Goal: Check status: Check status

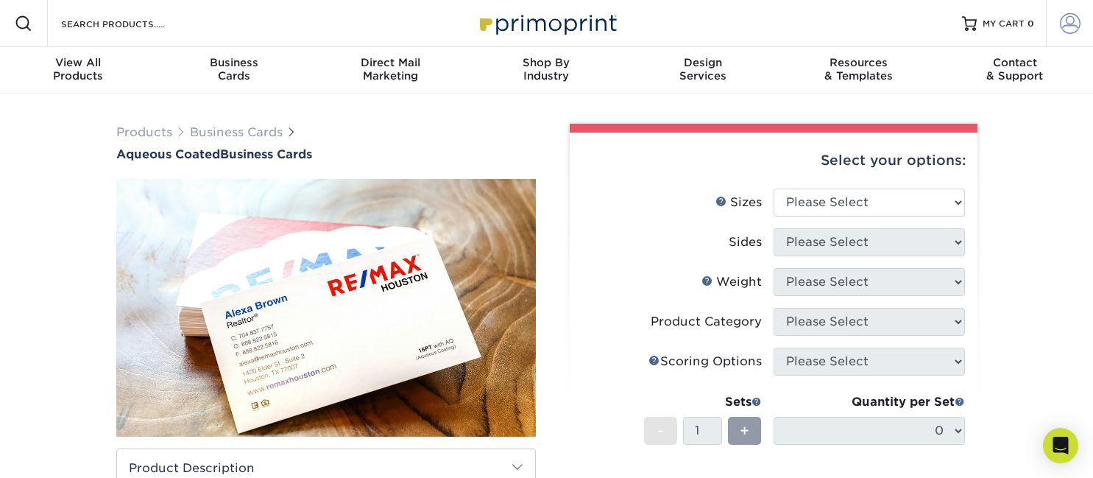
click at [1059, 28] on link "Account" at bounding box center [1069, 23] width 47 height 47
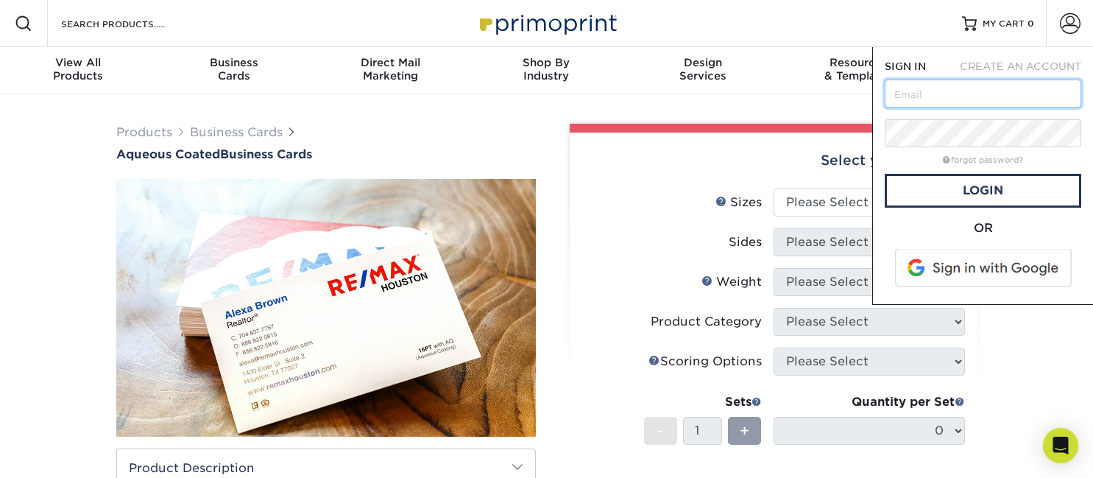
click at [964, 88] on input "text" at bounding box center [983, 94] width 197 height 28
type input "[EMAIL_ADDRESS][DOMAIN_NAME]"
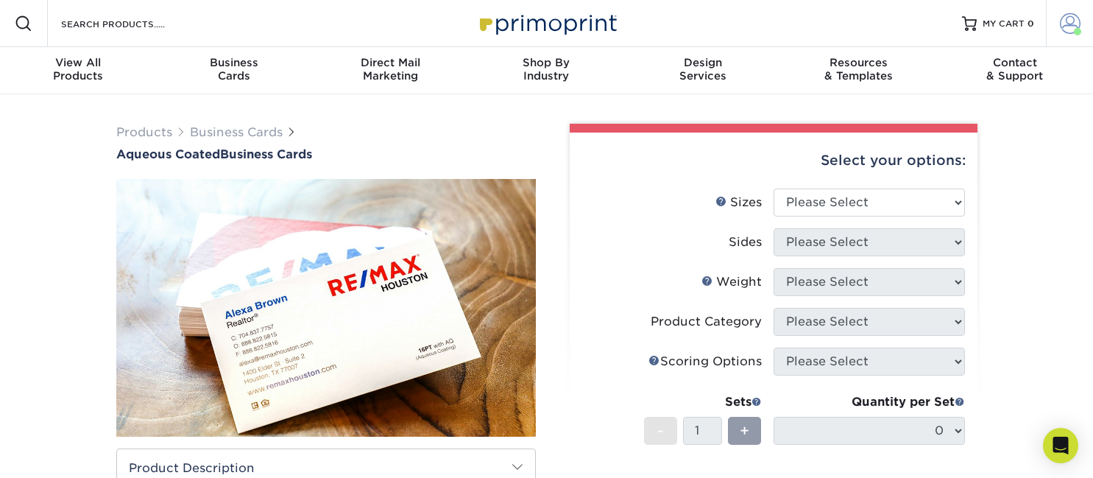
click at [1071, 24] on span at bounding box center [1070, 23] width 21 height 21
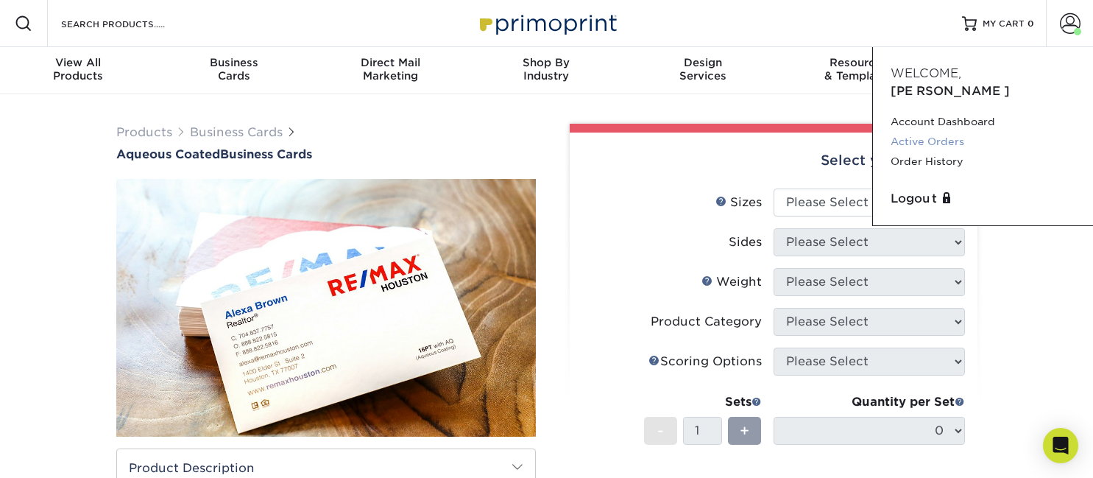
click at [942, 132] on link "Active Orders" at bounding box center [983, 142] width 185 height 20
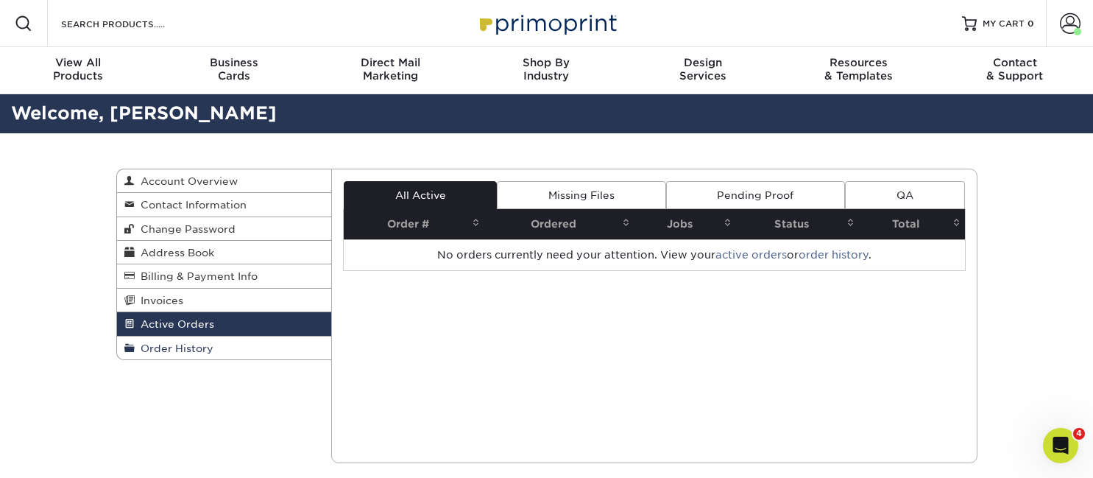
click at [208, 346] on span "Order History" at bounding box center [174, 348] width 79 height 12
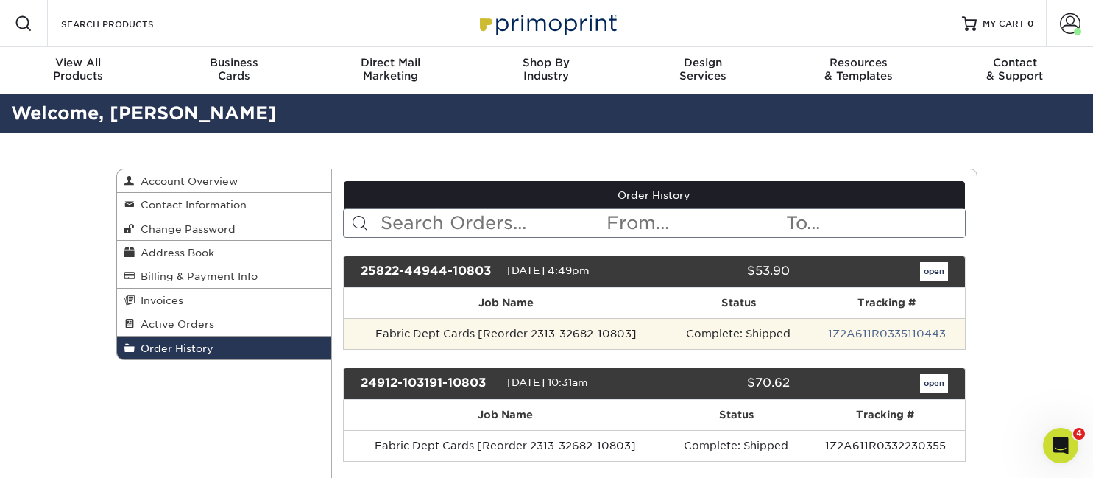
click at [462, 336] on td "Fabric Dept Cards [Reorder 2313-32682-10803]" at bounding box center [506, 333] width 325 height 31
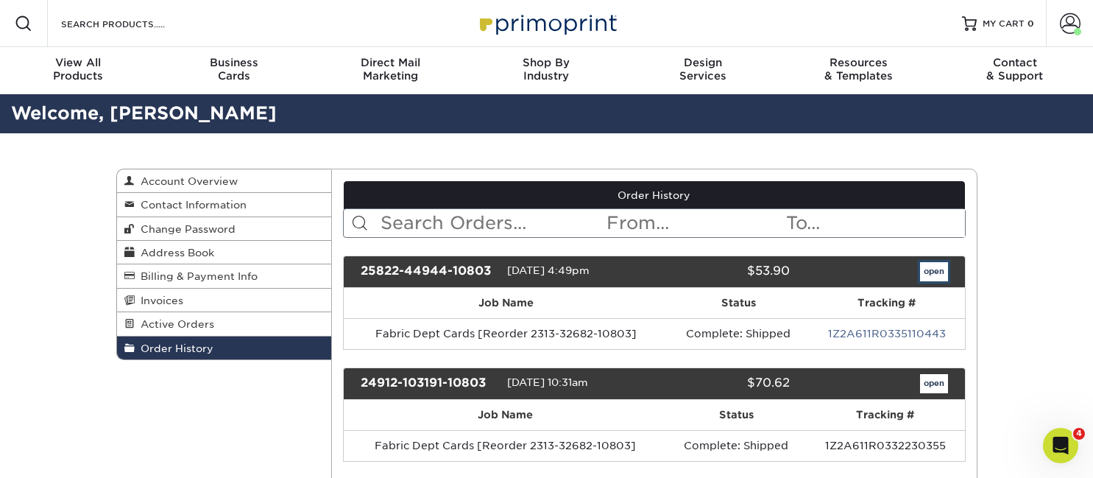
click at [939, 272] on link "open" at bounding box center [934, 271] width 28 height 19
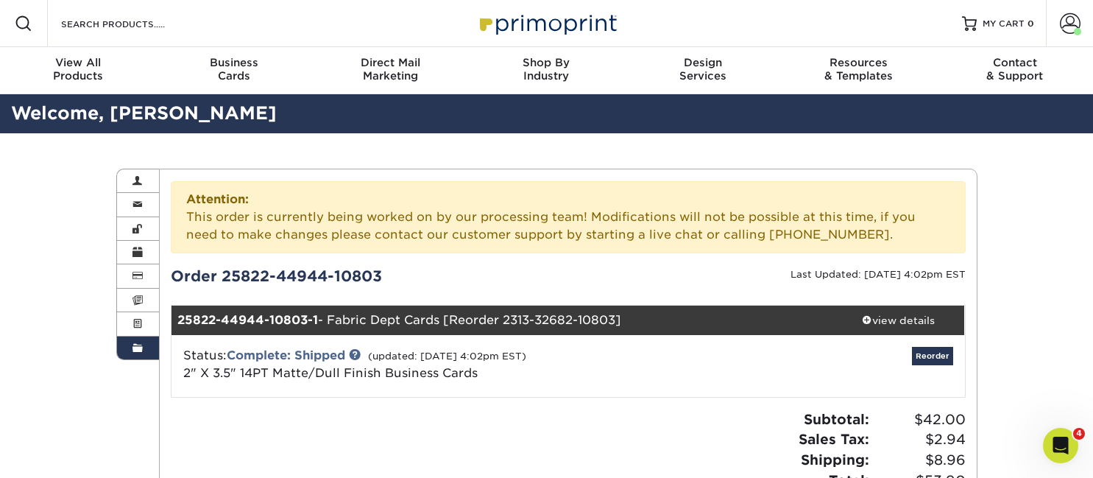
click at [242, 278] on div "Order 25822-44944-10803" at bounding box center [364, 276] width 409 height 22
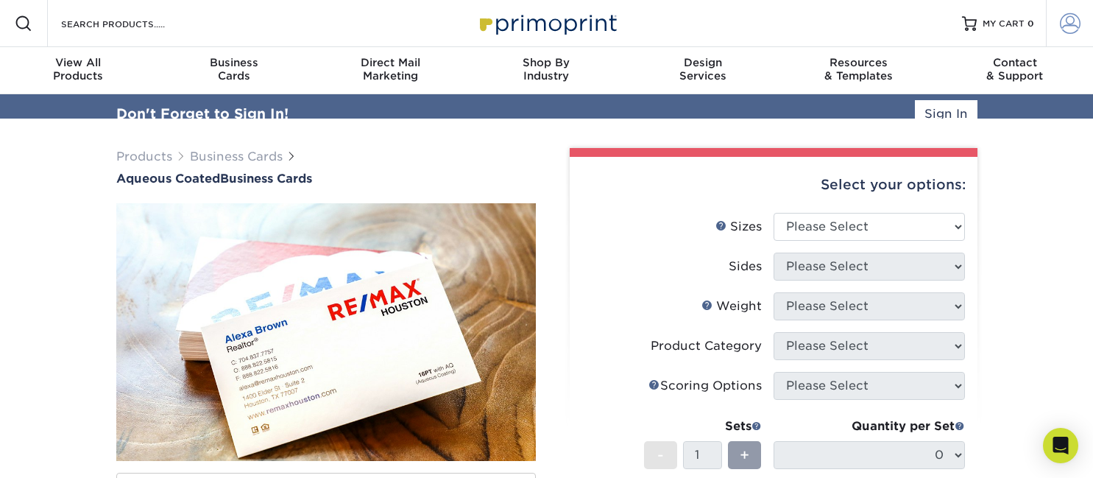
click at [1082, 29] on link "Account" at bounding box center [1069, 23] width 47 height 47
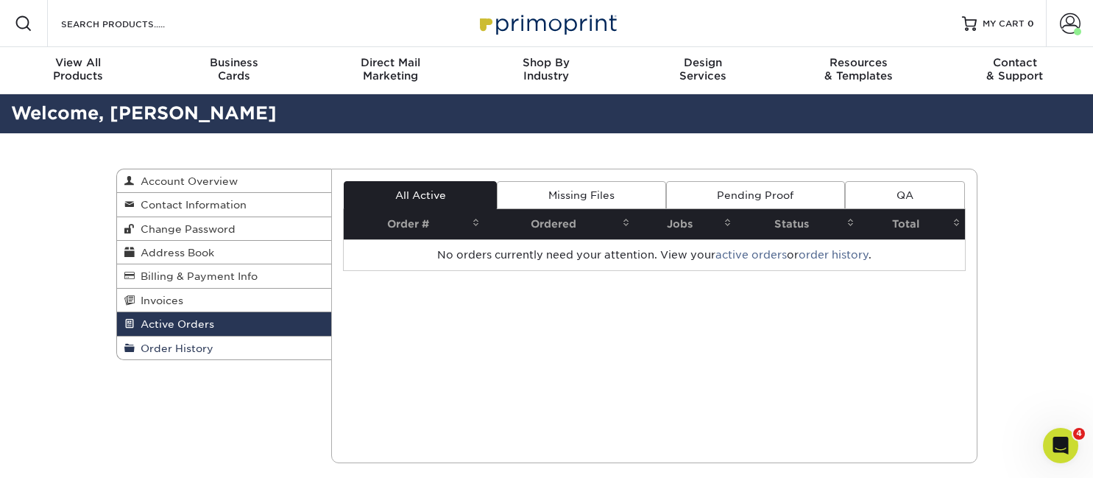
click at [205, 347] on span "Order History" at bounding box center [174, 348] width 79 height 12
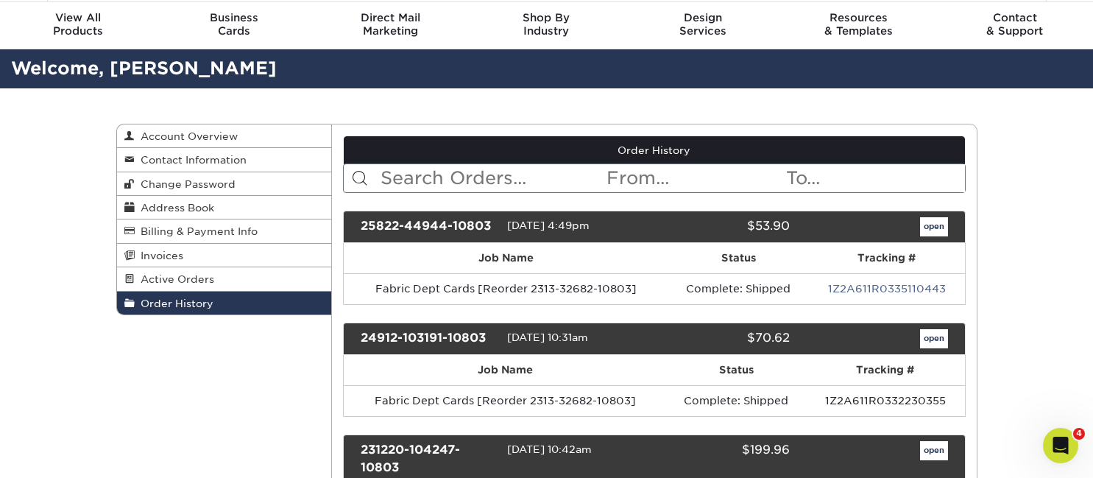
scroll to position [80, 0]
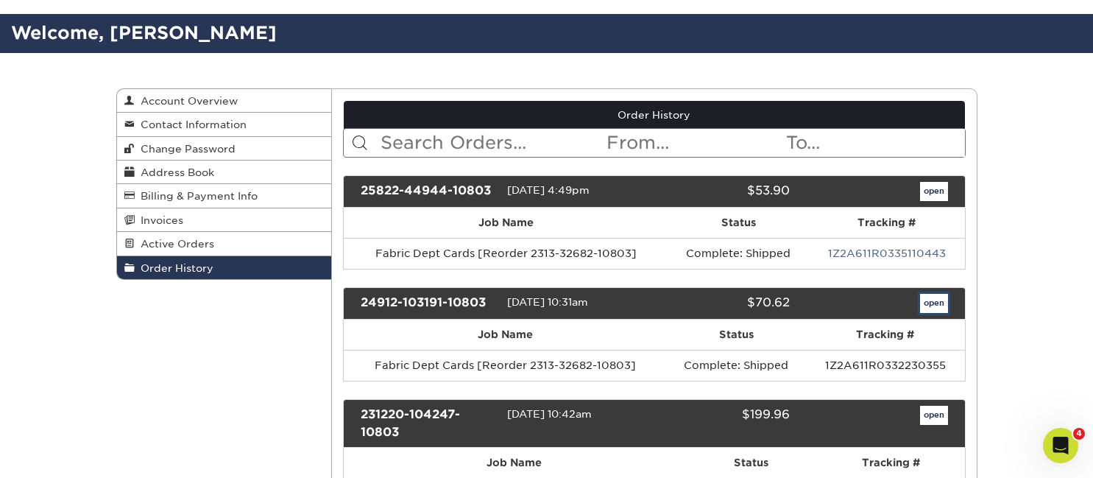
click at [938, 303] on link "open" at bounding box center [934, 303] width 28 height 19
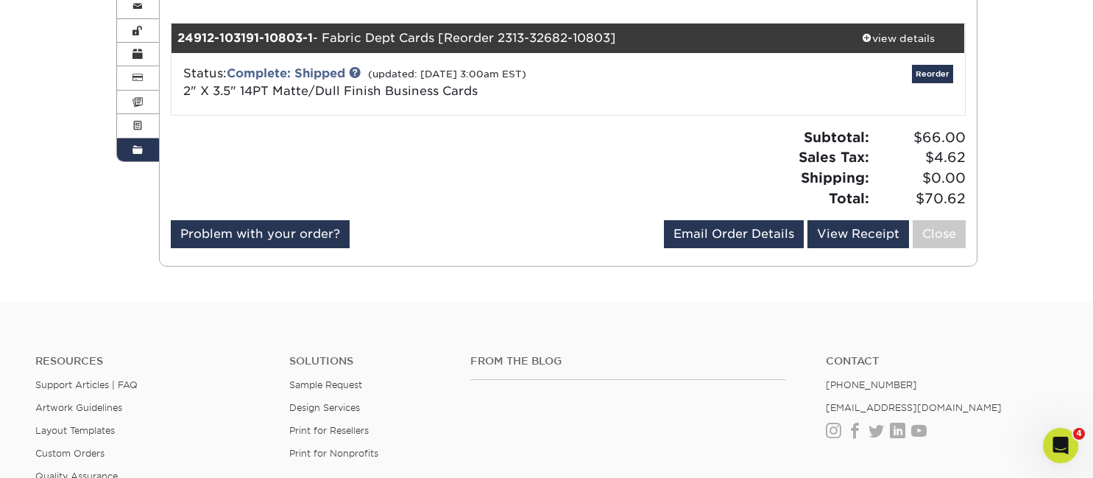
scroll to position [95, 0]
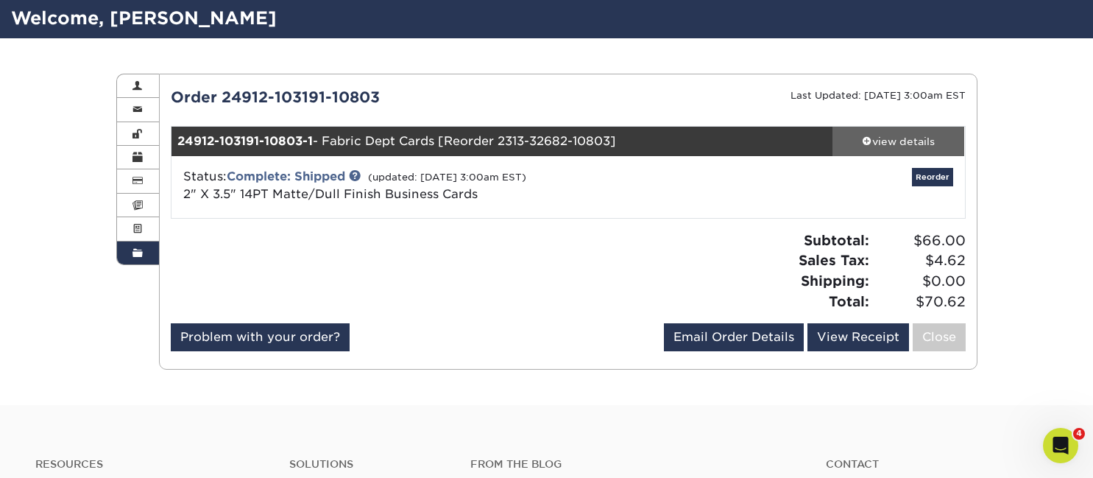
click at [874, 137] on div "view details" at bounding box center [899, 141] width 133 height 15
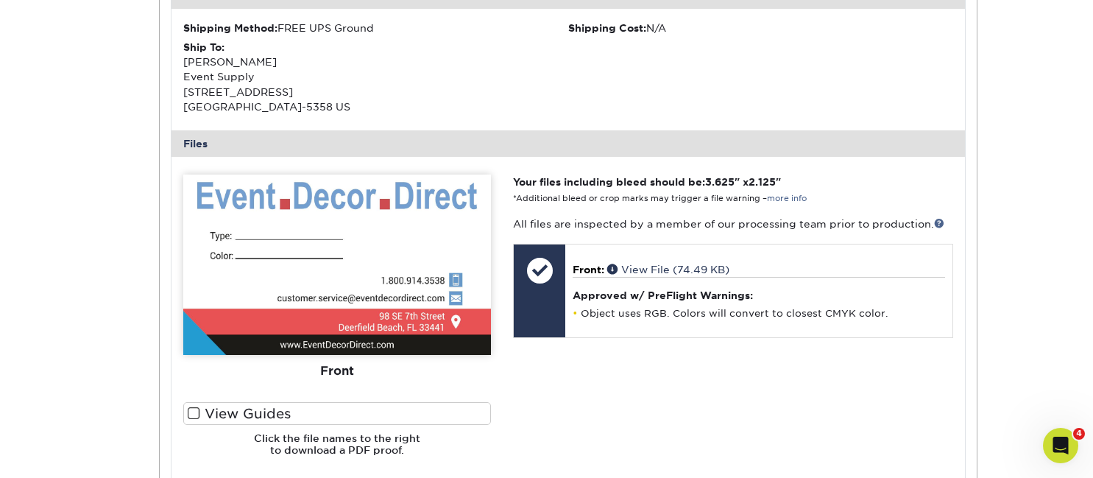
scroll to position [477, 0]
click at [438, 250] on img at bounding box center [337, 264] width 308 height 180
click at [356, 320] on img at bounding box center [337, 264] width 308 height 180
drag, startPoint x: 353, startPoint y: 324, endPoint x: 370, endPoint y: 324, distance: 16.9
click at [353, 324] on img at bounding box center [337, 264] width 308 height 180
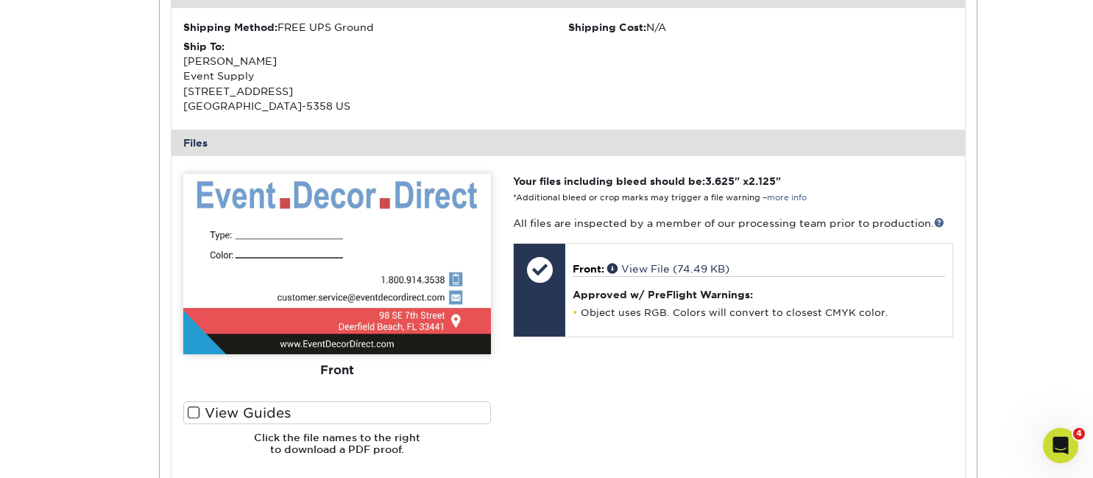
click at [247, 412] on label "View Guides" at bounding box center [337, 412] width 308 height 23
click at [0, 0] on input "View Guides" at bounding box center [0, 0] width 0 height 0
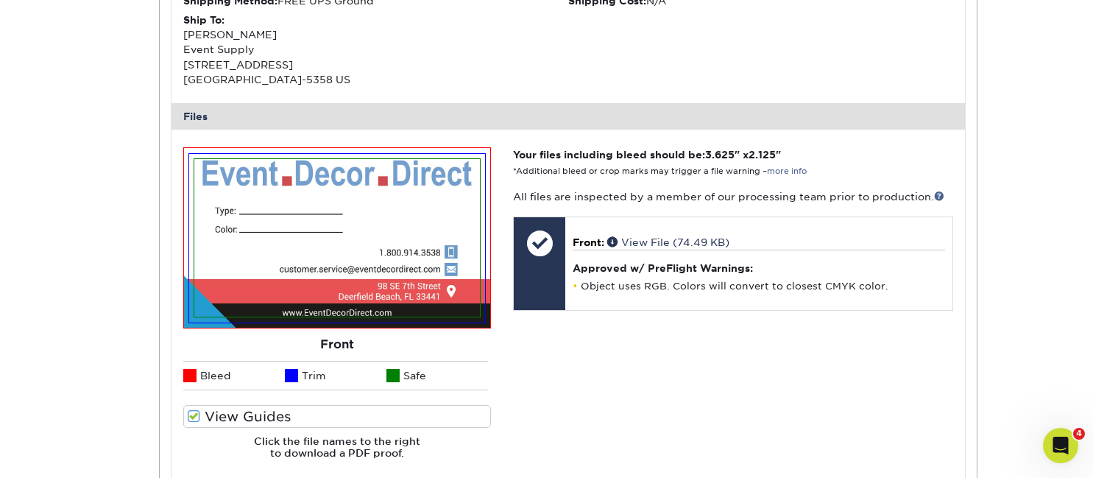
click at [191, 412] on span at bounding box center [194, 416] width 13 height 14
click at [0, 0] on input "View Guides" at bounding box center [0, 0] width 0 height 0
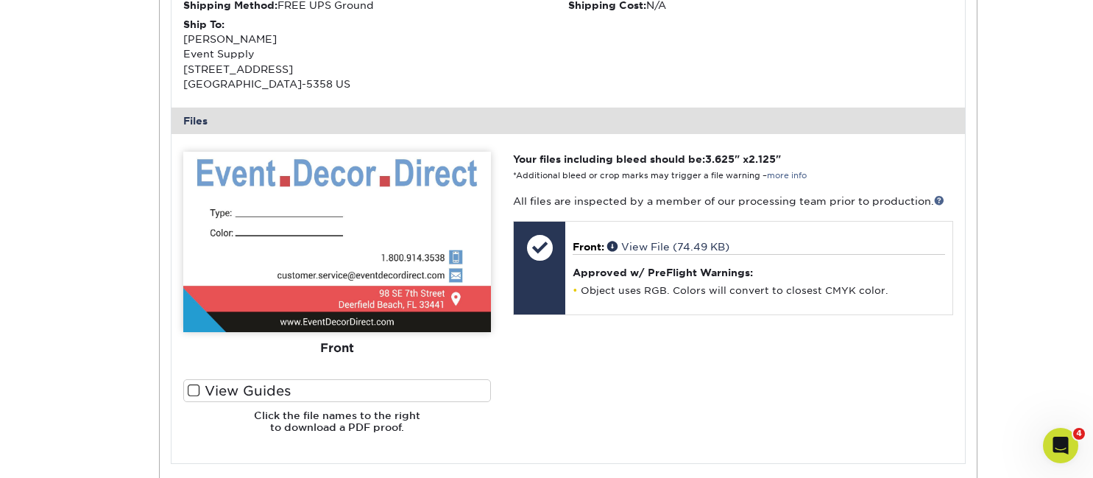
scroll to position [498, 0]
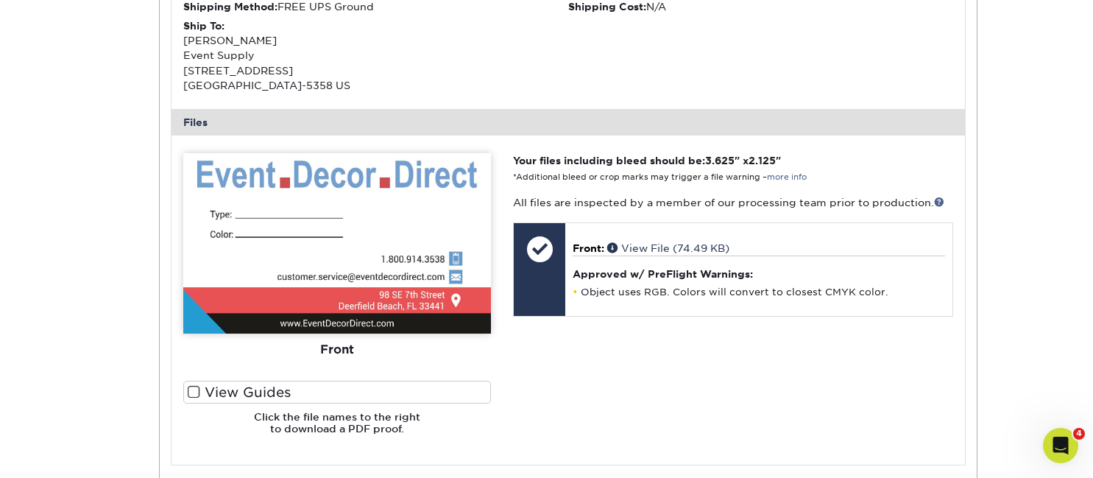
click at [200, 390] on label "View Guides" at bounding box center [337, 392] width 308 height 23
click at [0, 0] on input "View Guides" at bounding box center [0, 0] width 0 height 0
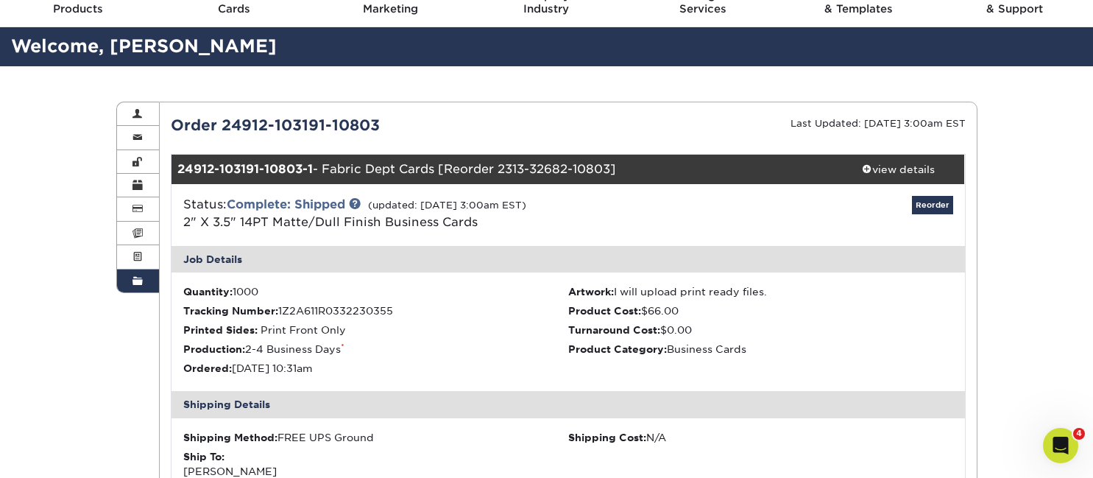
scroll to position [35, 0]
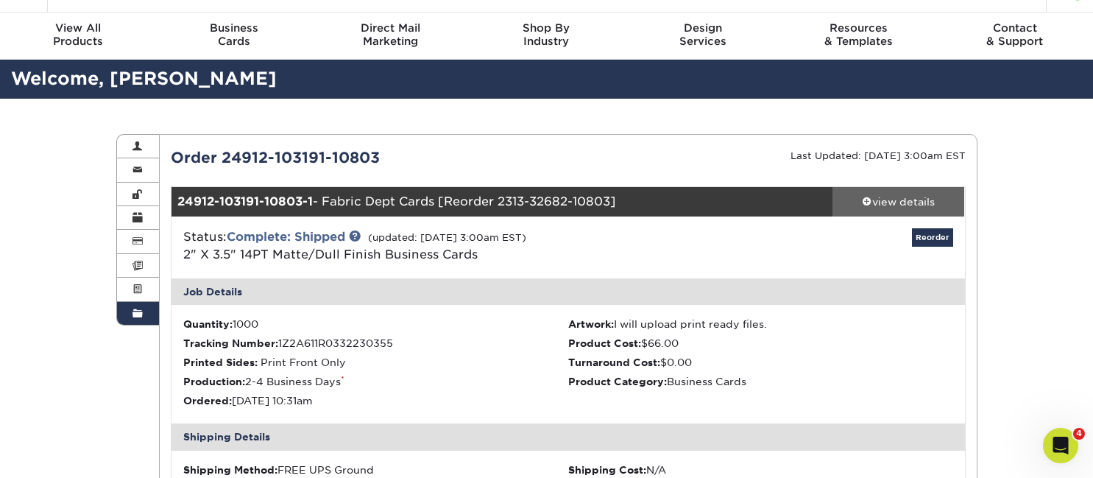
click at [881, 200] on div "view details" at bounding box center [899, 201] width 133 height 15
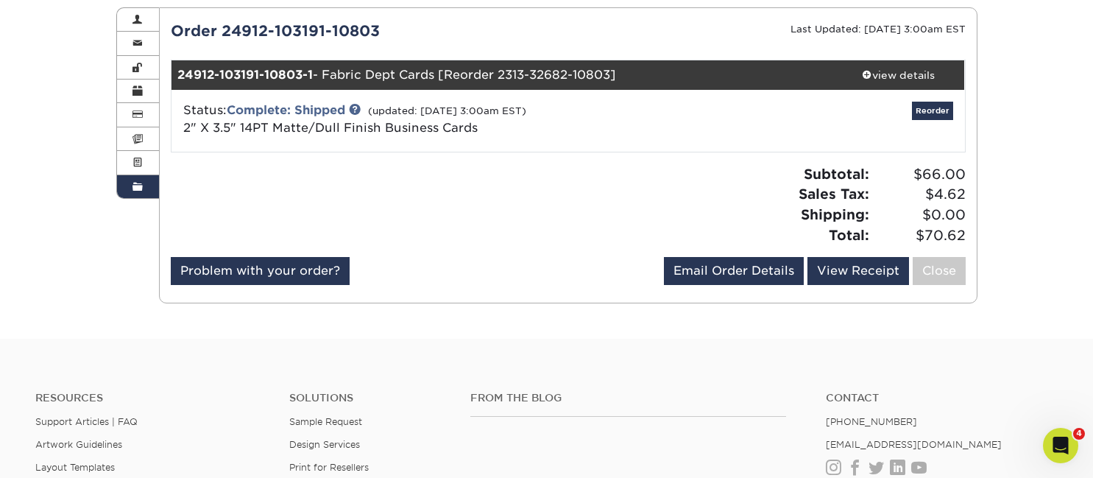
scroll to position [139, 0]
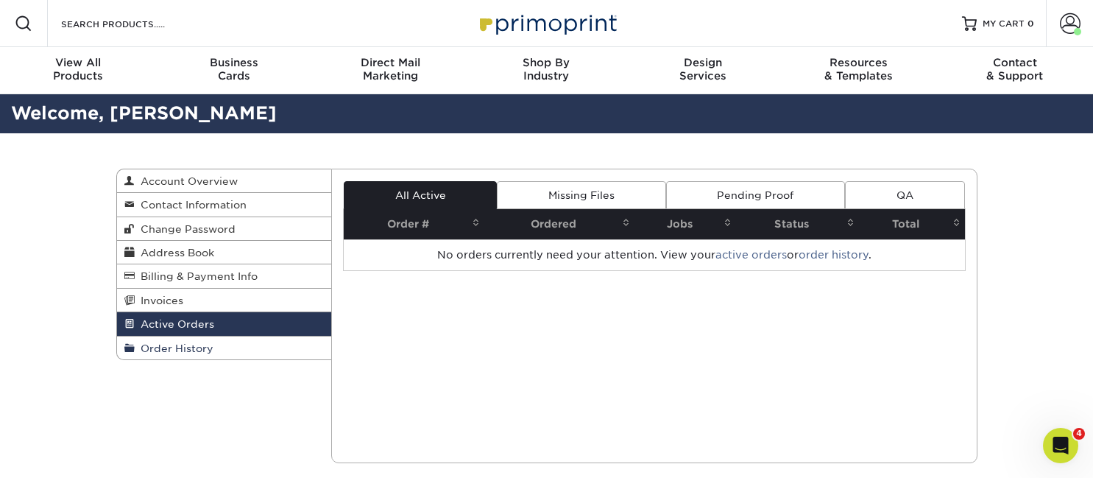
click at [200, 350] on span "Order History" at bounding box center [174, 348] width 79 height 12
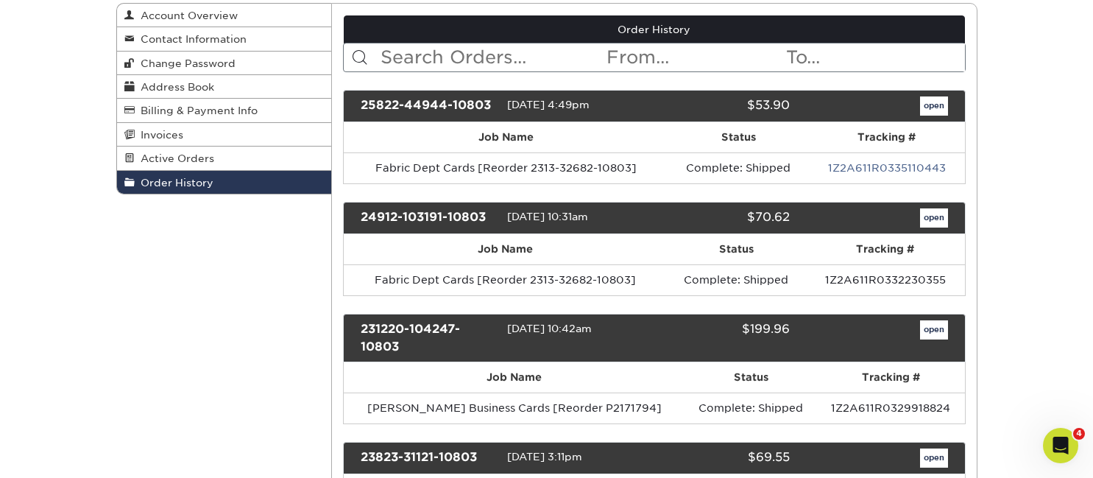
scroll to position [216, 0]
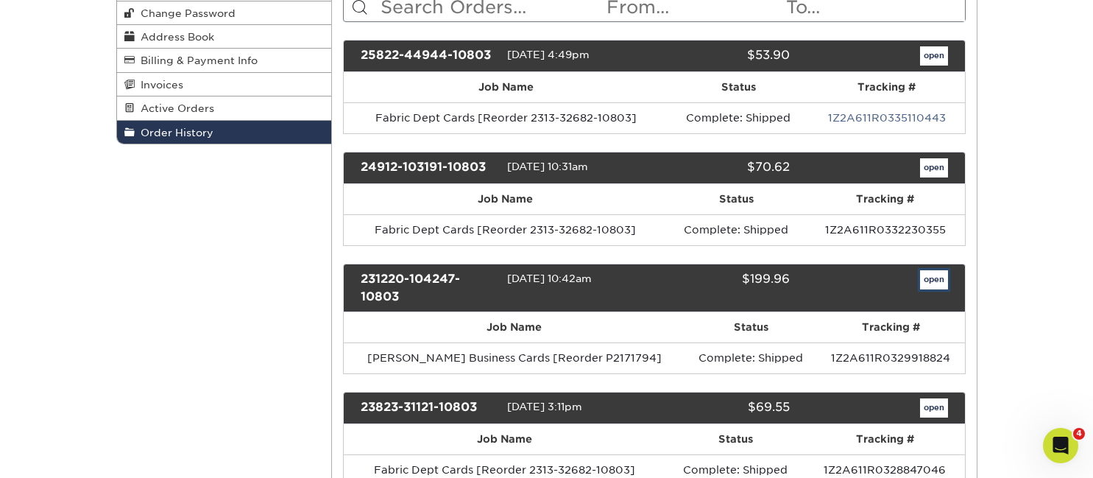
click at [939, 280] on link "open" at bounding box center [934, 279] width 28 height 19
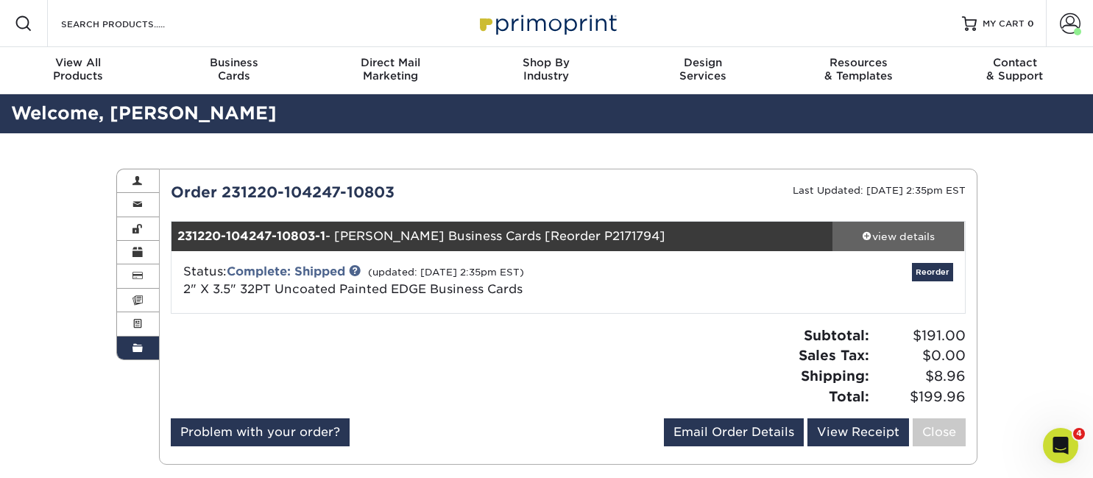
click at [877, 234] on div "view details" at bounding box center [899, 236] width 133 height 15
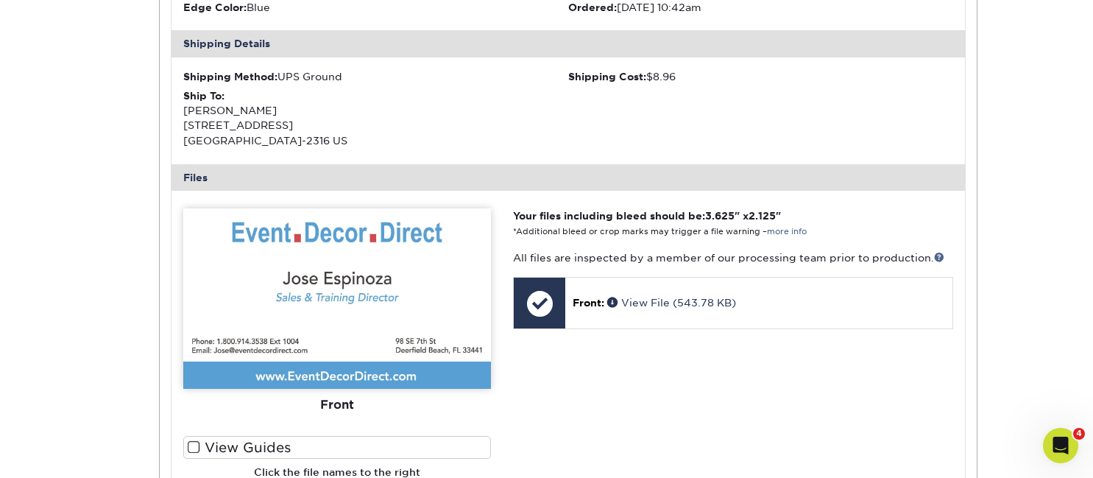
scroll to position [507, 0]
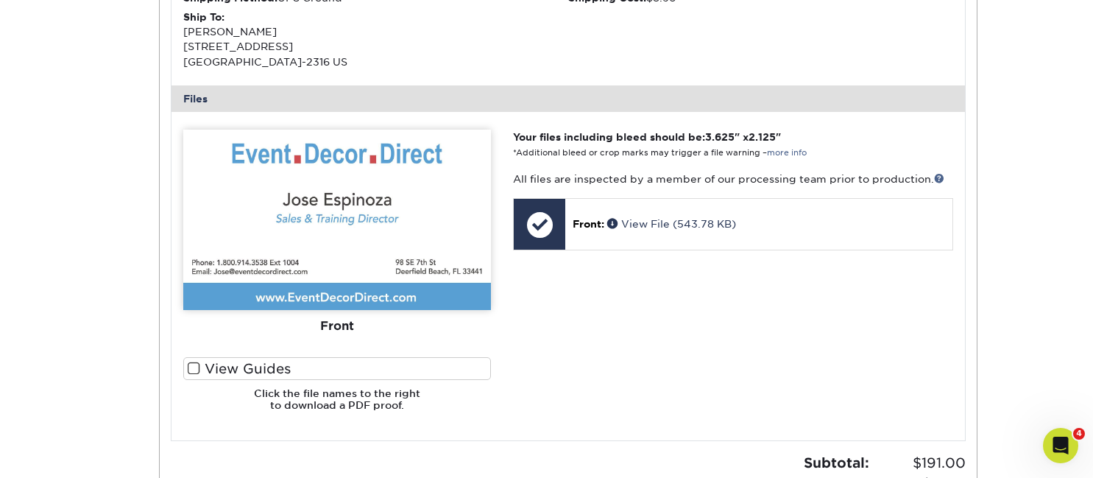
click at [190, 366] on span at bounding box center [194, 369] width 13 height 14
click at [0, 0] on input "View Guides" at bounding box center [0, 0] width 0 height 0
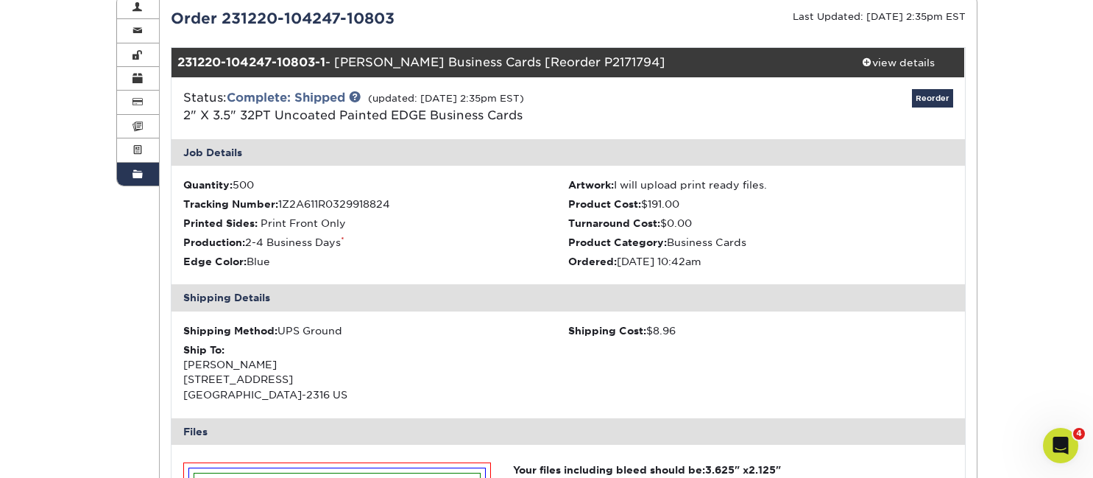
scroll to position [0, 0]
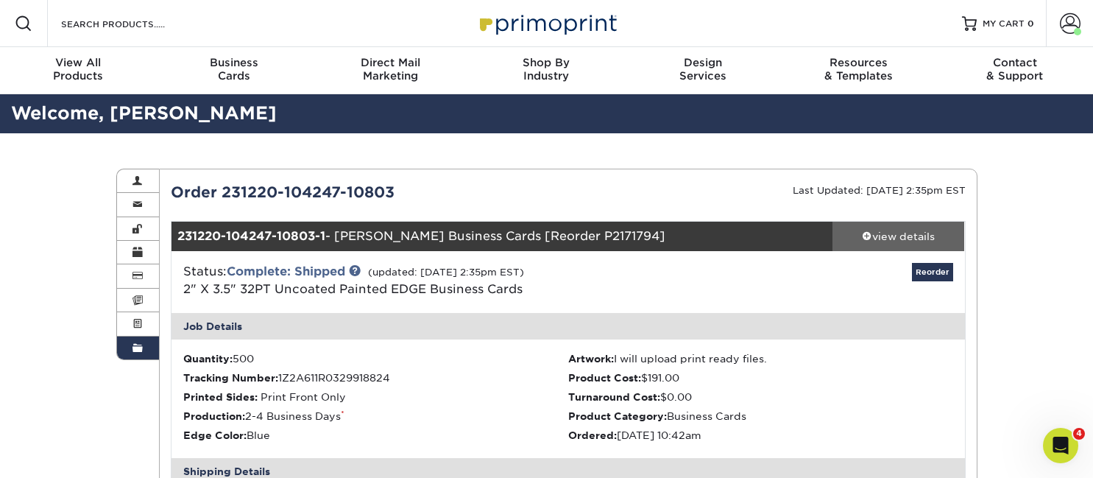
click at [892, 237] on div "view details" at bounding box center [899, 236] width 133 height 15
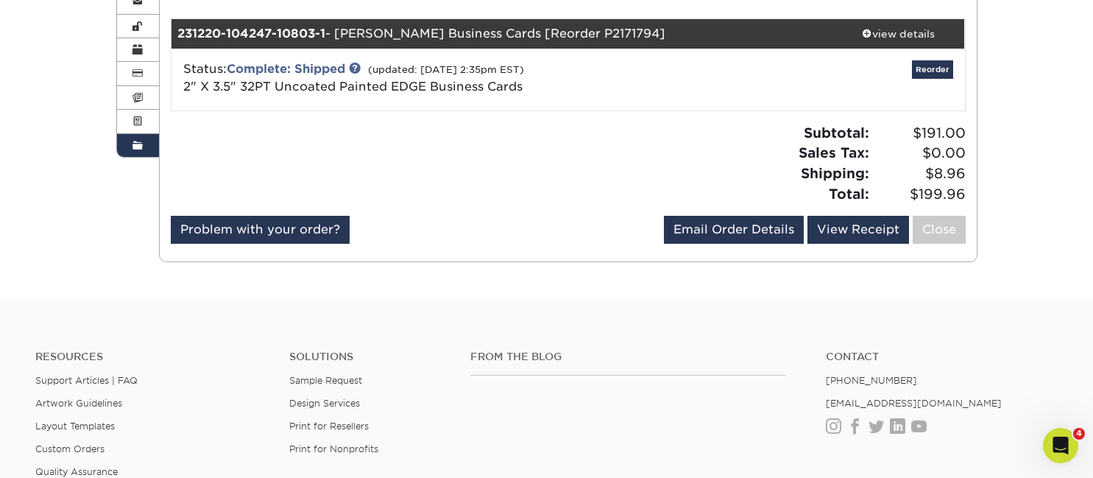
scroll to position [166, 0]
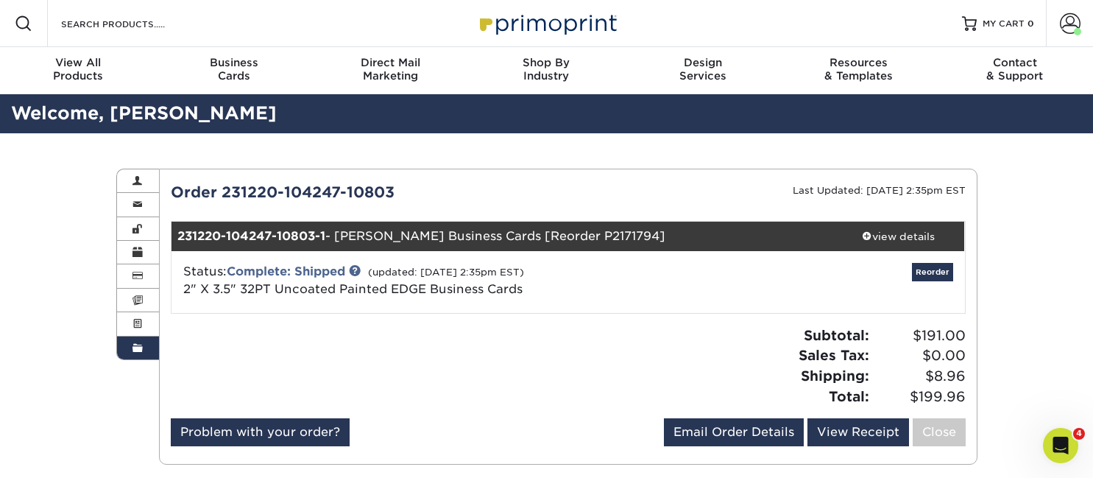
click at [146, 351] on link "Order History" at bounding box center [138, 348] width 43 height 23
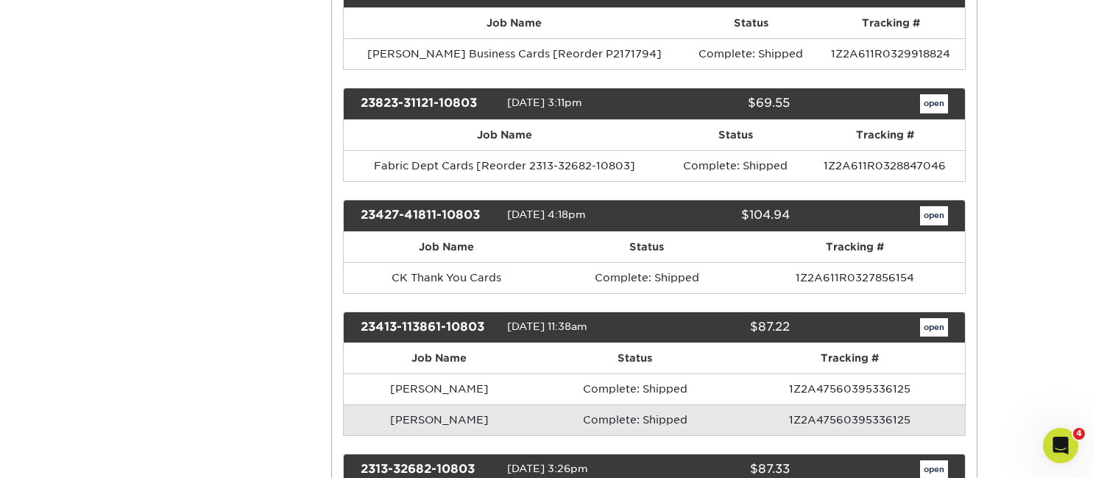
scroll to position [526, 0]
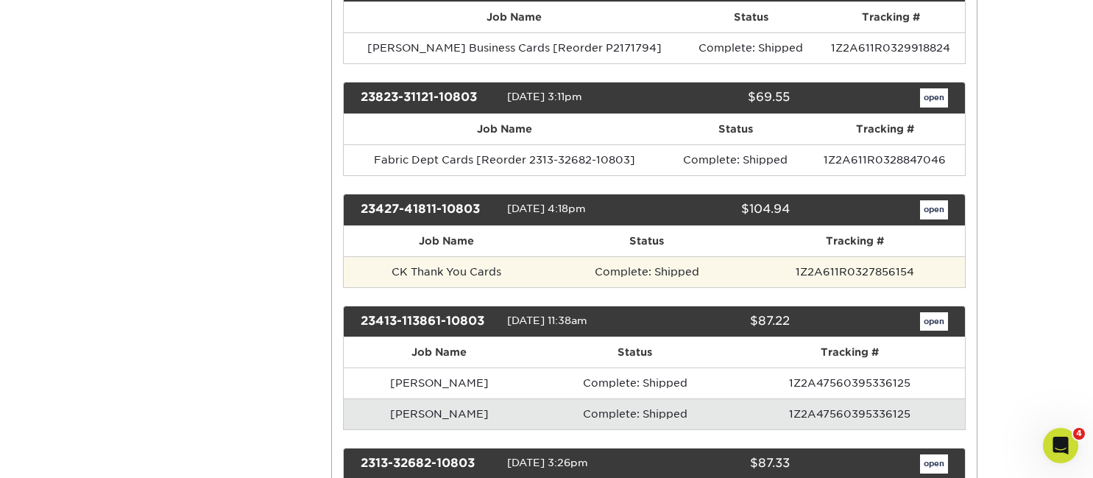
click at [518, 285] on td "CK Thank You Cards" at bounding box center [446, 271] width 205 height 31
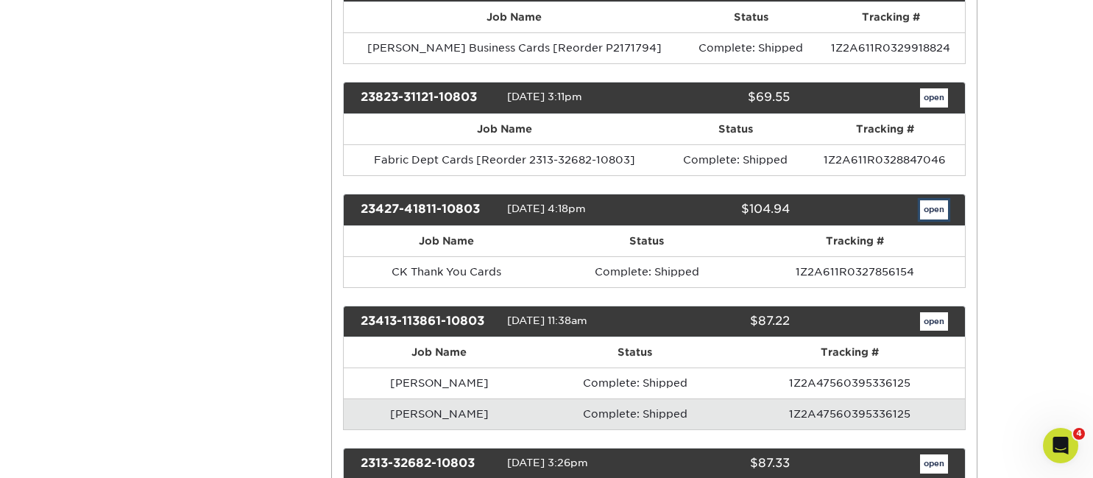
click at [931, 207] on link "open" at bounding box center [934, 209] width 28 height 19
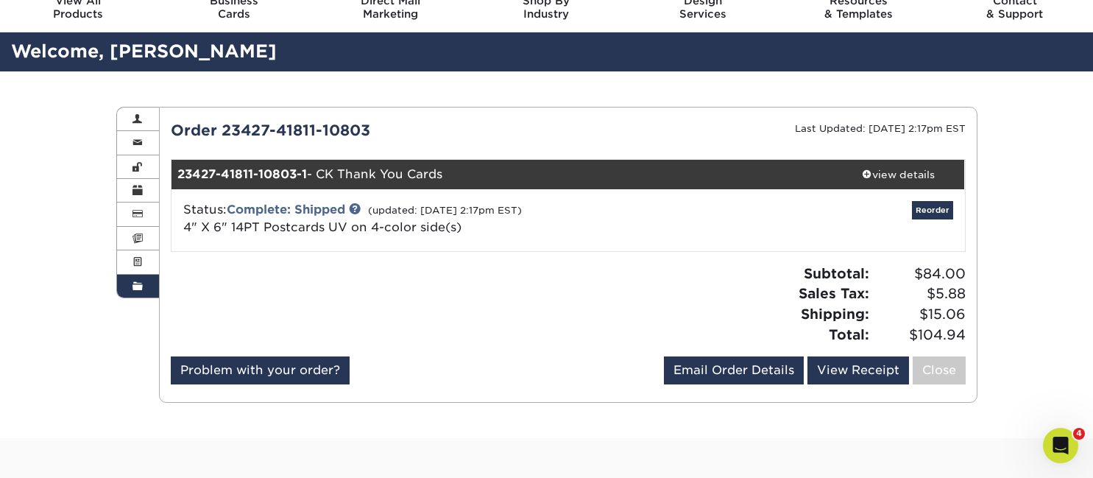
scroll to position [172, 0]
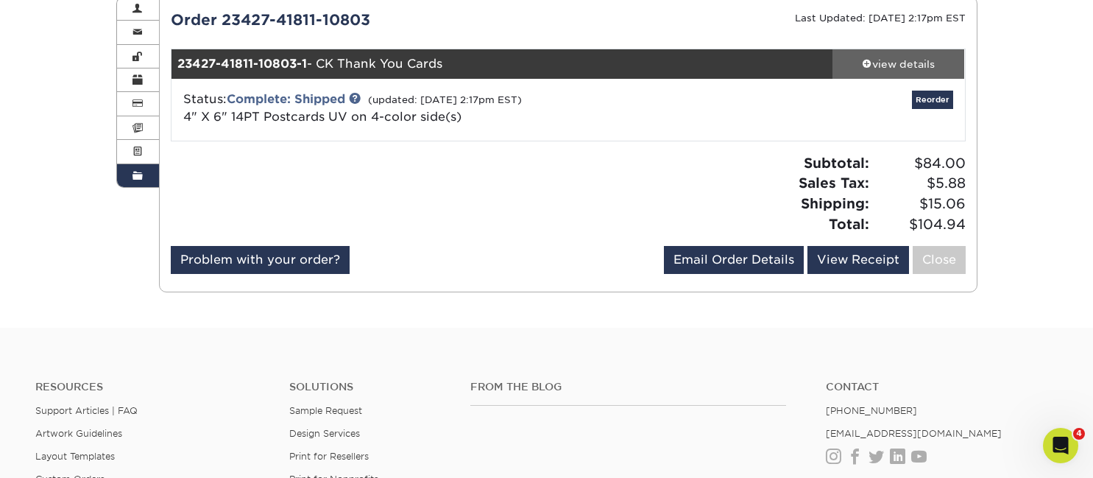
click at [896, 63] on div "view details" at bounding box center [899, 64] width 133 height 15
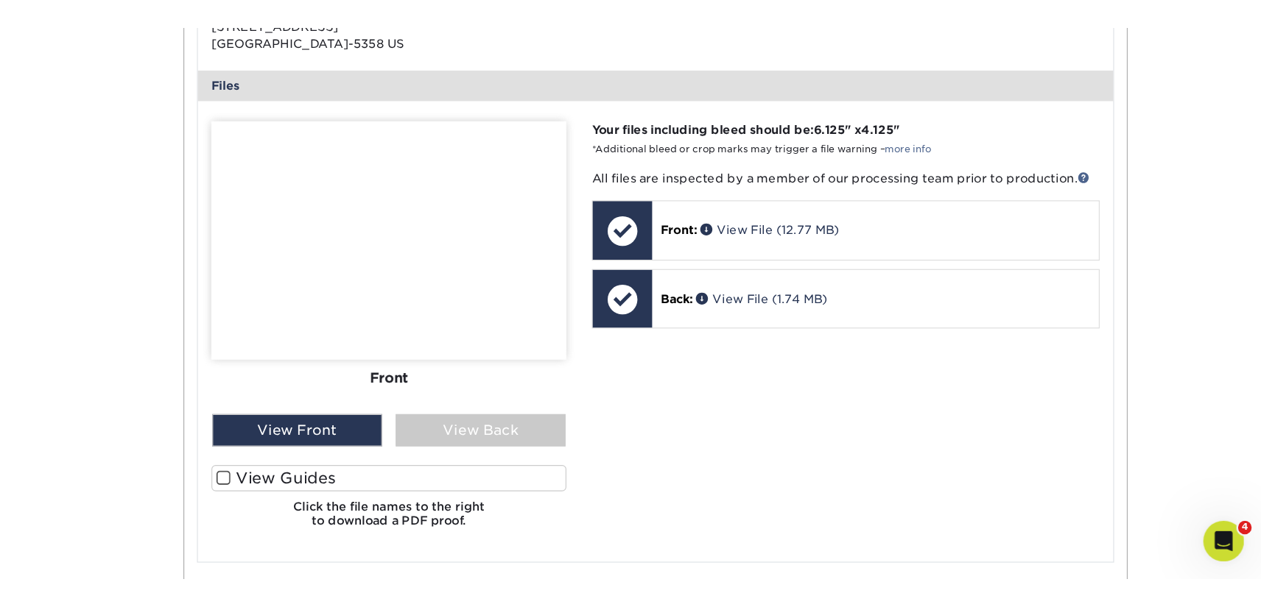
scroll to position [591, 0]
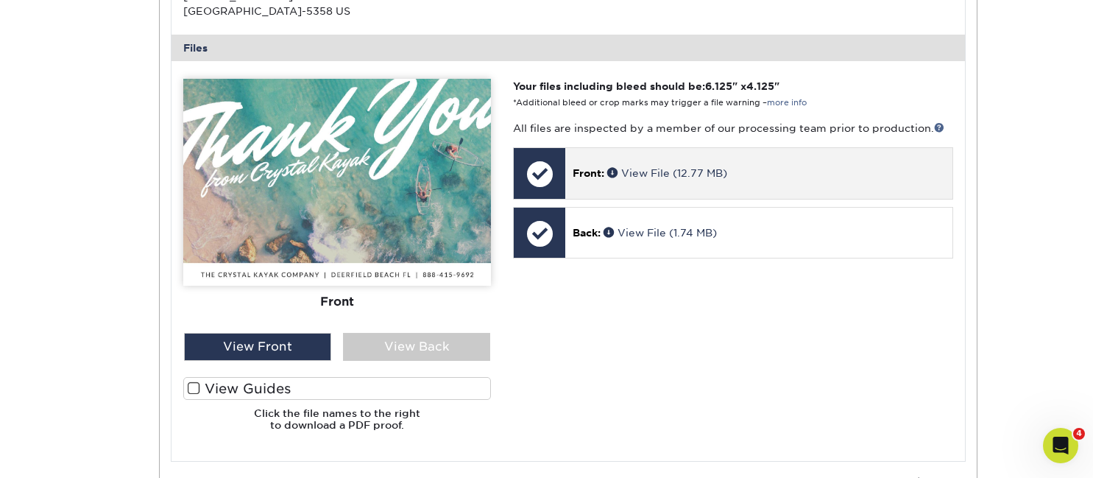
click at [655, 182] on div "Front: View File (12.77 MB)" at bounding box center [759, 173] width 387 height 50
click at [611, 172] on span at bounding box center [614, 172] width 14 height 10
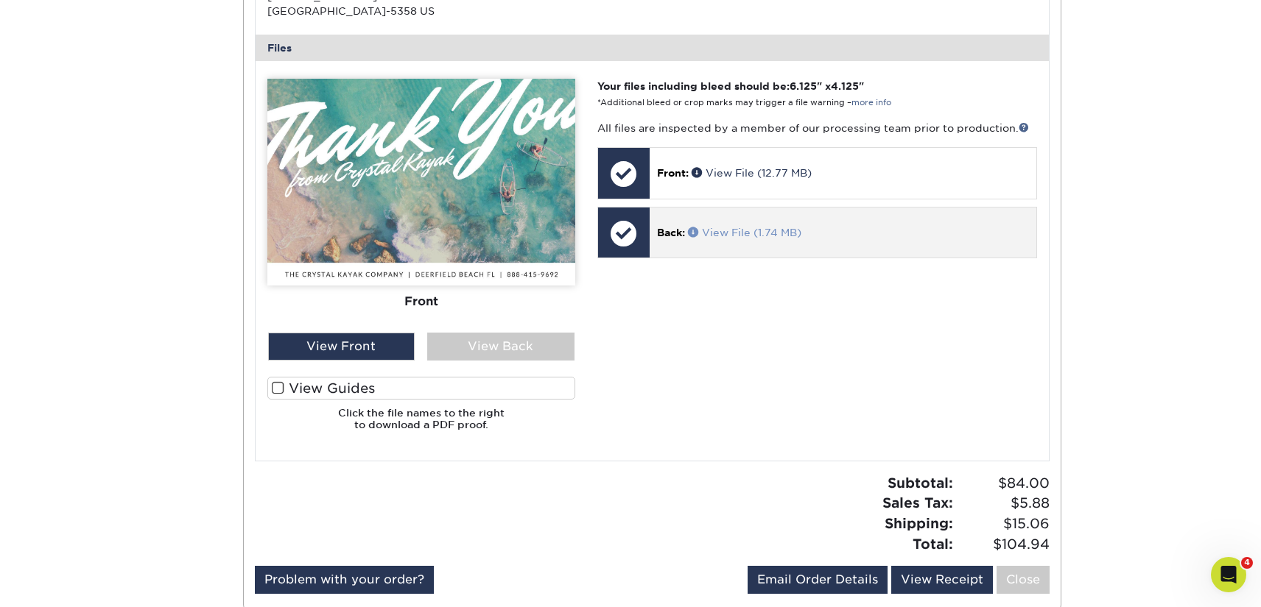
click at [735, 237] on link "View File (1.74 MB)" at bounding box center [744, 233] width 113 height 12
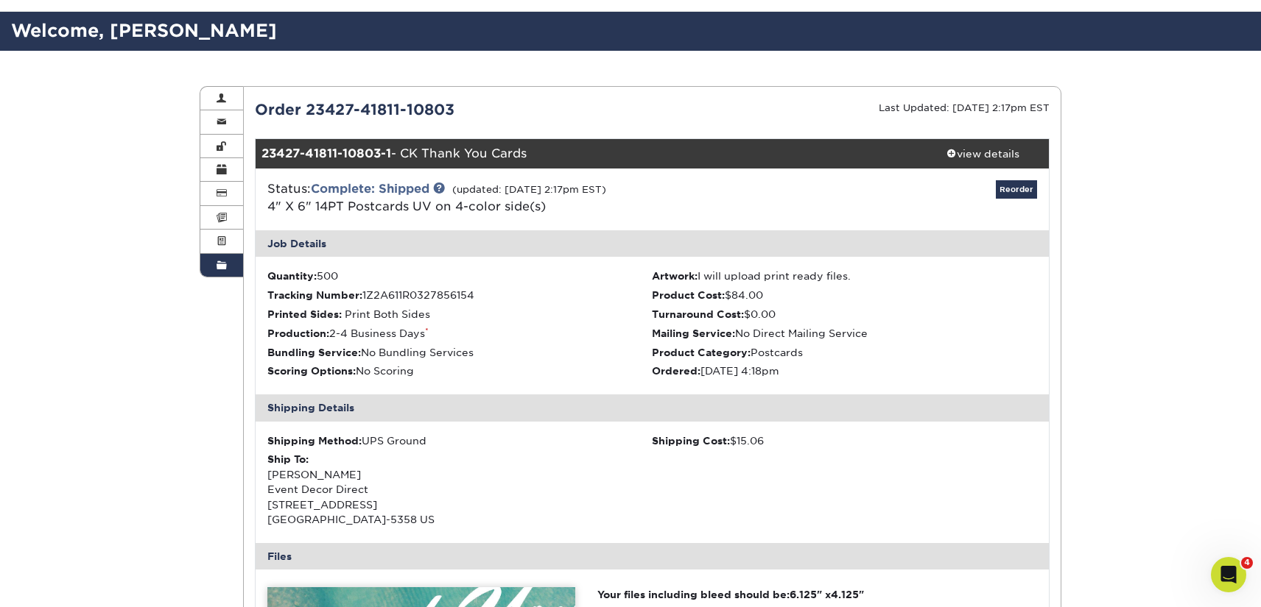
scroll to position [66, 0]
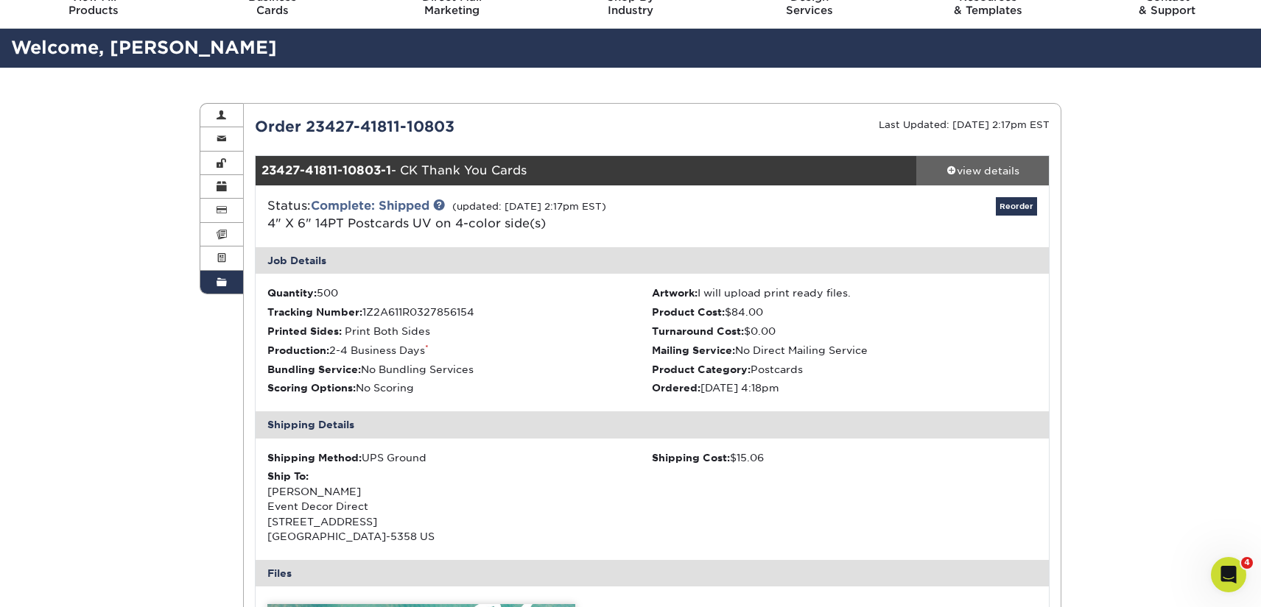
click at [968, 167] on div "view details" at bounding box center [982, 170] width 133 height 15
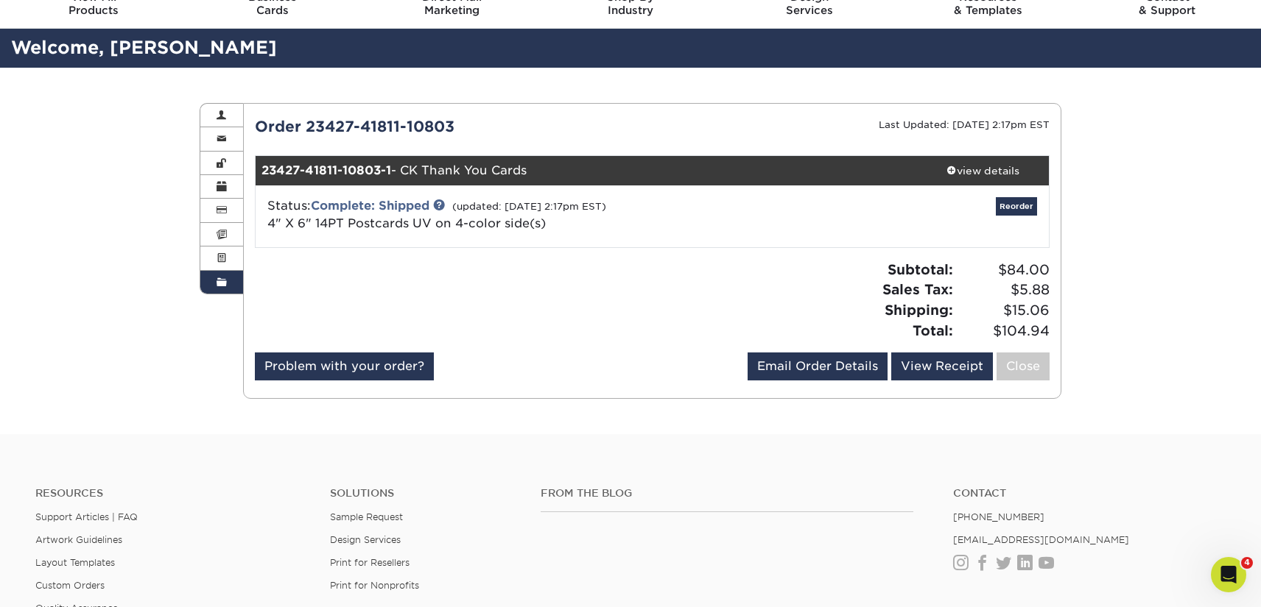
click at [222, 286] on span at bounding box center [221, 283] width 10 height 12
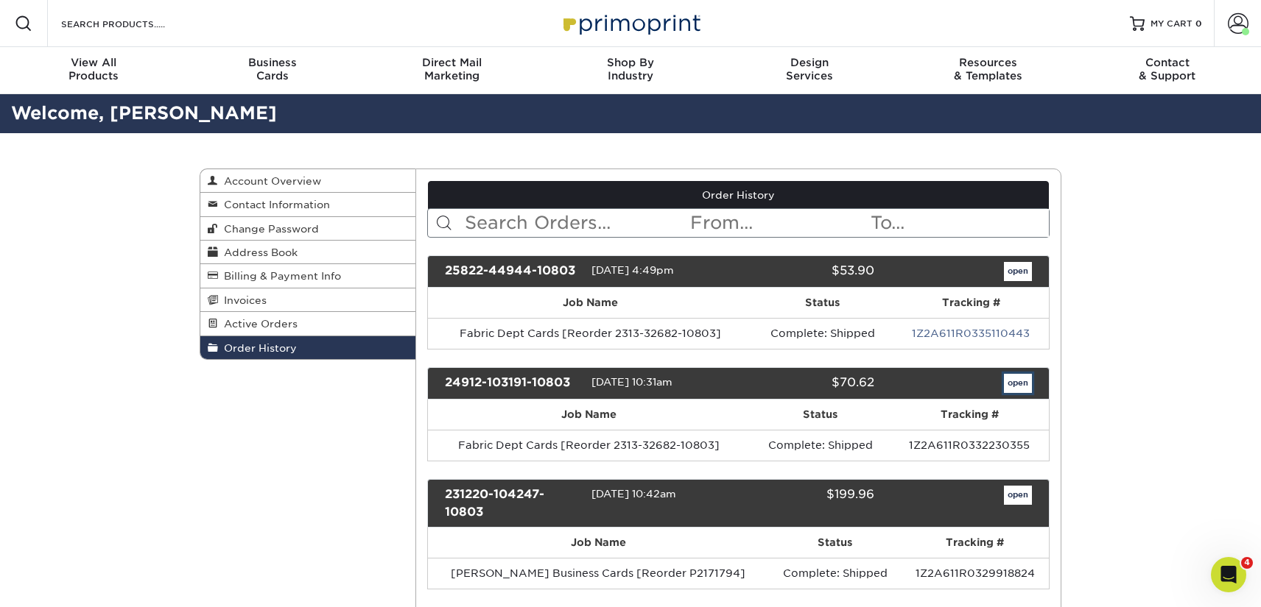
click at [1015, 385] on link "open" at bounding box center [1018, 383] width 28 height 19
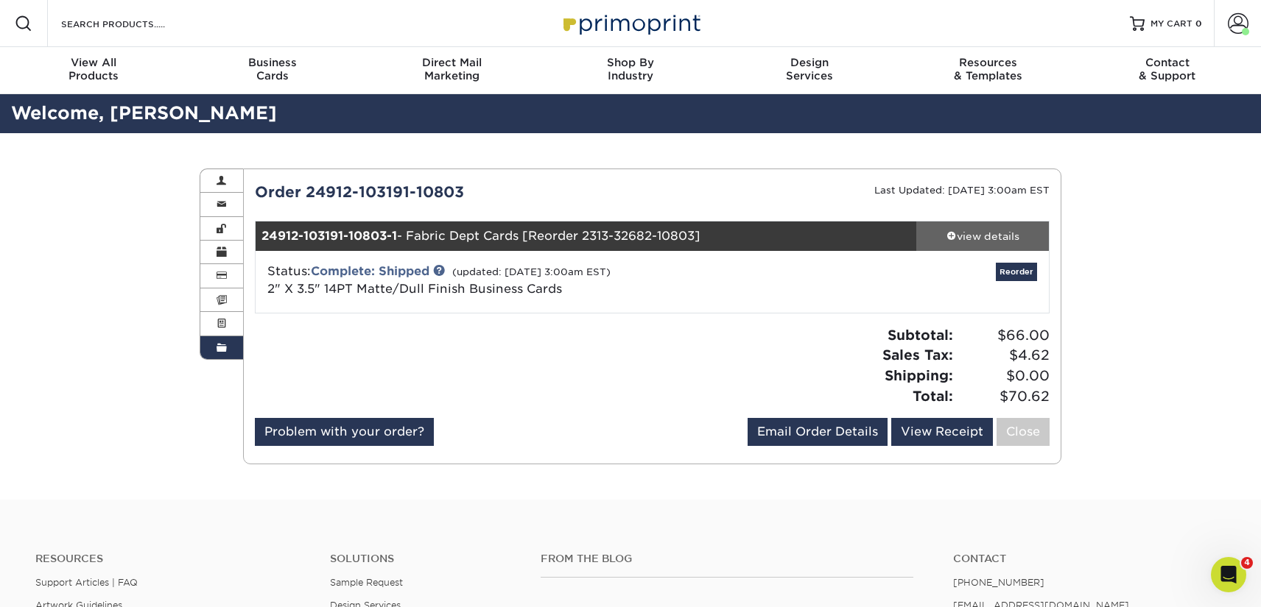
click at [1007, 240] on div "view details" at bounding box center [982, 236] width 133 height 15
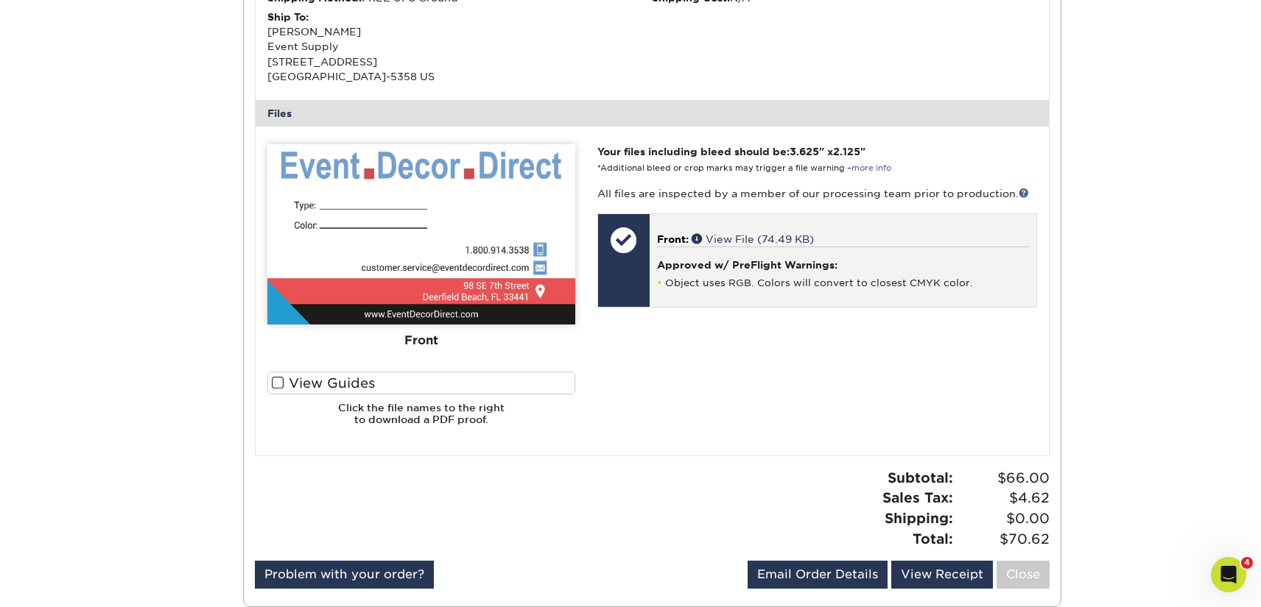
scroll to position [506, 0]
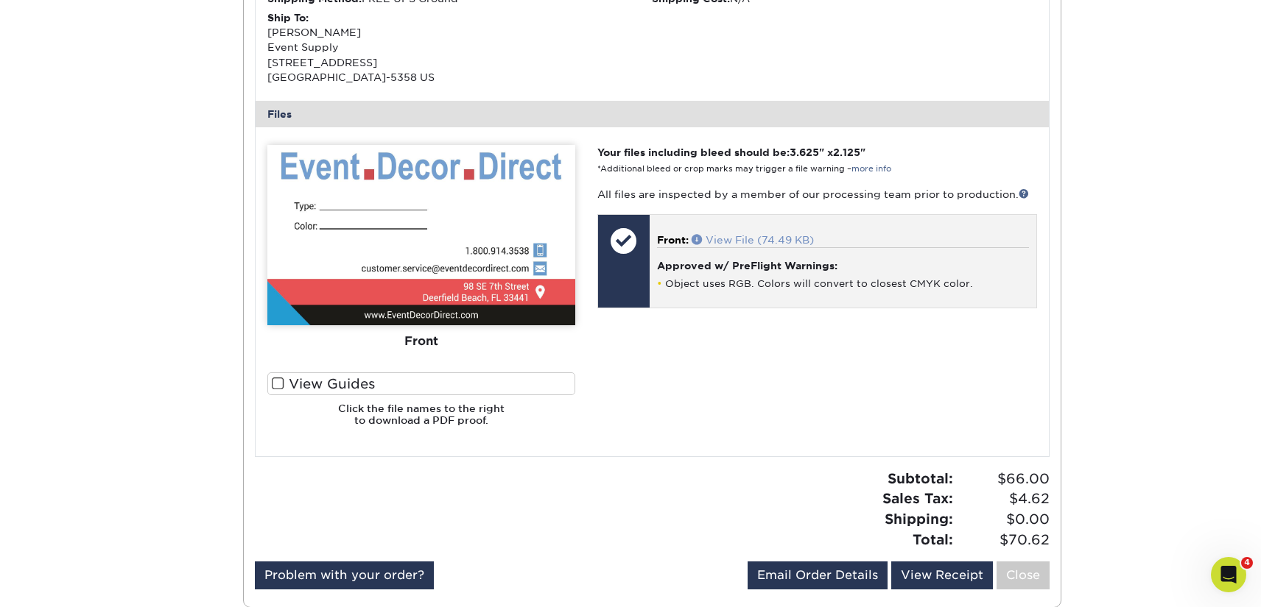
click at [767, 241] on link "View File (74.49 KB)" at bounding box center [752, 240] width 122 height 12
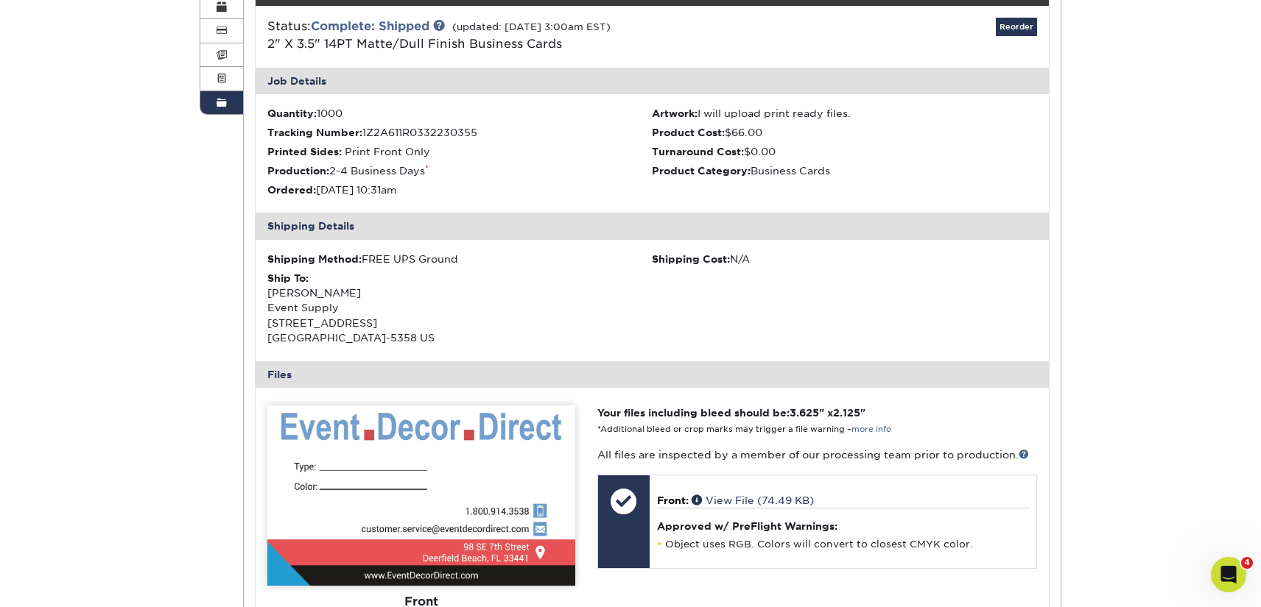
scroll to position [0, 0]
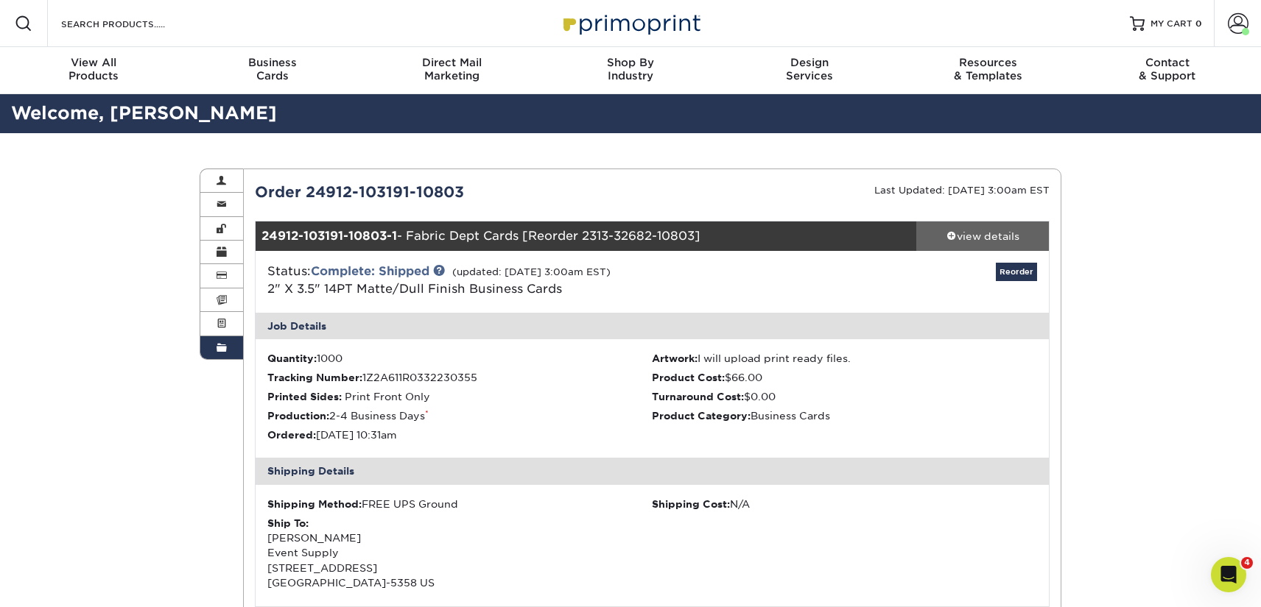
click at [960, 231] on div "view details" at bounding box center [982, 236] width 133 height 15
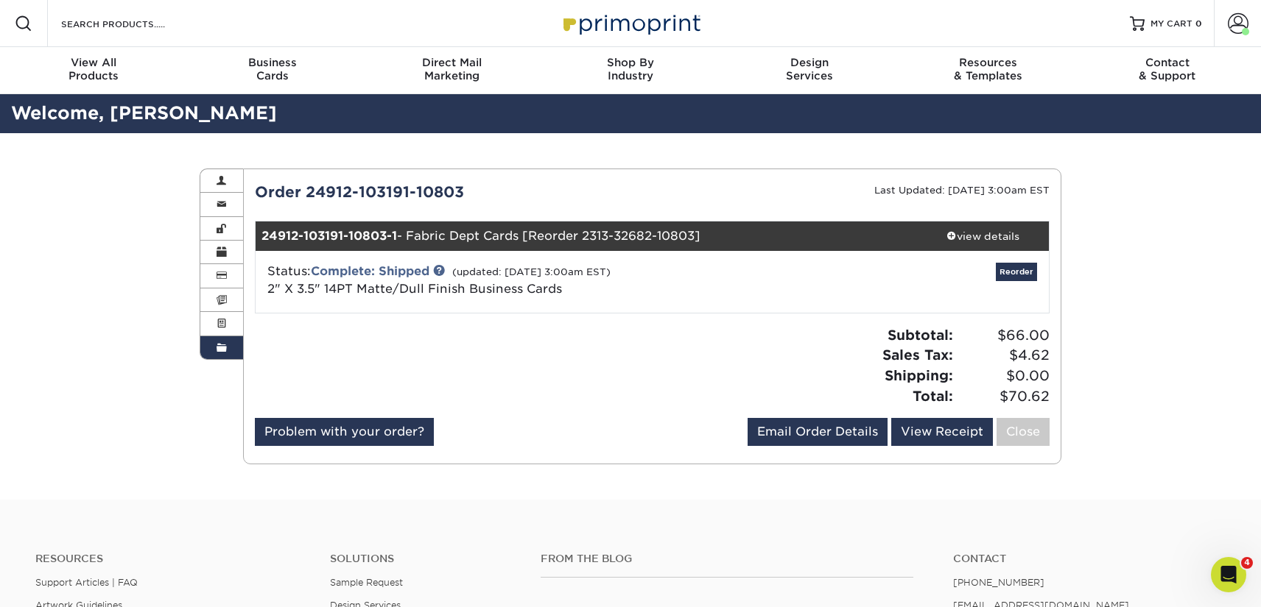
click at [219, 350] on span at bounding box center [221, 348] width 10 height 12
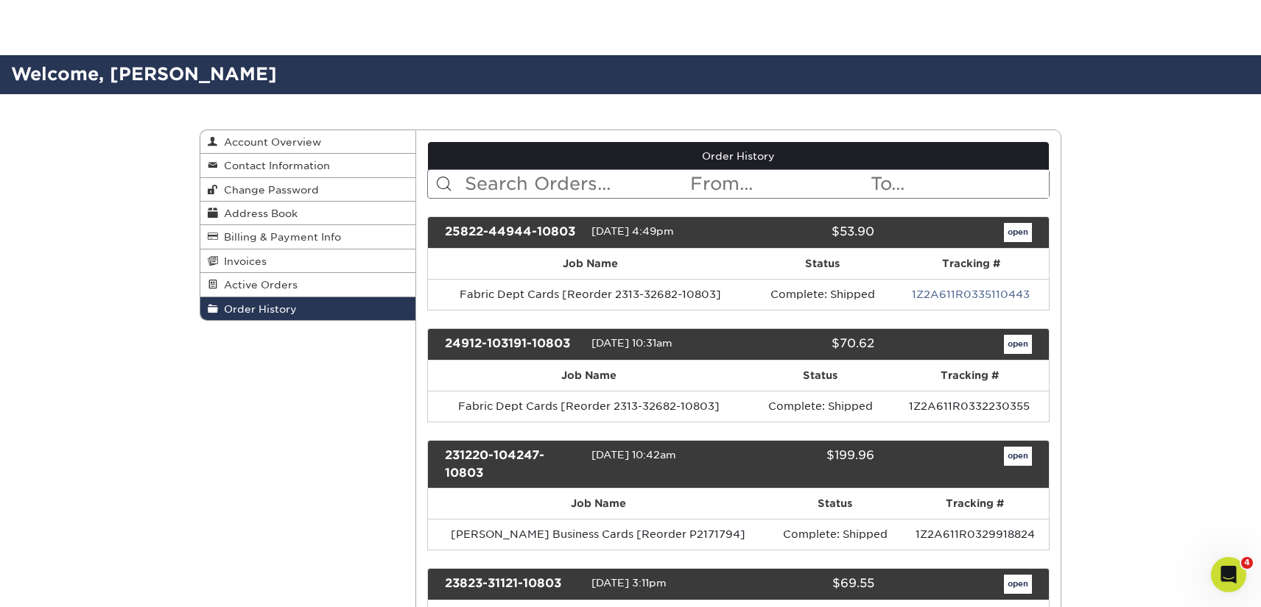
scroll to position [124, 0]
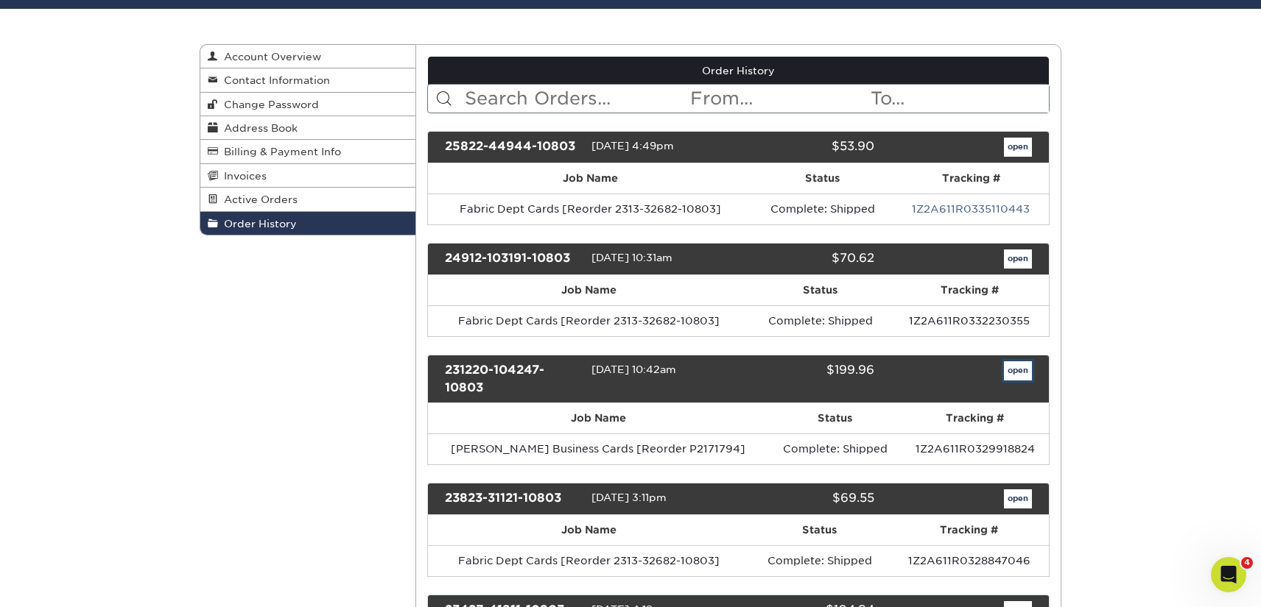
drag, startPoint x: 1018, startPoint y: 369, endPoint x: 1012, endPoint y: 378, distance: 11.6
click at [1018, 369] on link "open" at bounding box center [1018, 371] width 28 height 19
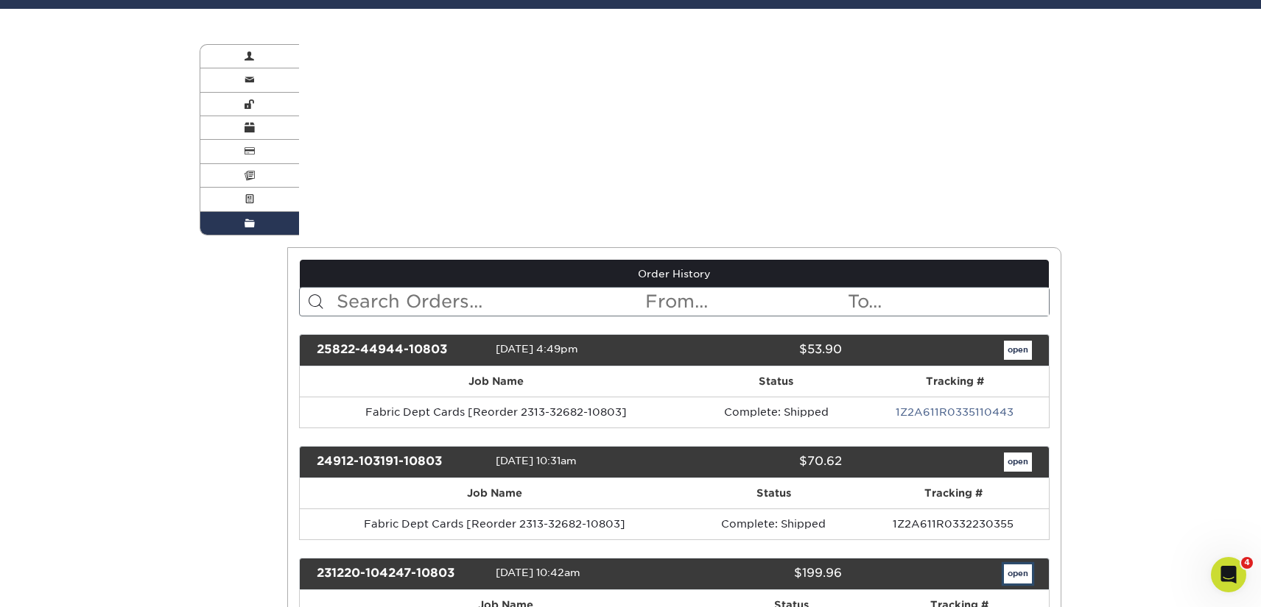
scroll to position [0, 0]
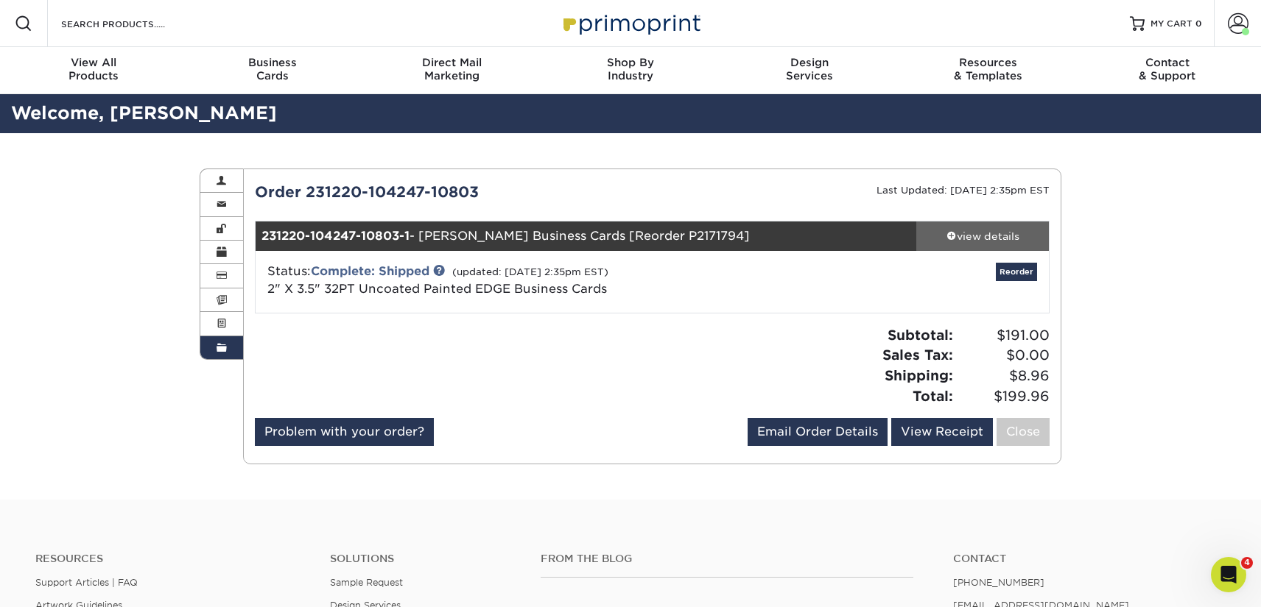
click at [992, 242] on div "view details" at bounding box center [982, 236] width 133 height 15
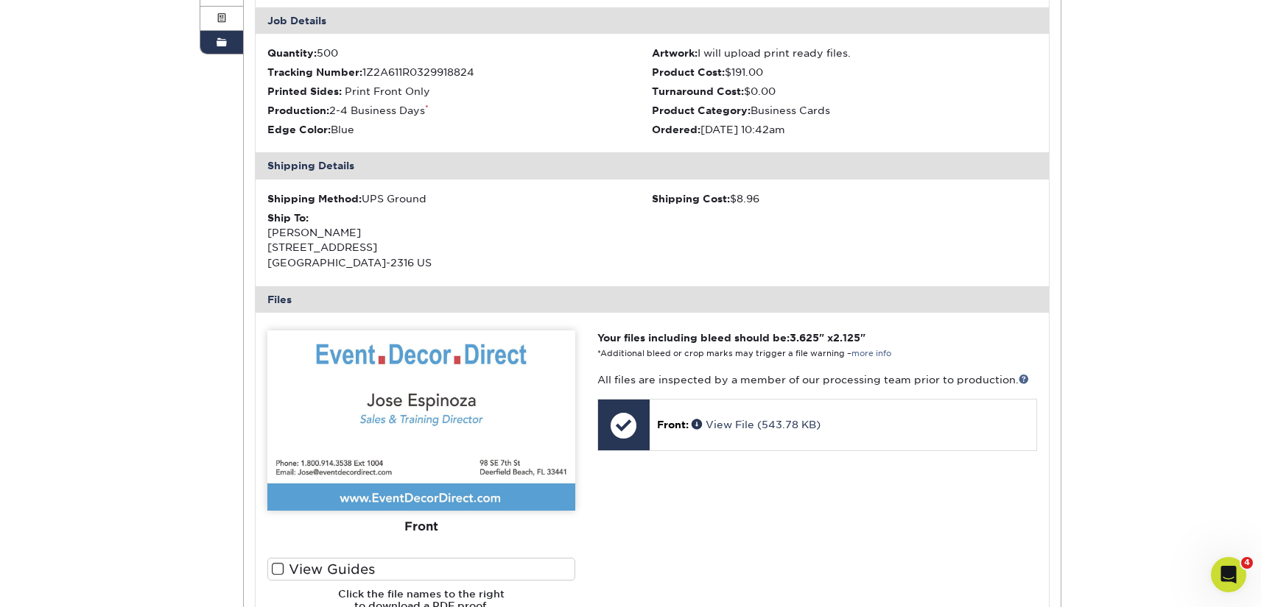
scroll to position [323, 0]
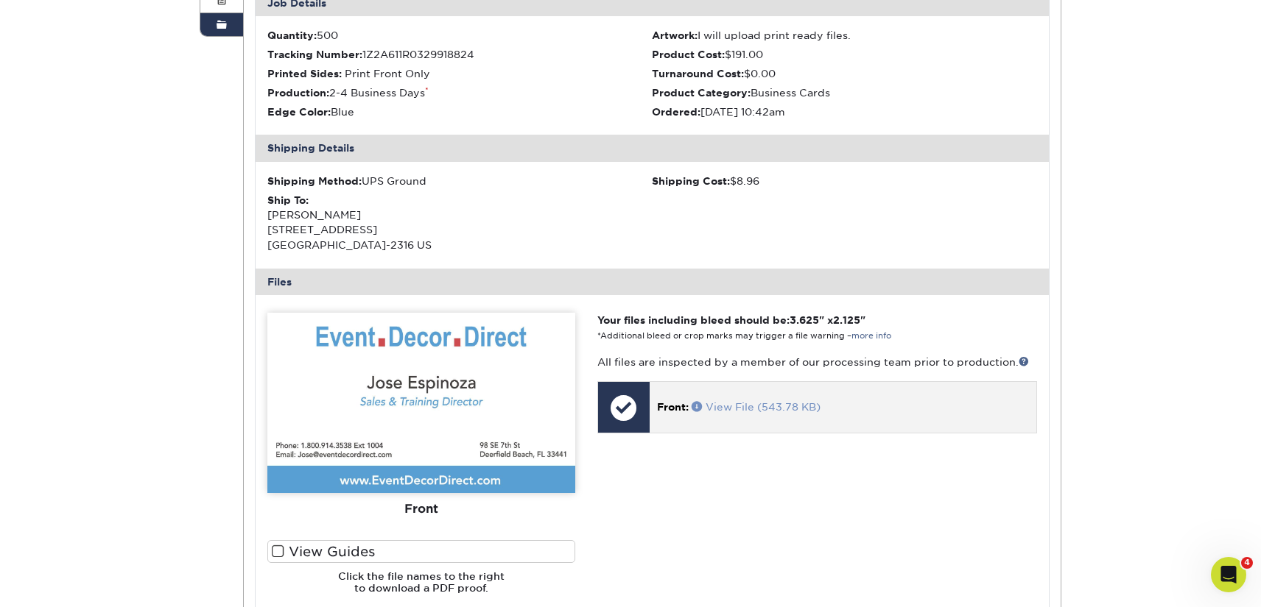
click at [764, 408] on link "View File (543.78 KB)" at bounding box center [755, 407] width 129 height 12
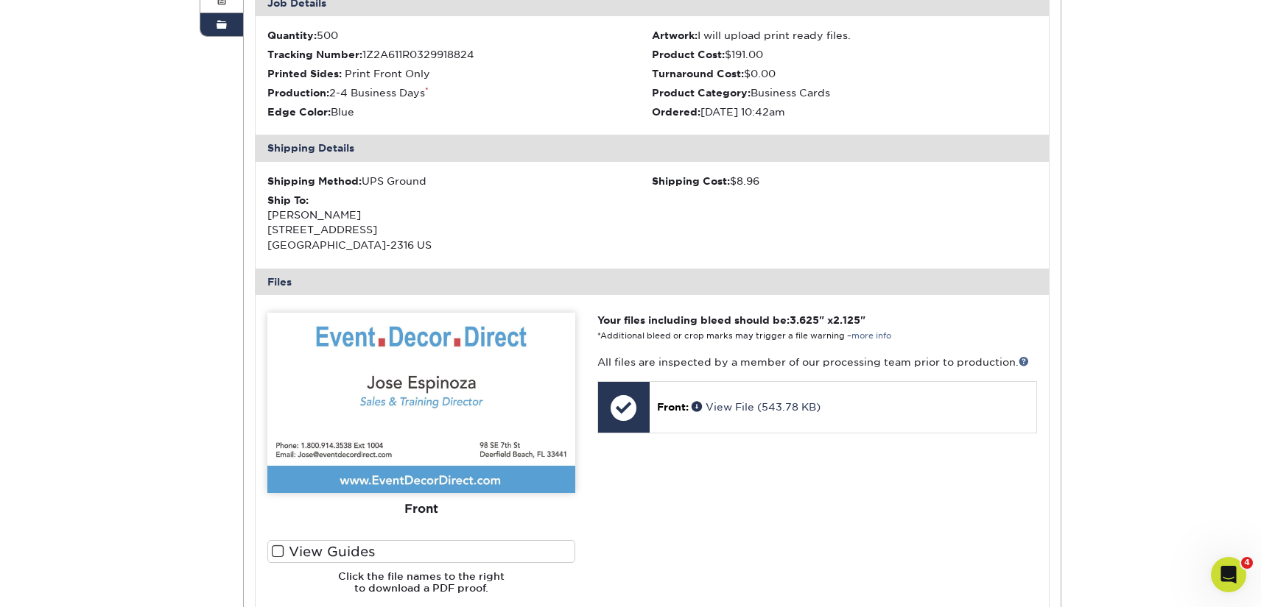
click at [221, 29] on span at bounding box center [221, 25] width 10 height 12
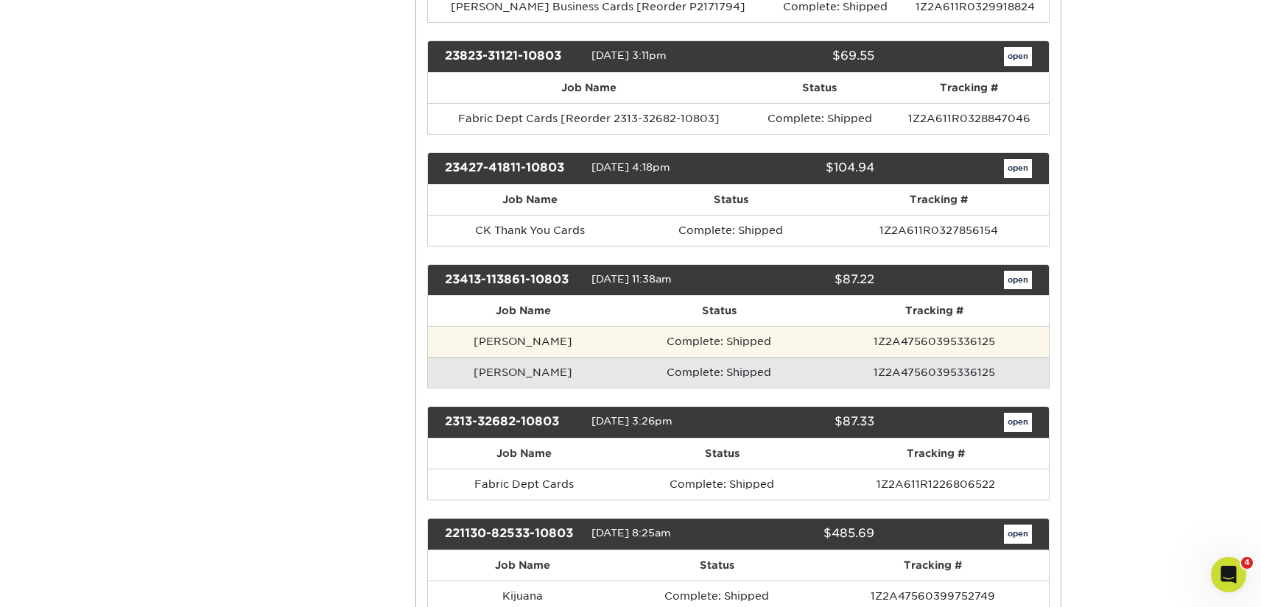
scroll to position [568, 0]
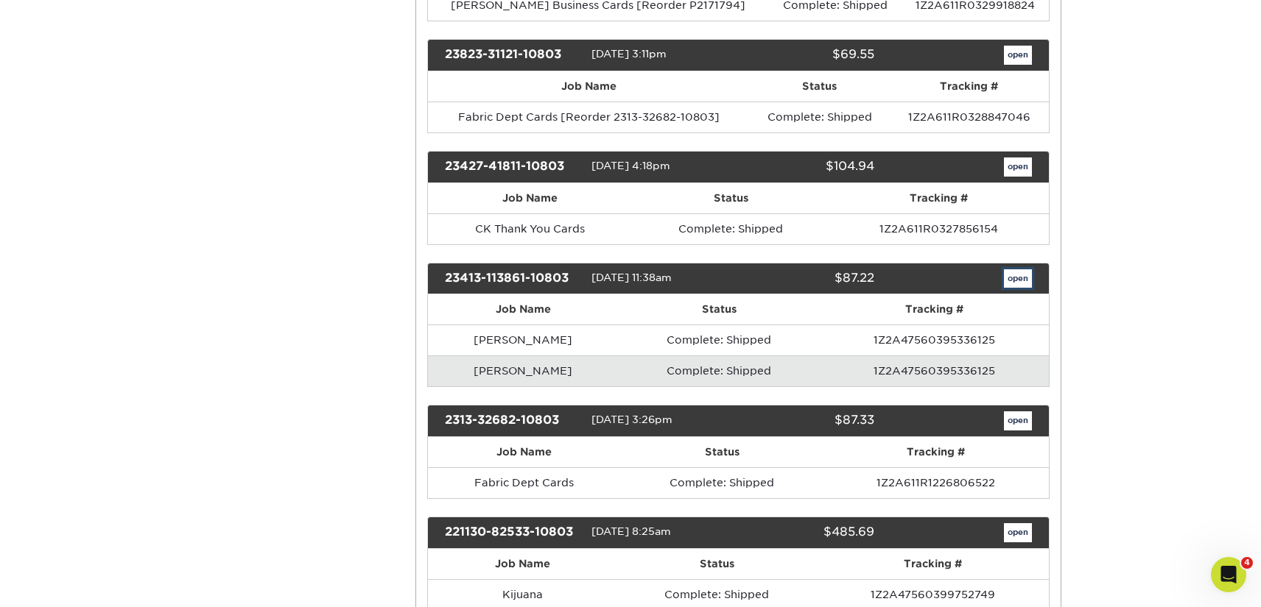
click at [1016, 282] on link "open" at bounding box center [1018, 278] width 28 height 19
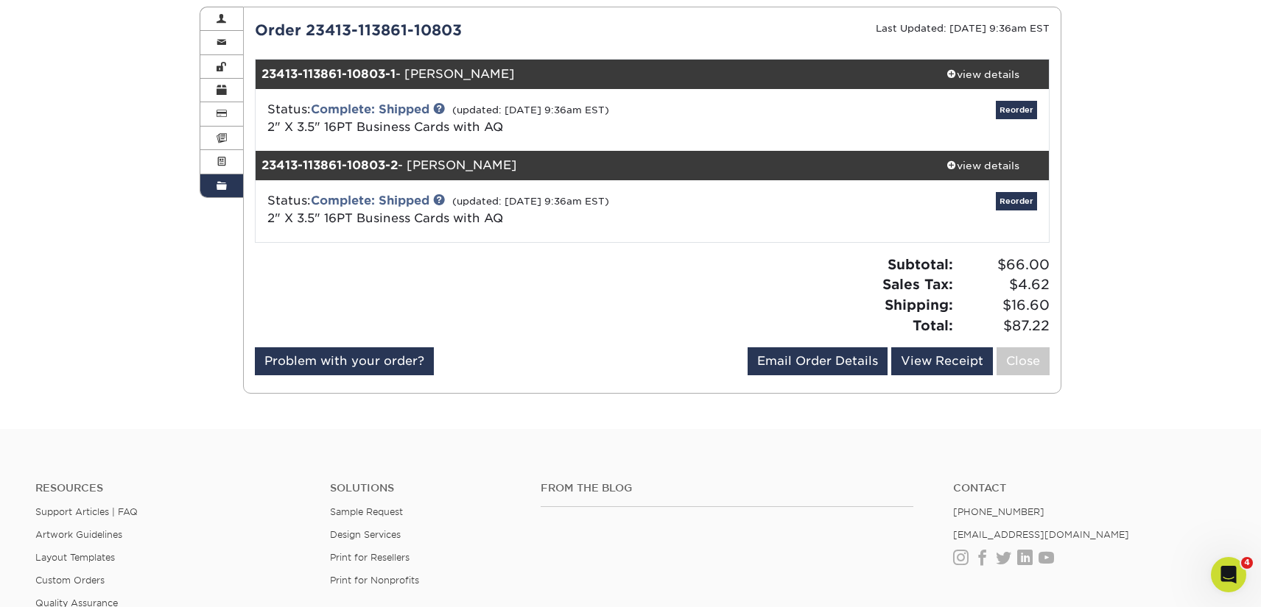
scroll to position [151, 0]
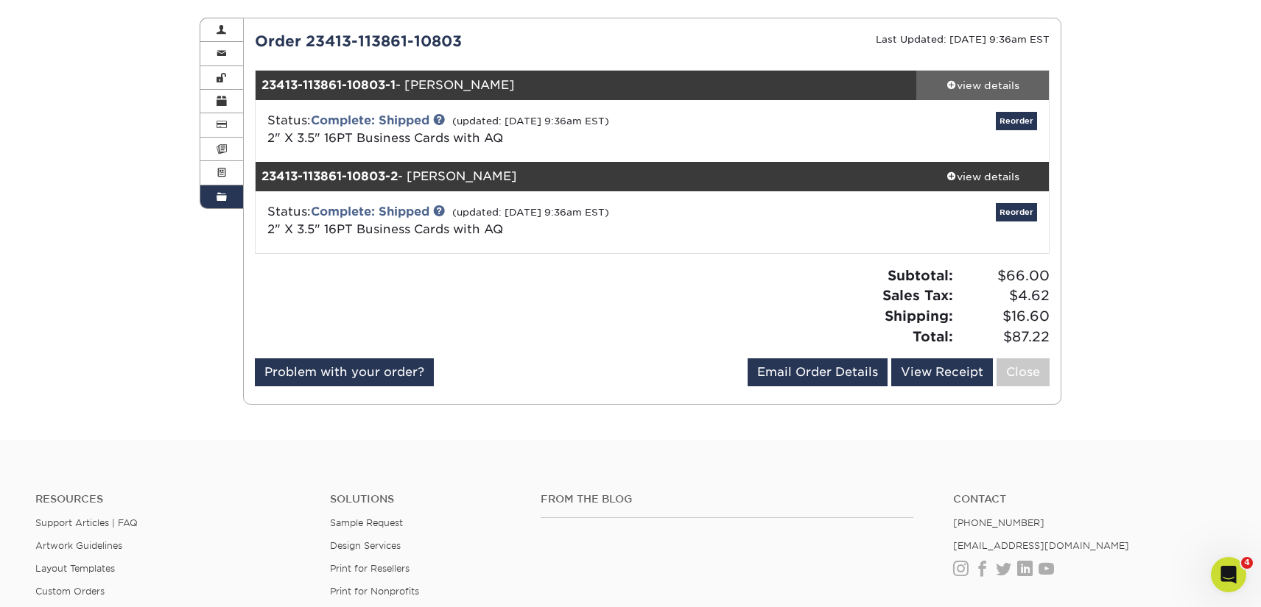
click at [976, 84] on div "view details" at bounding box center [982, 85] width 133 height 15
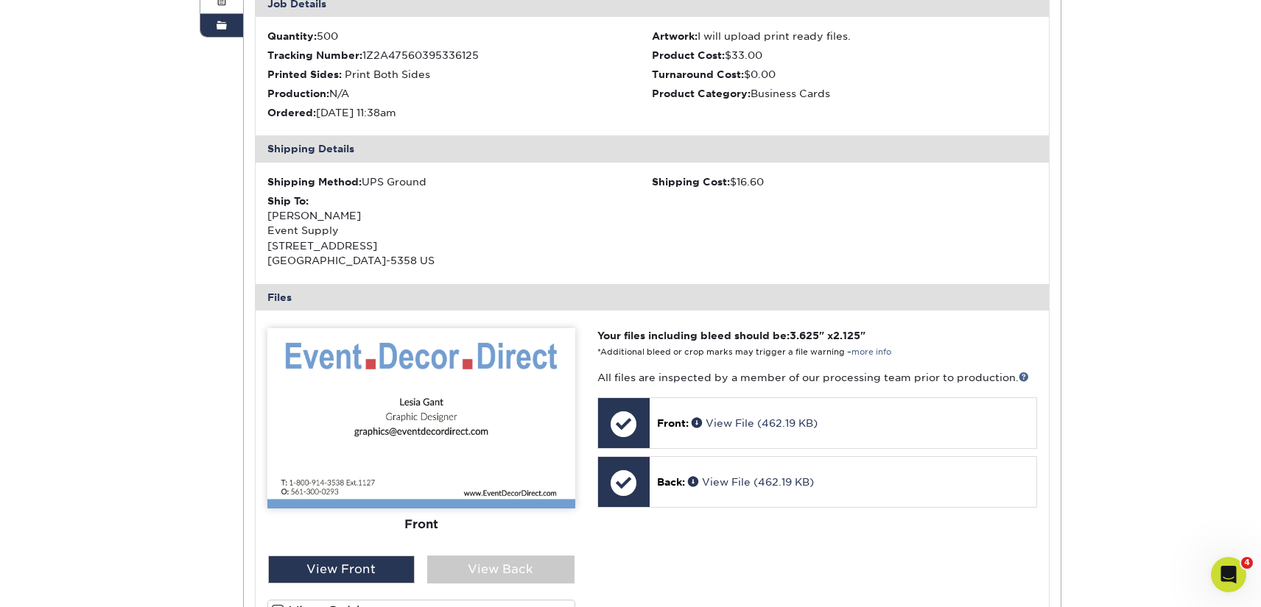
scroll to position [343, 0]
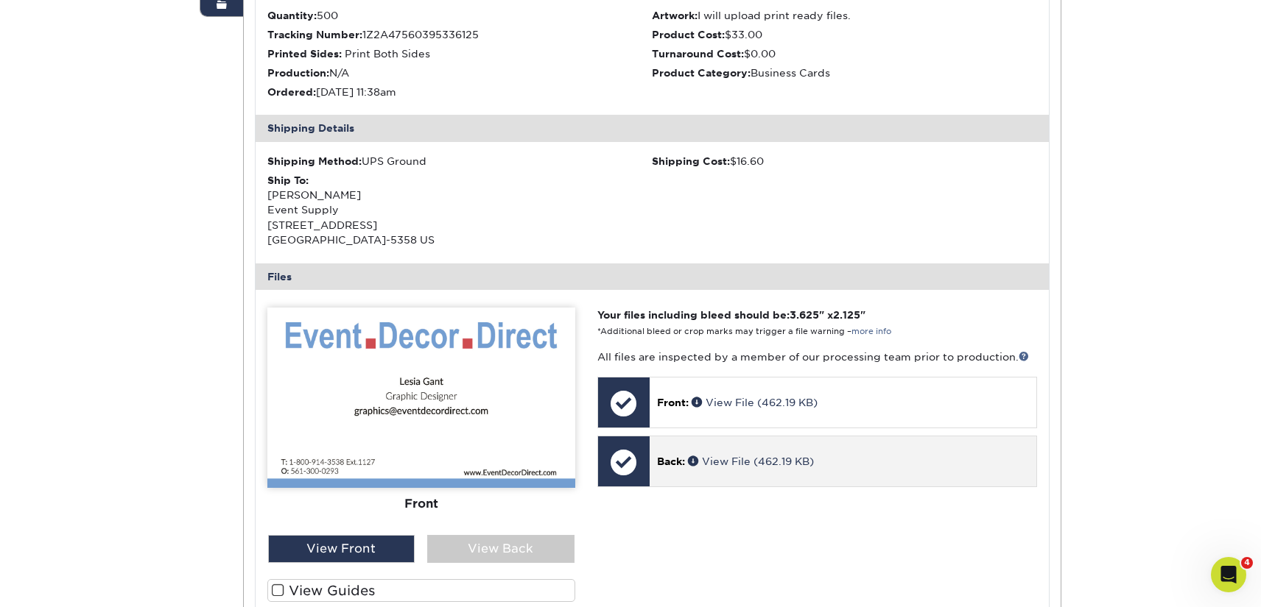
click at [858, 448] on div "Back: View File (462.19 KB)" at bounding box center [842, 462] width 387 height 50
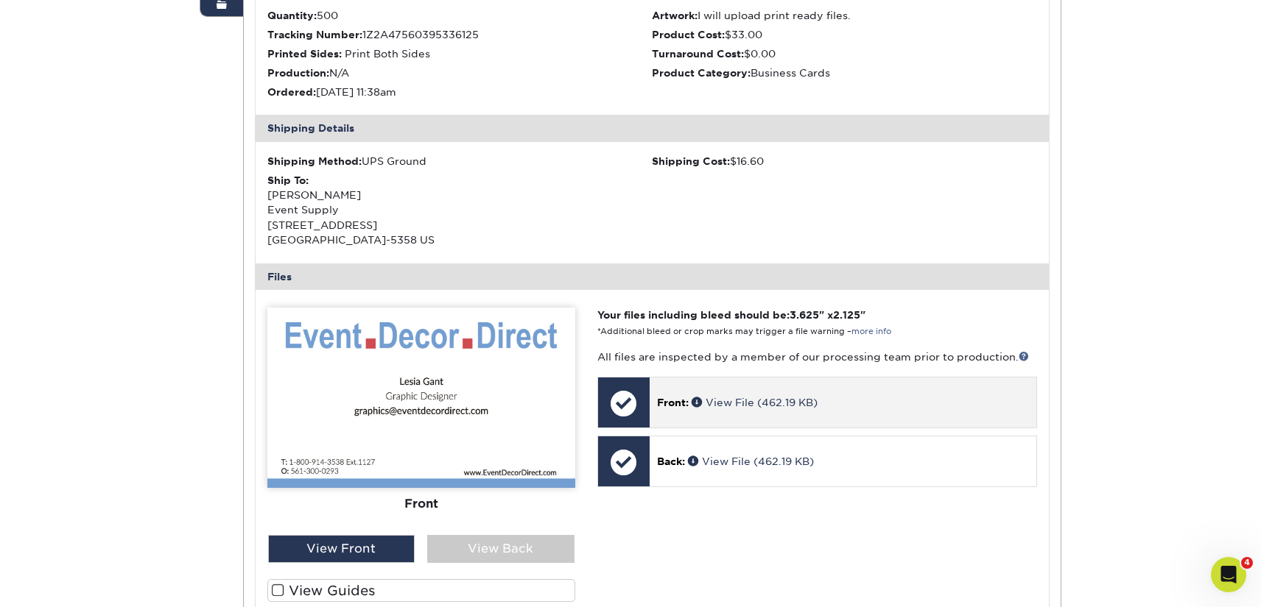
click at [733, 420] on div "Front: View File (462.19 KB)" at bounding box center [842, 403] width 387 height 50
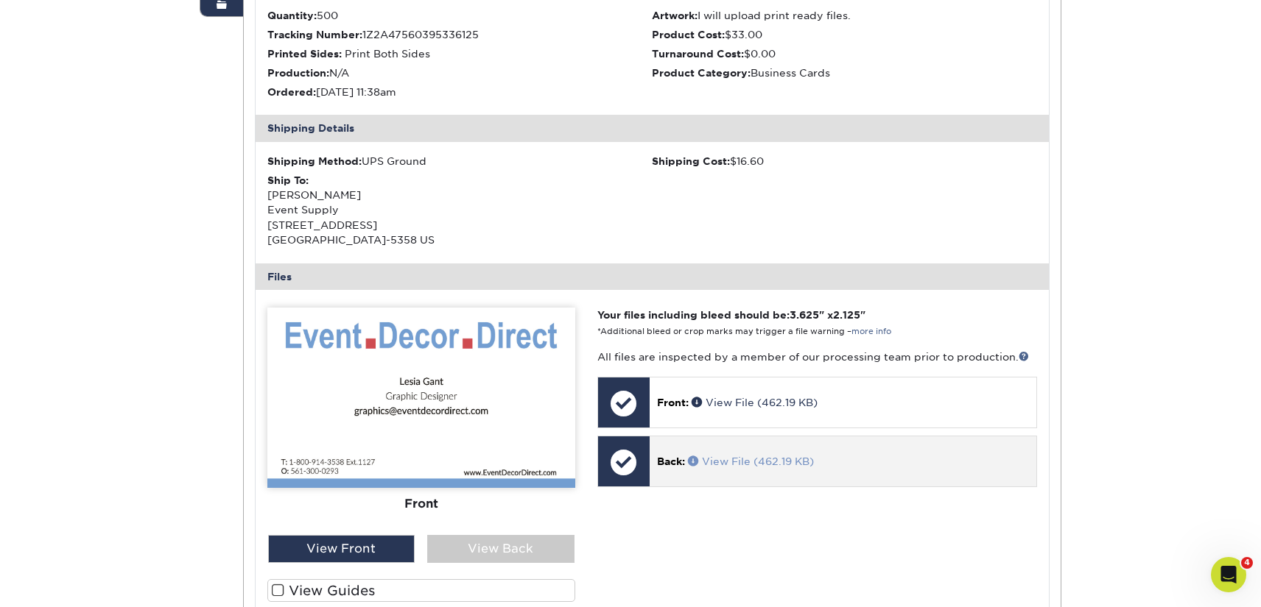
click at [734, 471] on div "Back: View File (462.19 KB)" at bounding box center [842, 462] width 387 height 50
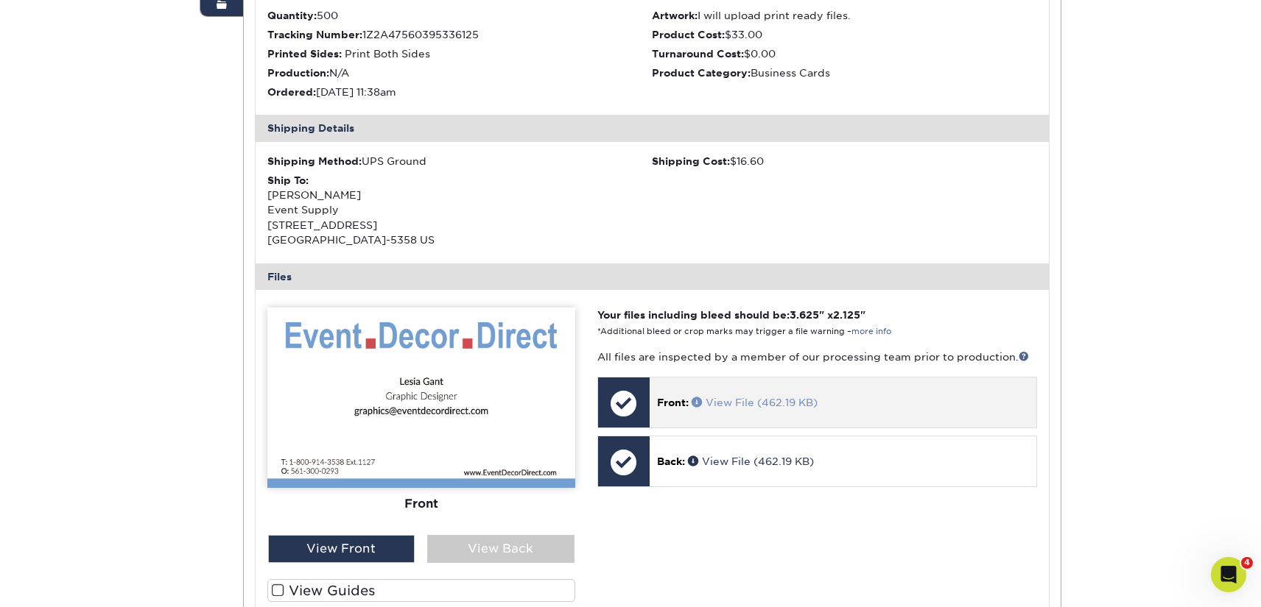
click at [741, 401] on link "View File (462.19 KB)" at bounding box center [754, 403] width 126 height 12
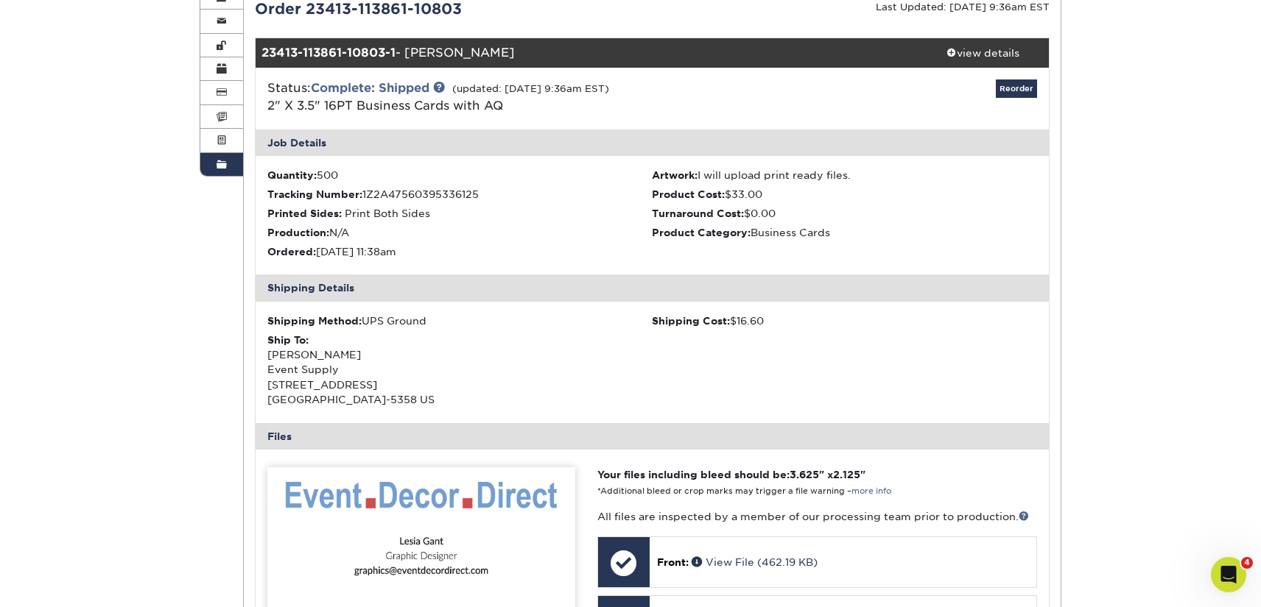
scroll to position [49, 0]
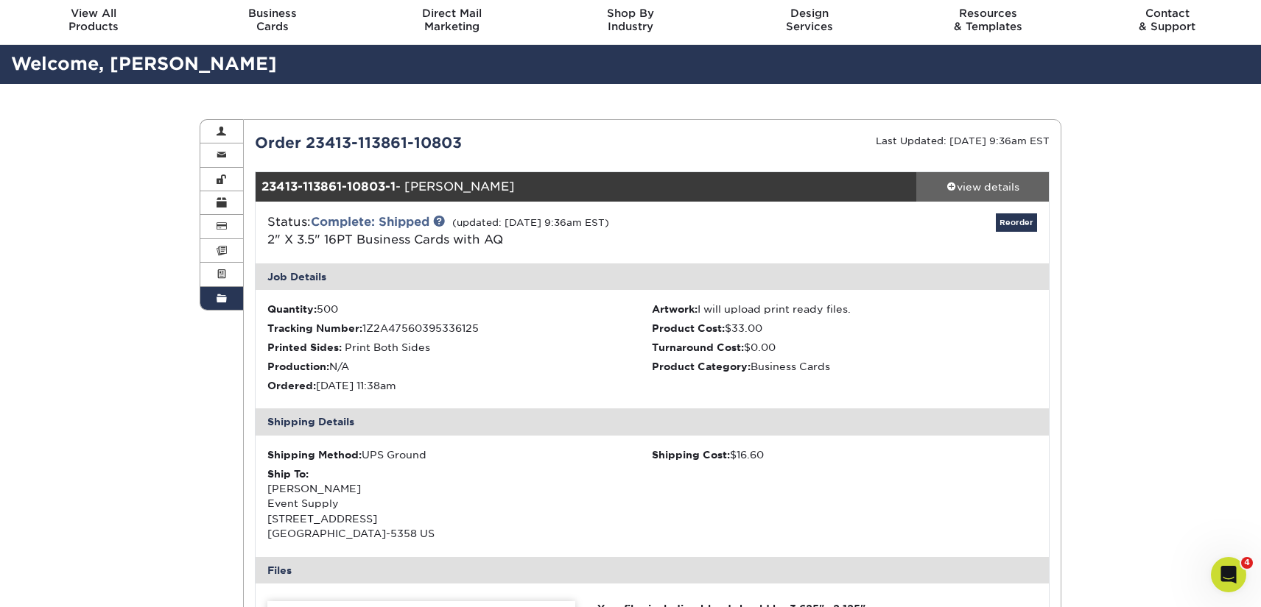
click at [973, 184] on div "view details" at bounding box center [982, 187] width 133 height 15
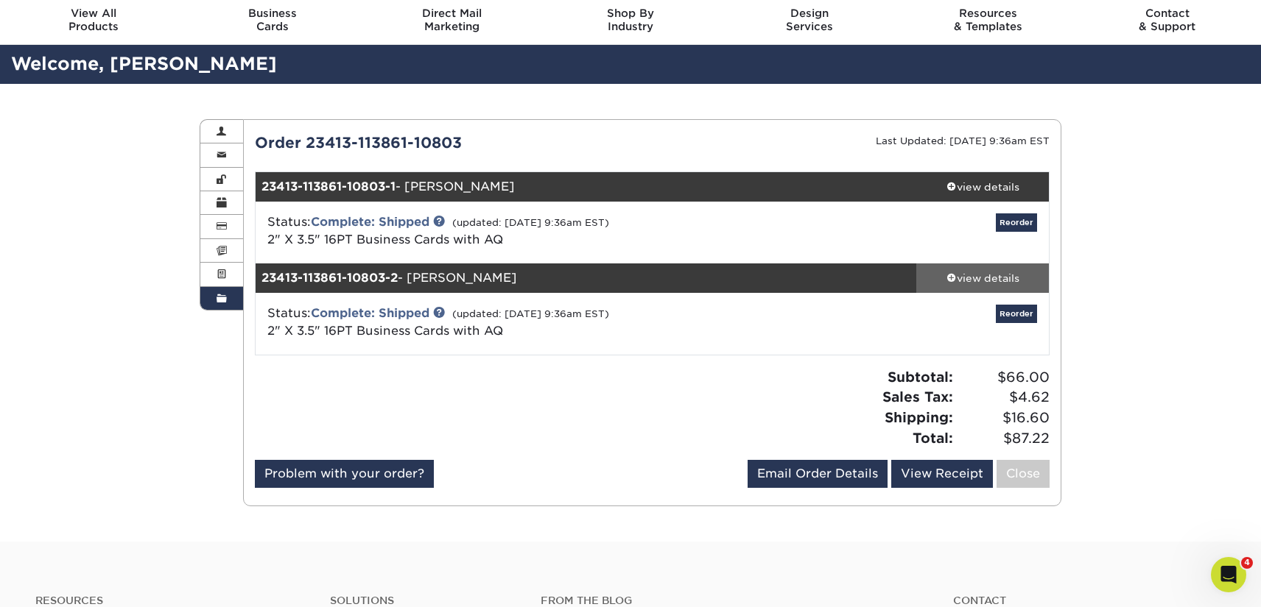
click at [983, 278] on div "view details" at bounding box center [982, 278] width 133 height 15
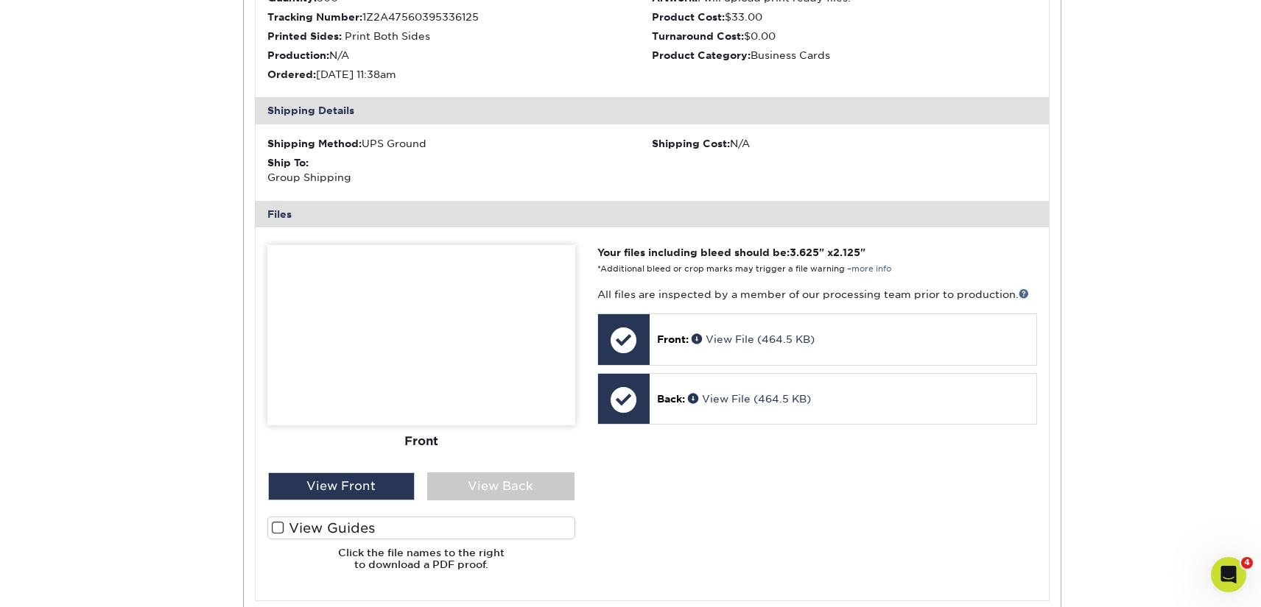
scroll to position [465, 0]
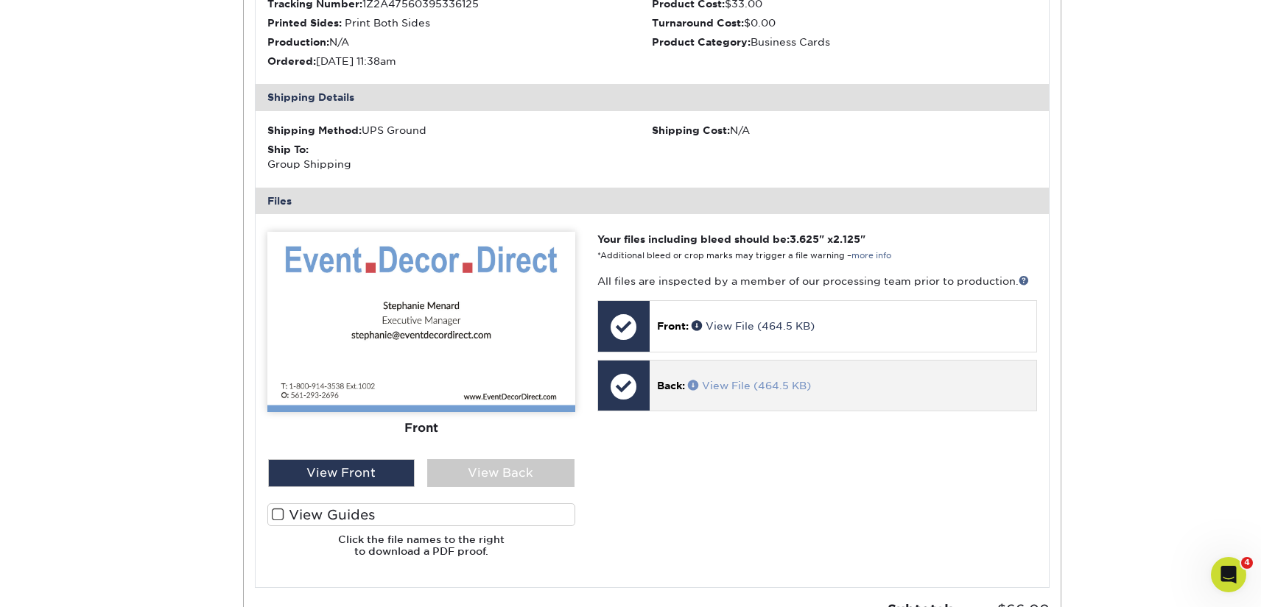
click at [797, 381] on link "View File (464.5 KB)" at bounding box center [749, 386] width 123 height 12
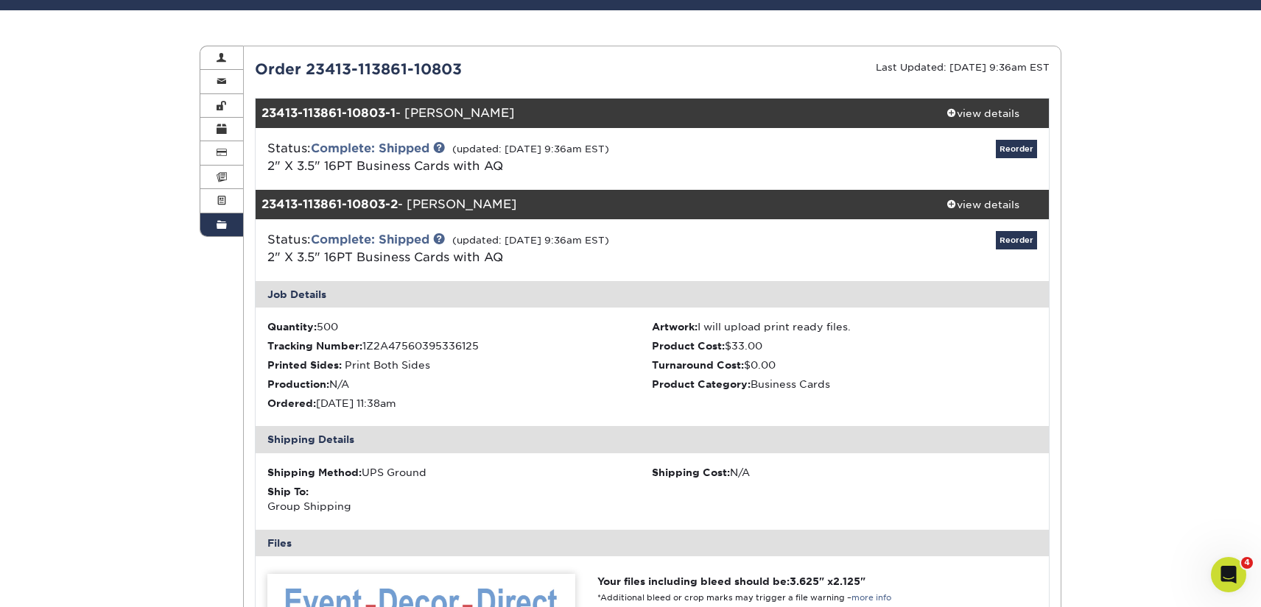
scroll to position [0, 0]
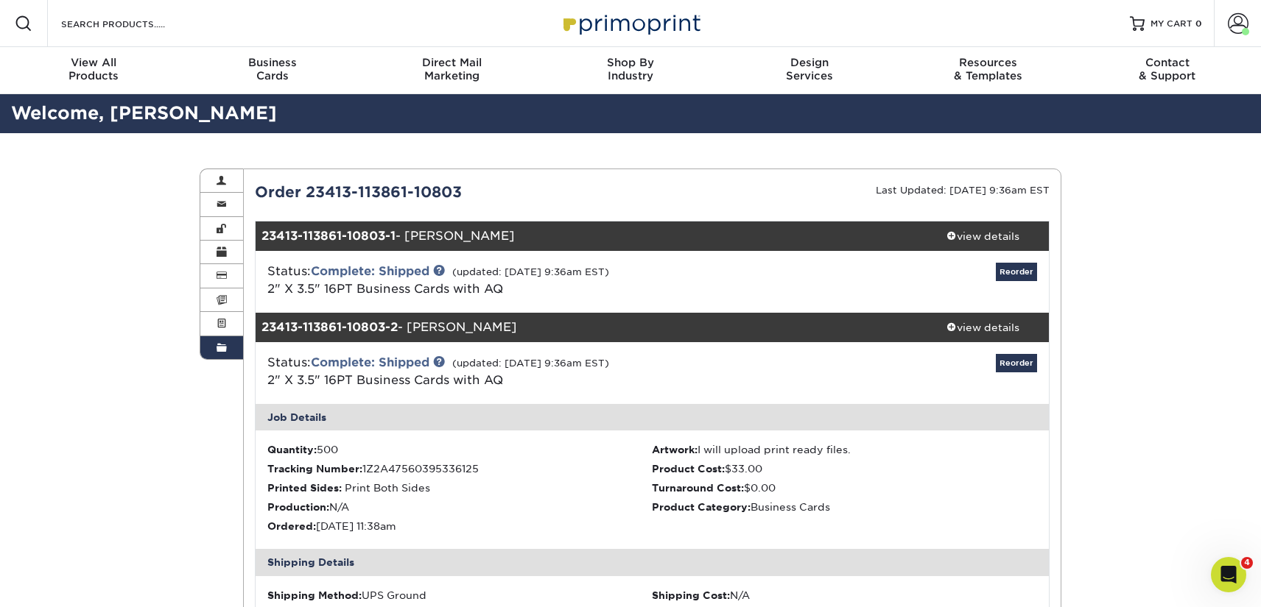
click at [217, 353] on span at bounding box center [221, 348] width 10 height 12
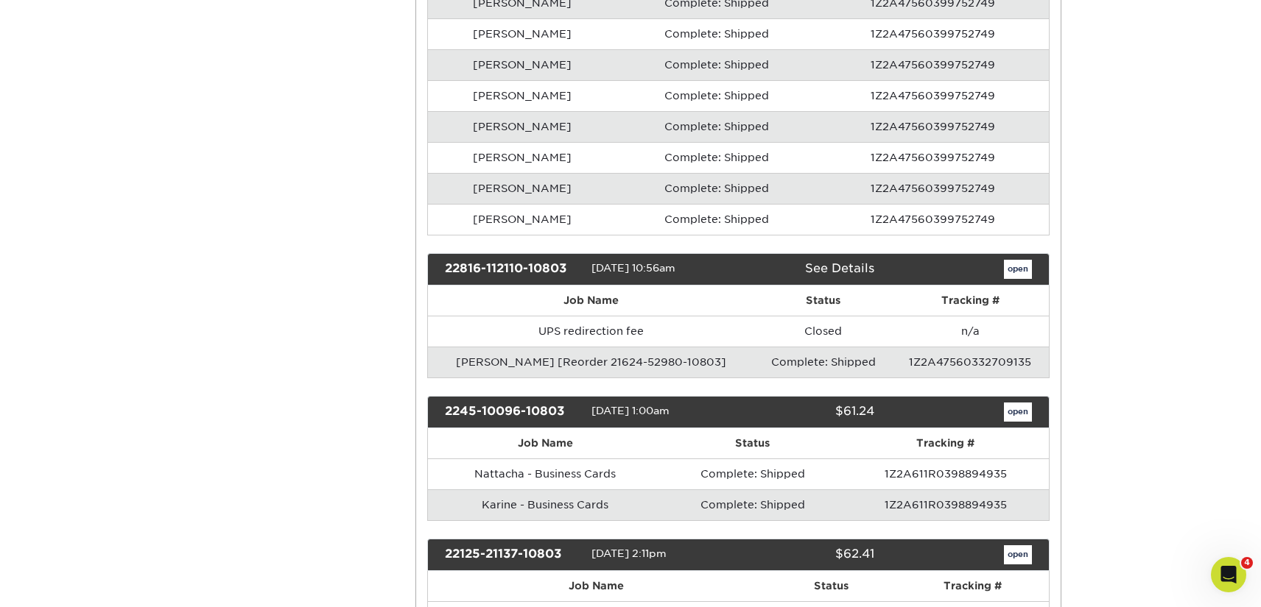
scroll to position [1316, 0]
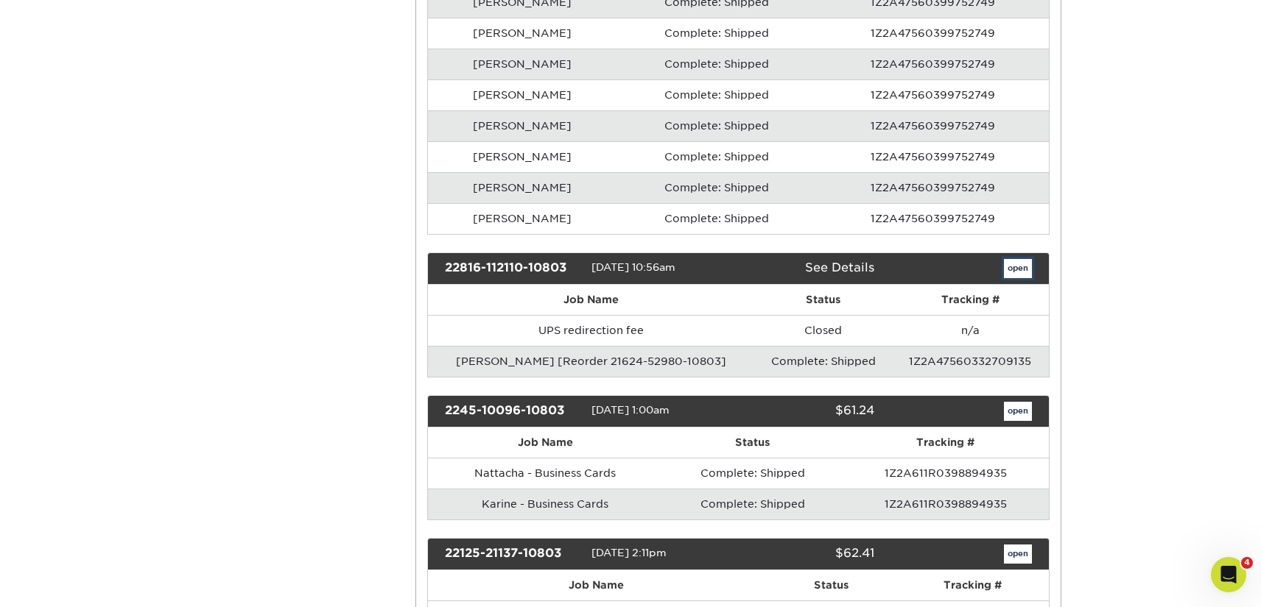
click at [1010, 269] on link "open" at bounding box center [1018, 268] width 28 height 19
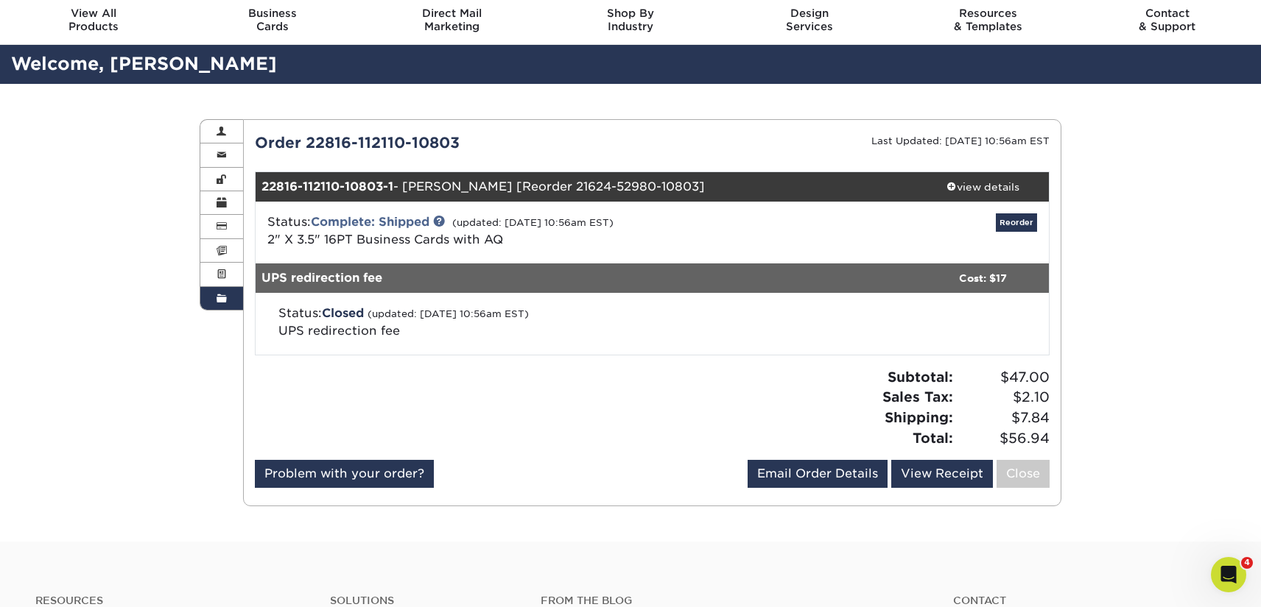
scroll to position [51, 0]
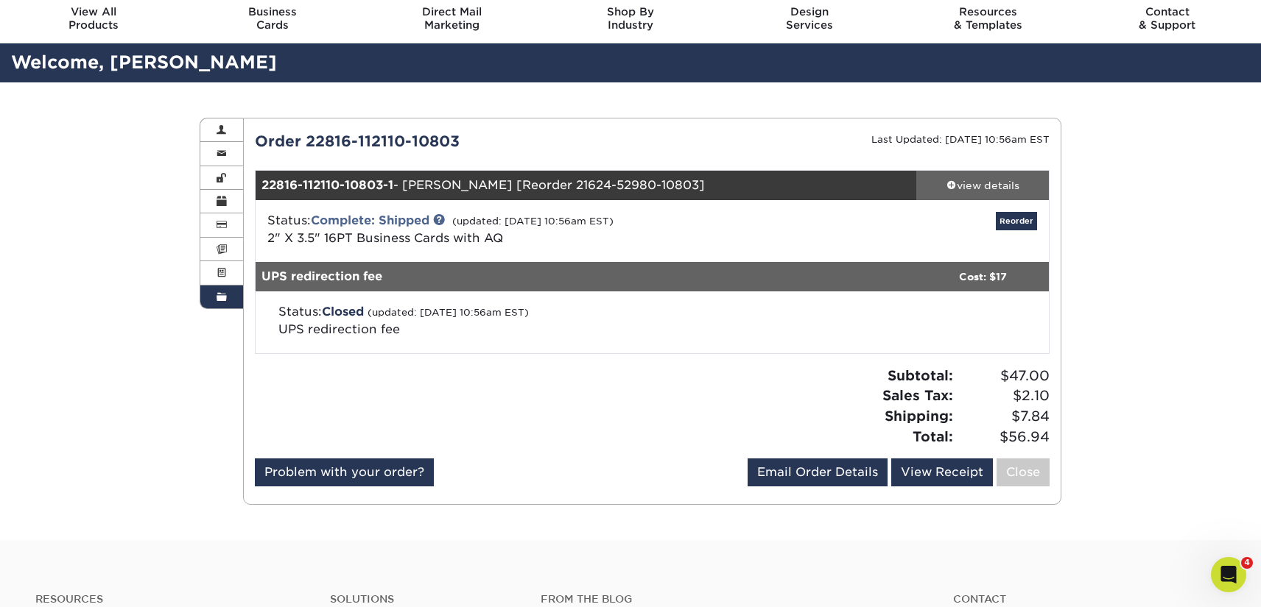
click at [979, 191] on div "view details" at bounding box center [982, 185] width 133 height 15
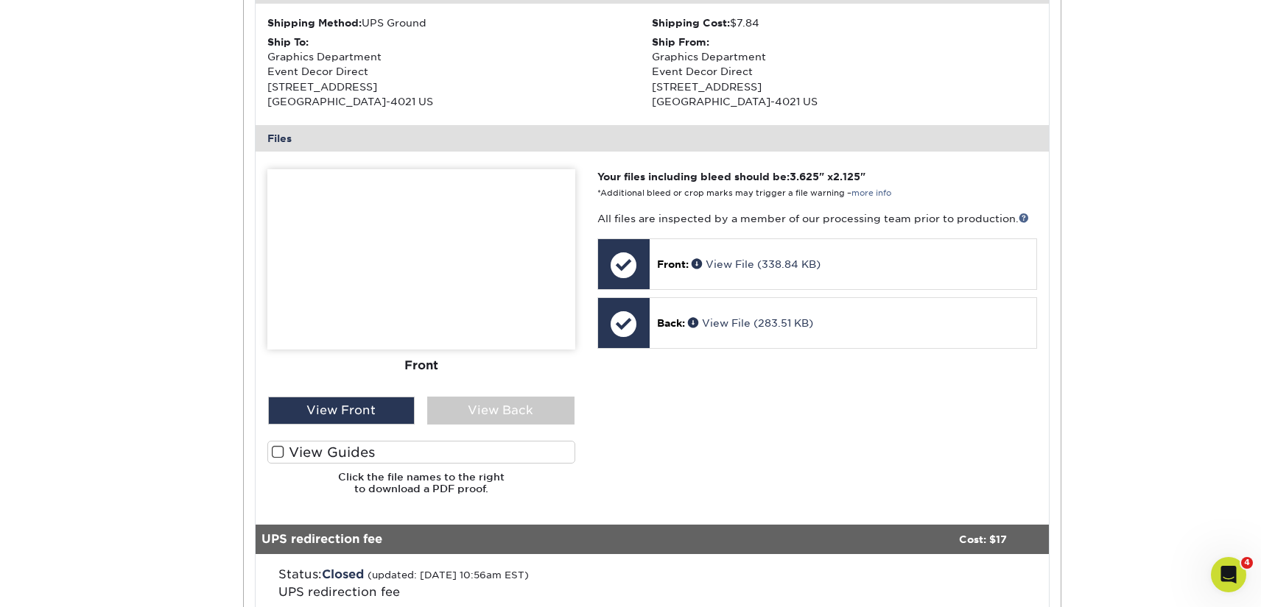
scroll to position [493, 0]
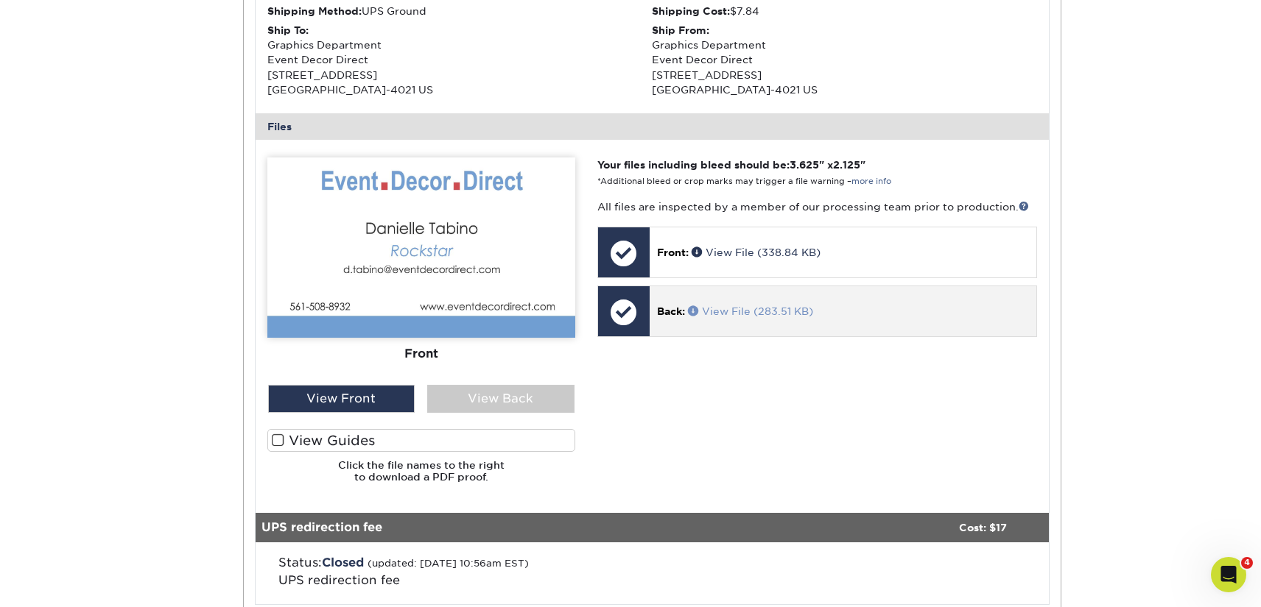
click at [761, 306] on link "View File (283.51 KB)" at bounding box center [750, 312] width 125 height 12
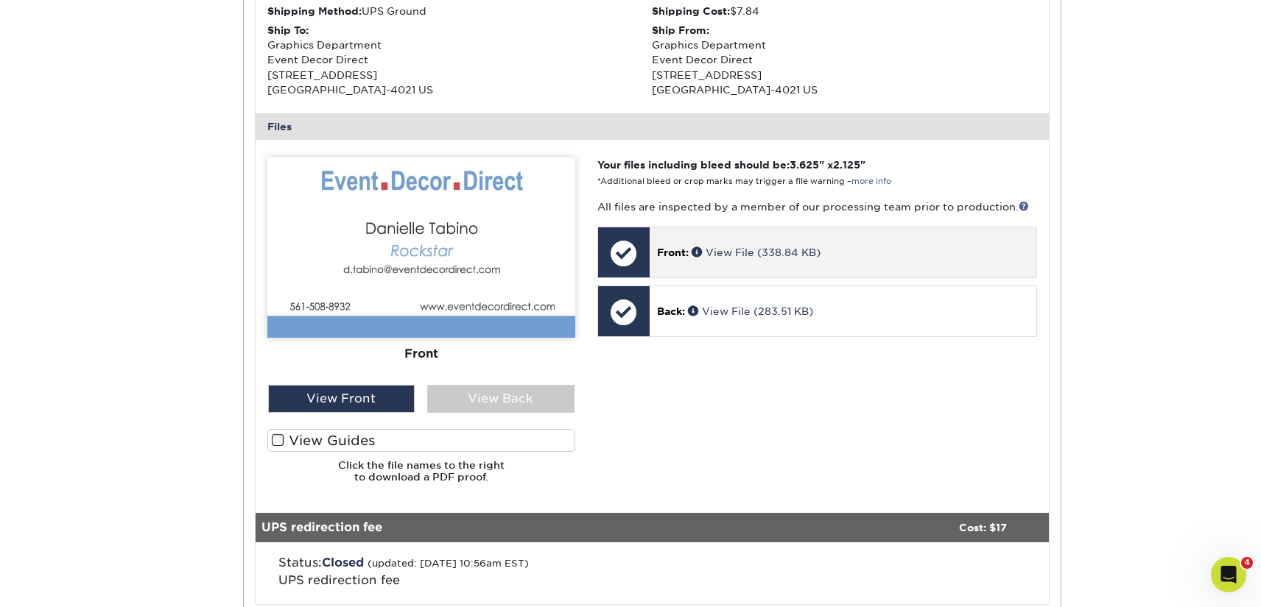
click at [750, 260] on div "Front: View File (338.84 KB)" at bounding box center [842, 253] width 387 height 50
click at [728, 253] on link "View File (338.84 KB)" at bounding box center [755, 253] width 129 height 12
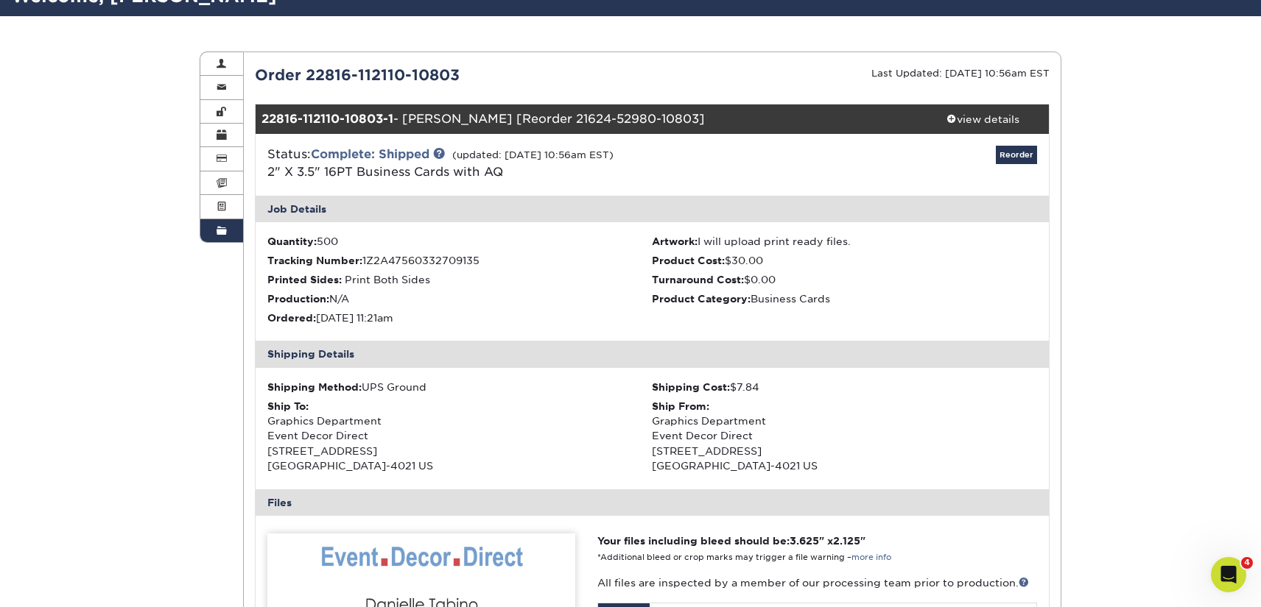
scroll to position [105, 0]
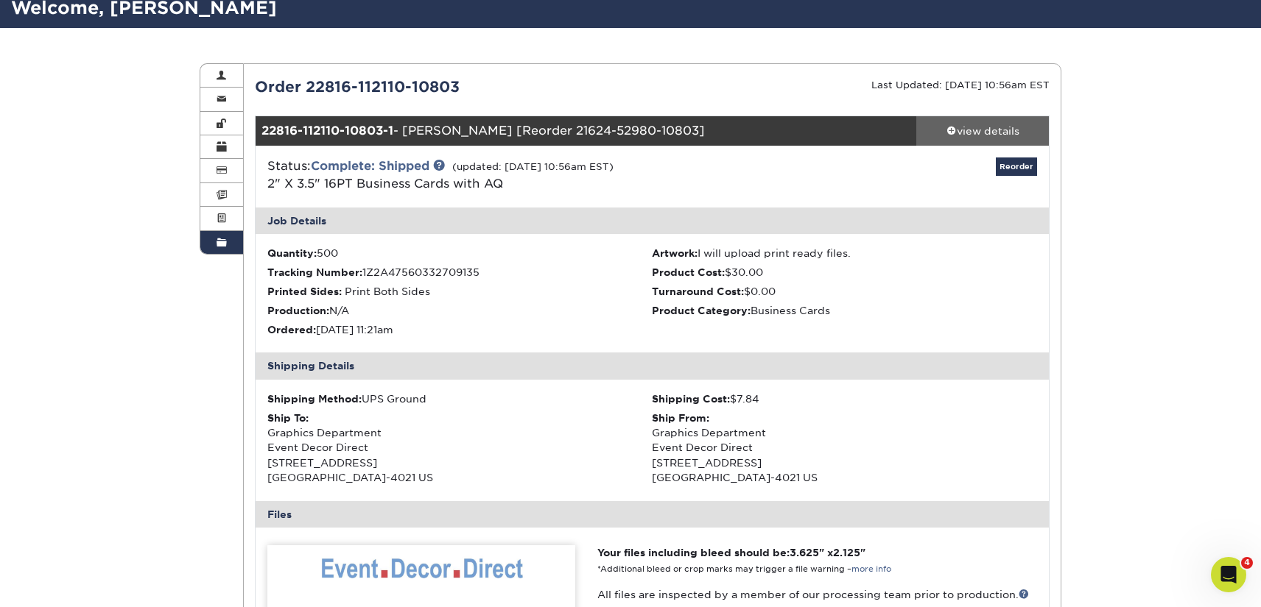
click at [964, 134] on div "view details" at bounding box center [982, 131] width 133 height 15
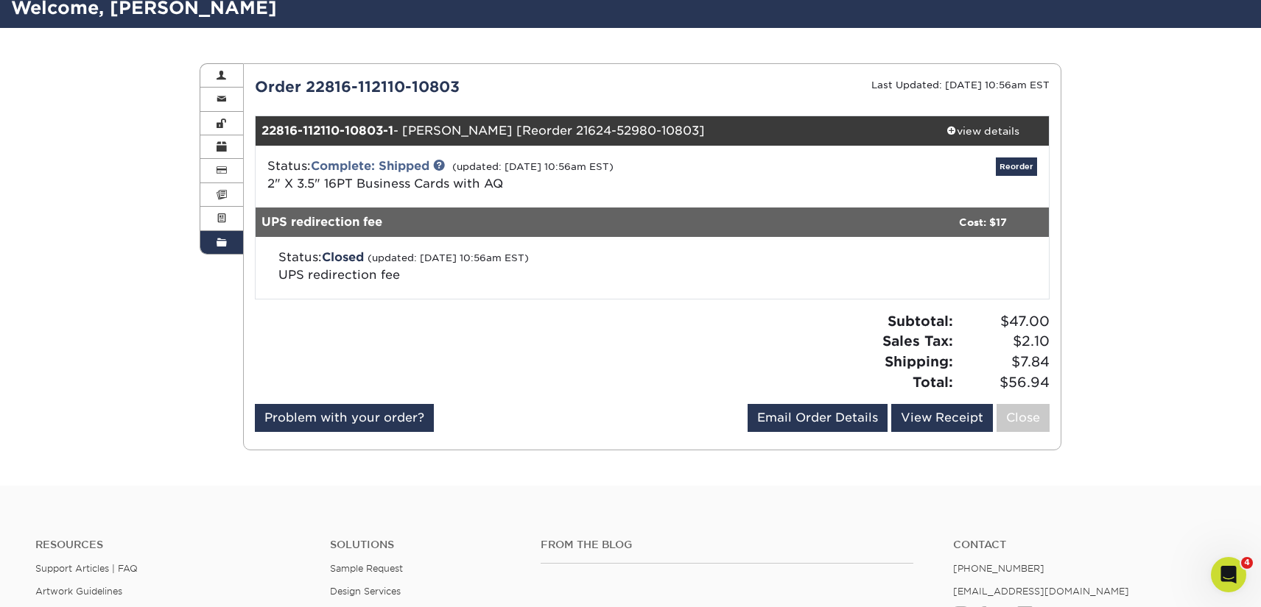
click at [213, 245] on link "Order History" at bounding box center [221, 242] width 43 height 23
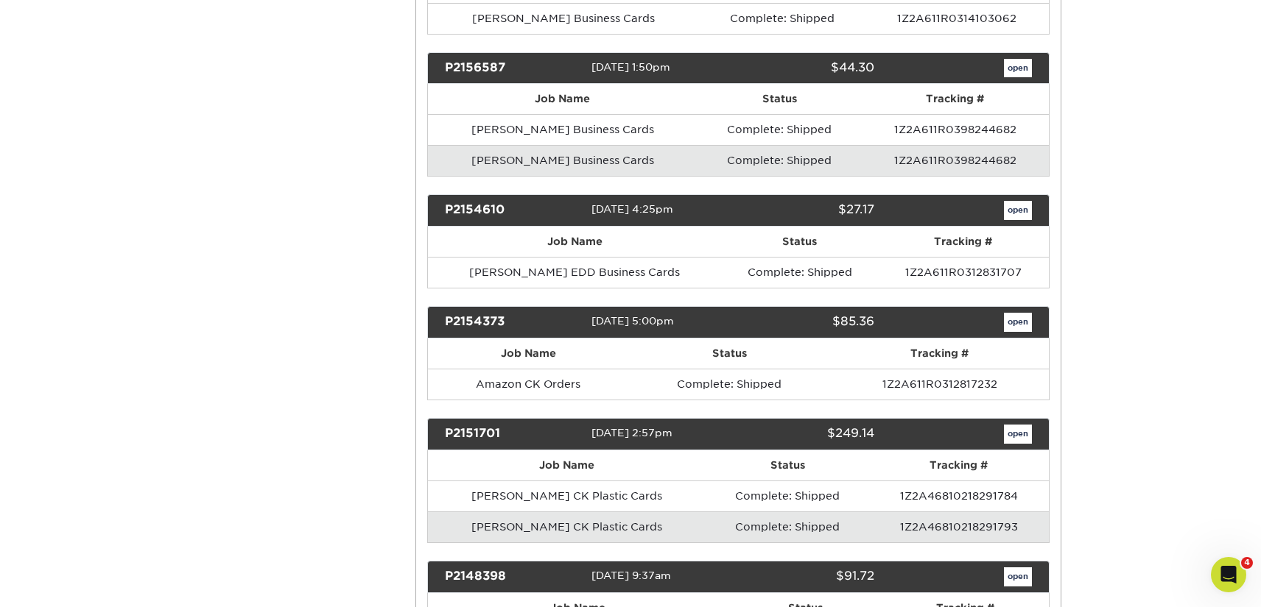
scroll to position [4792, 0]
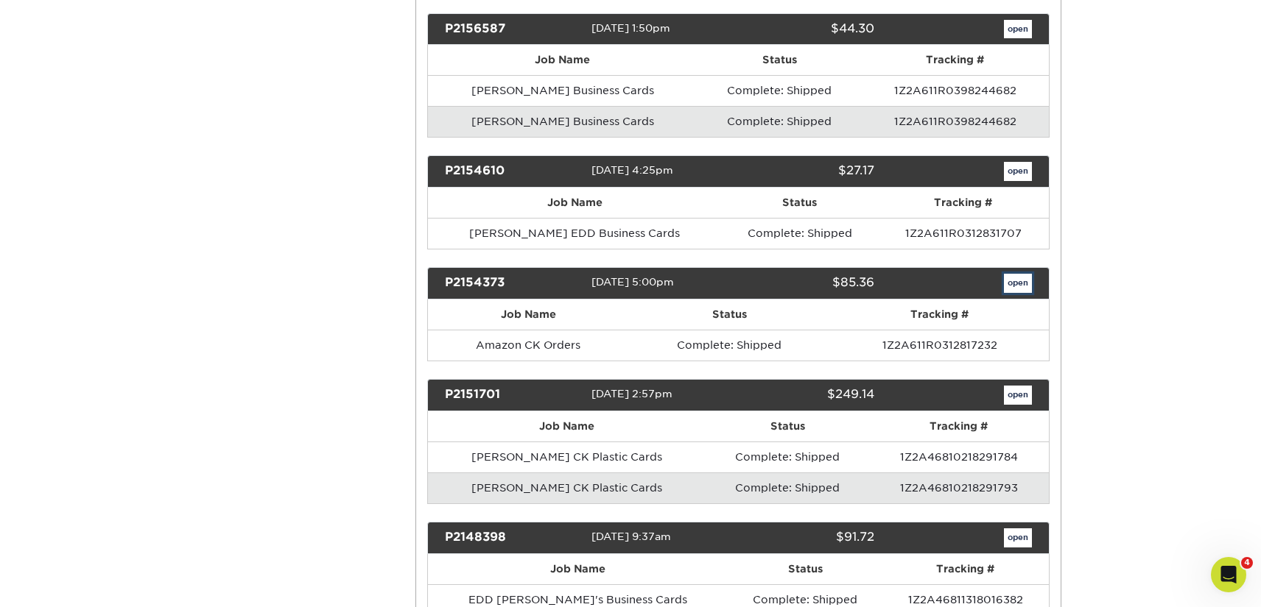
click at [1008, 285] on link "open" at bounding box center [1018, 283] width 28 height 19
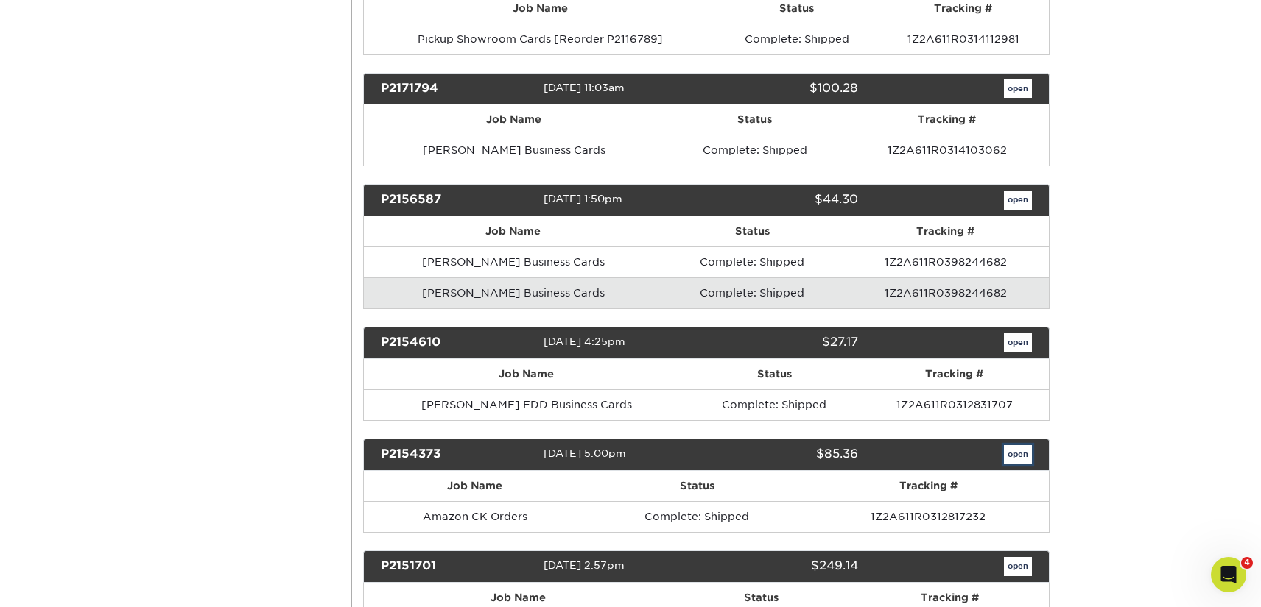
scroll to position [0, 0]
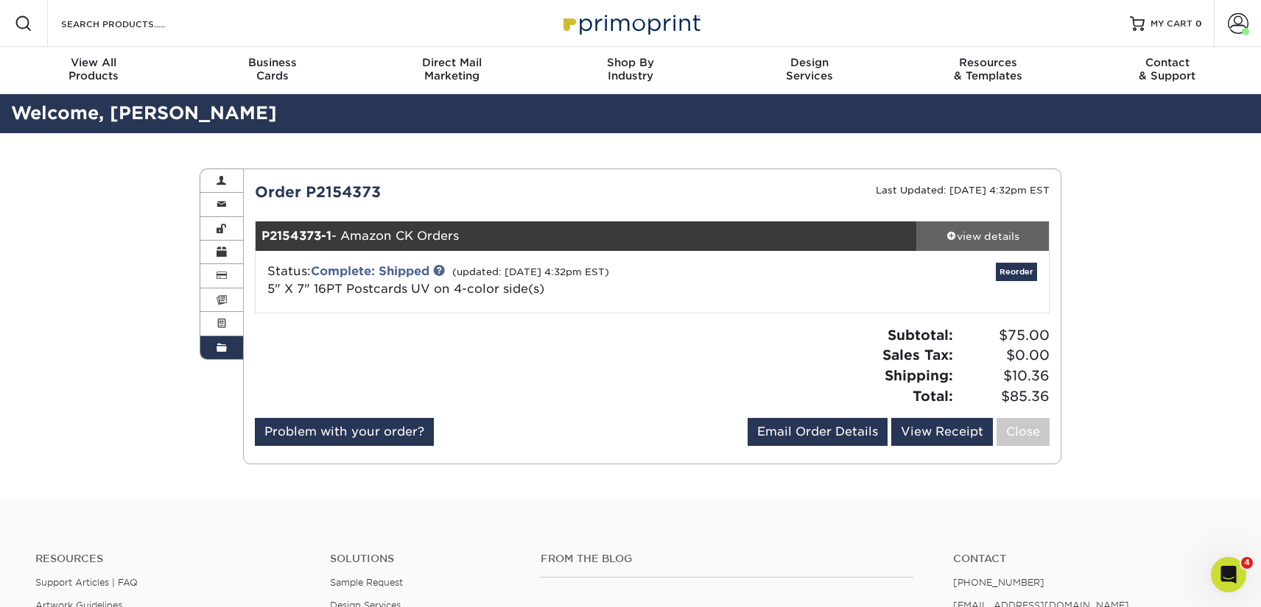
click at [988, 239] on div "view details" at bounding box center [982, 236] width 133 height 15
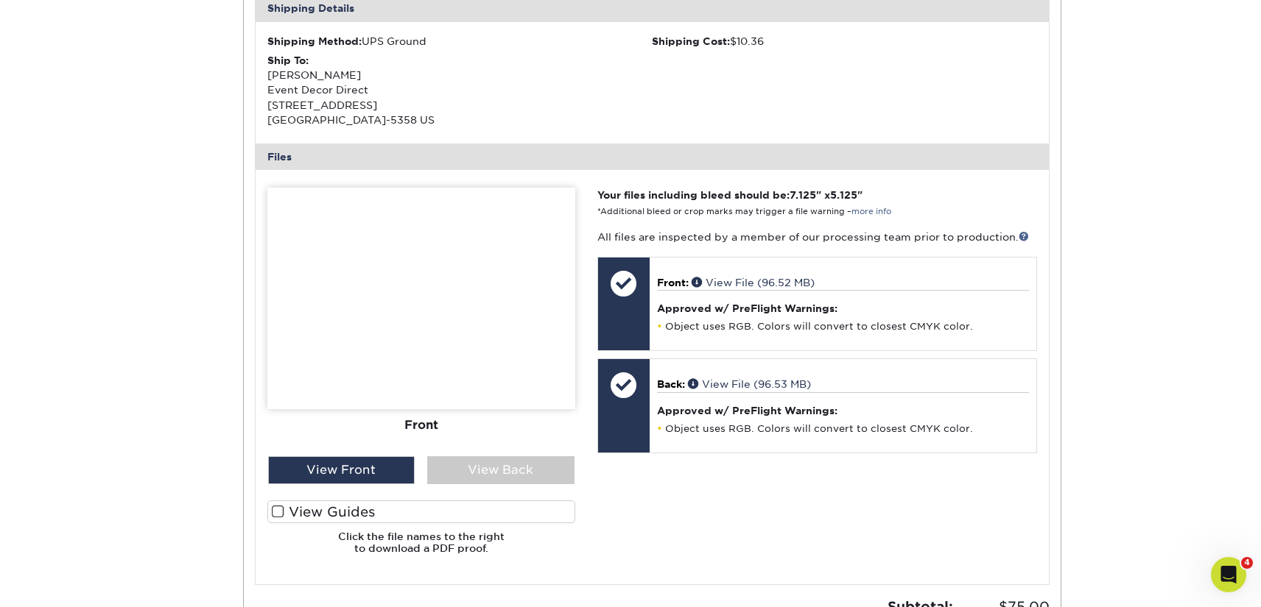
scroll to position [525, 0]
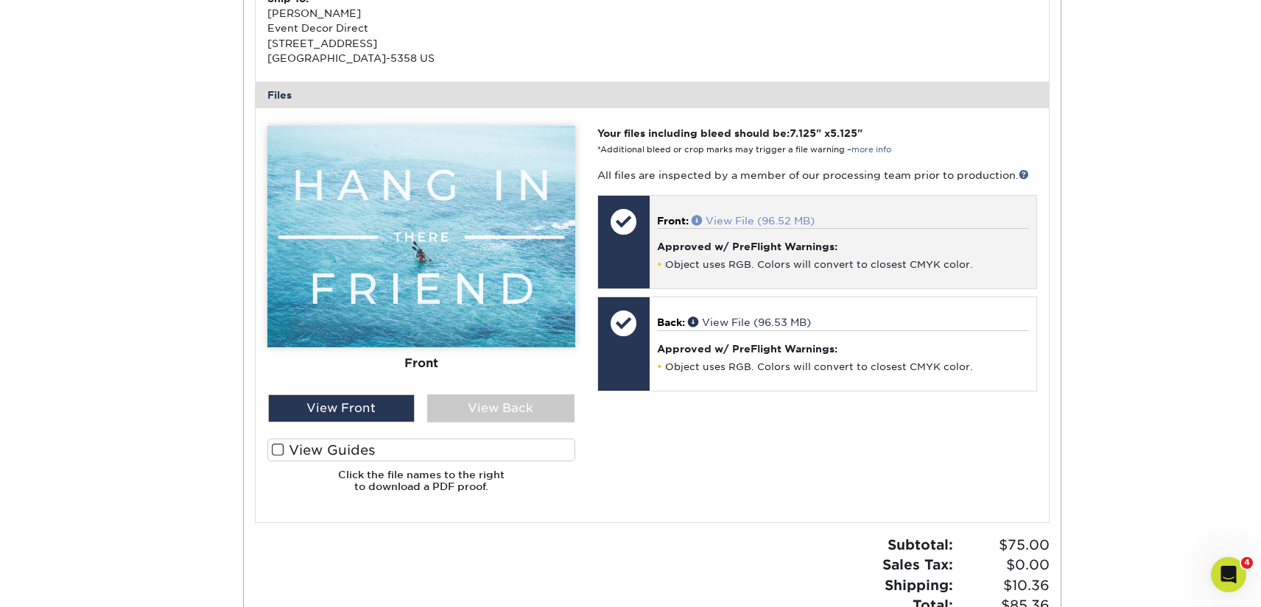
click at [750, 219] on link "View File (96.52 MB)" at bounding box center [752, 221] width 123 height 12
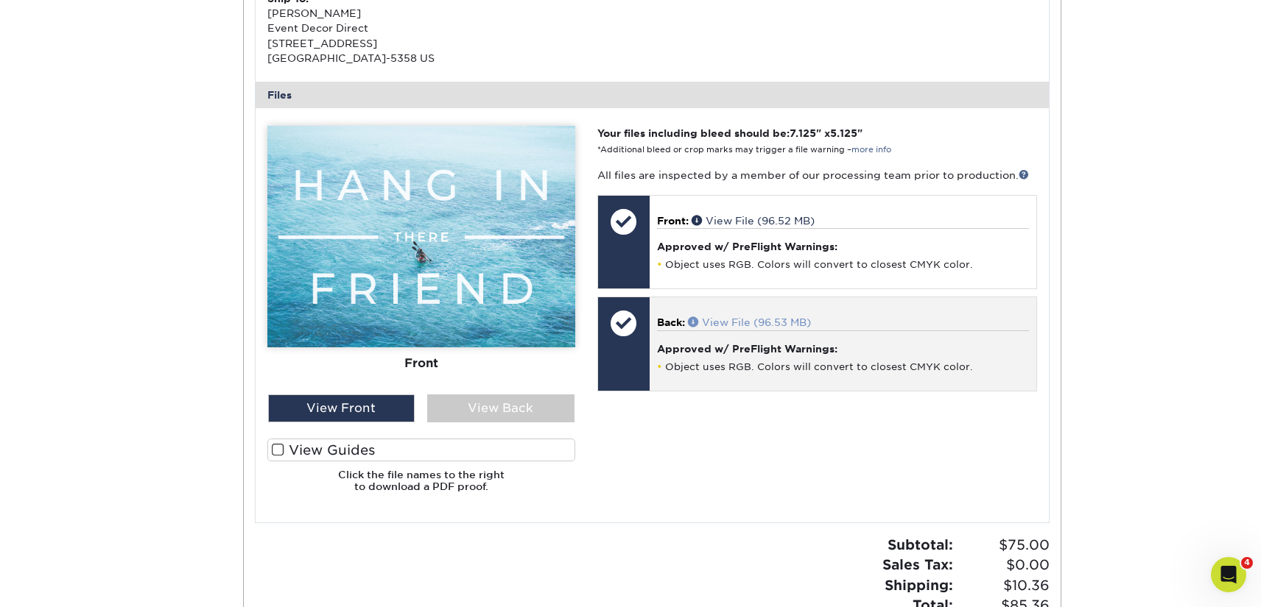
click at [767, 322] on link "View File (96.53 MB)" at bounding box center [749, 323] width 123 height 12
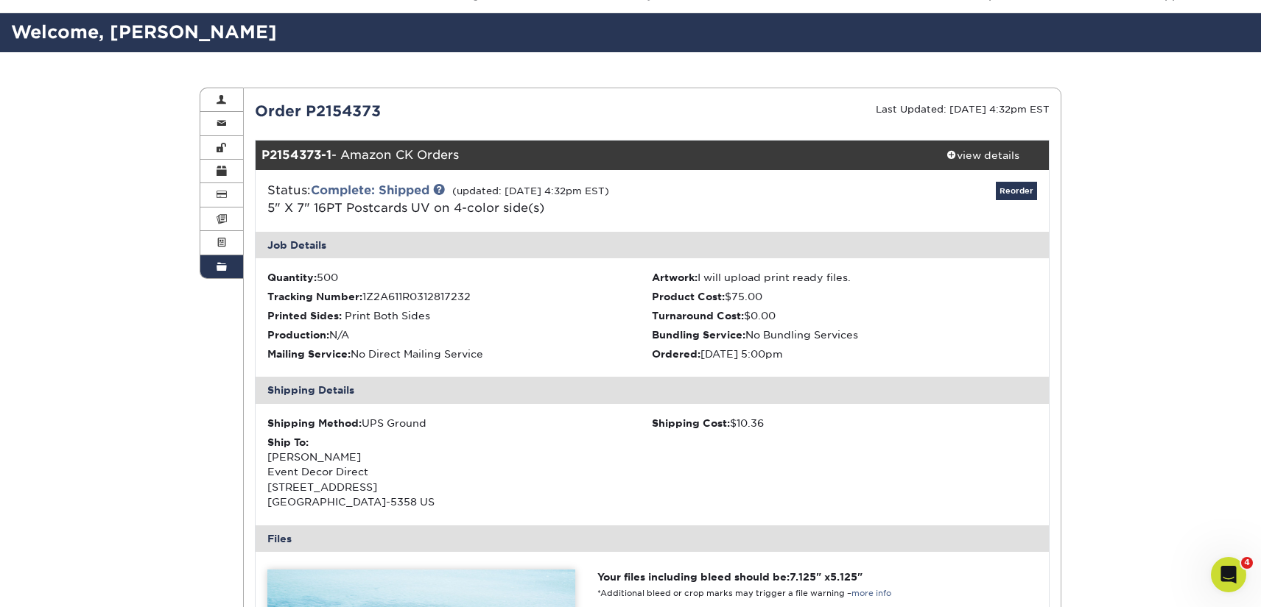
scroll to position [32, 0]
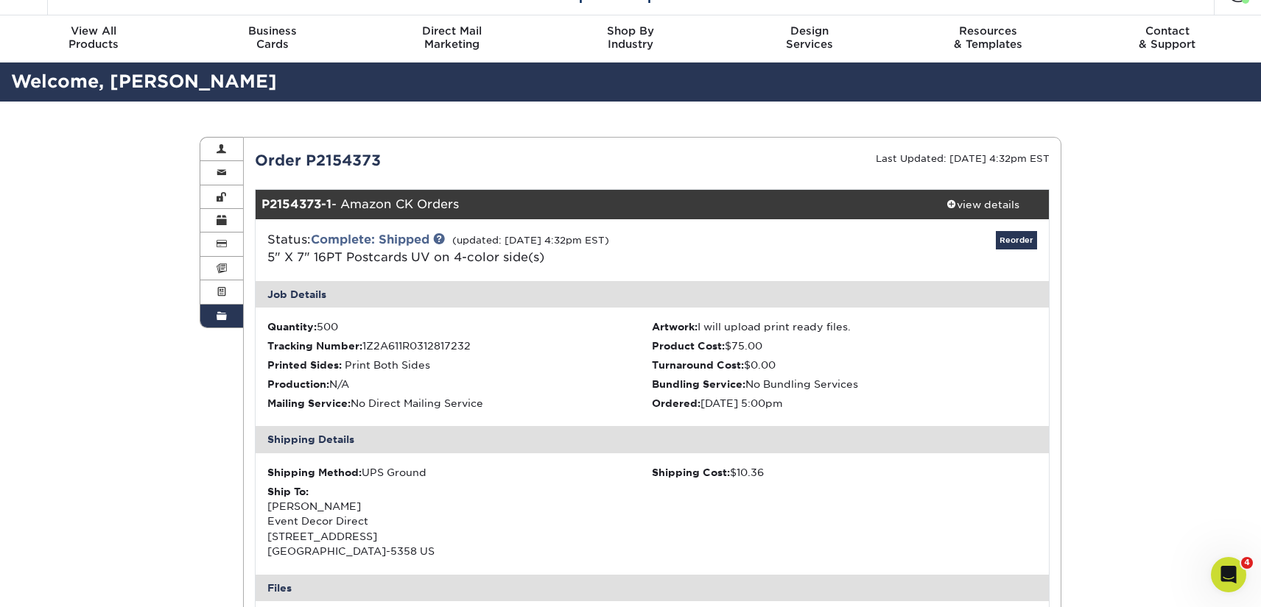
click at [220, 323] on span at bounding box center [221, 317] width 10 height 12
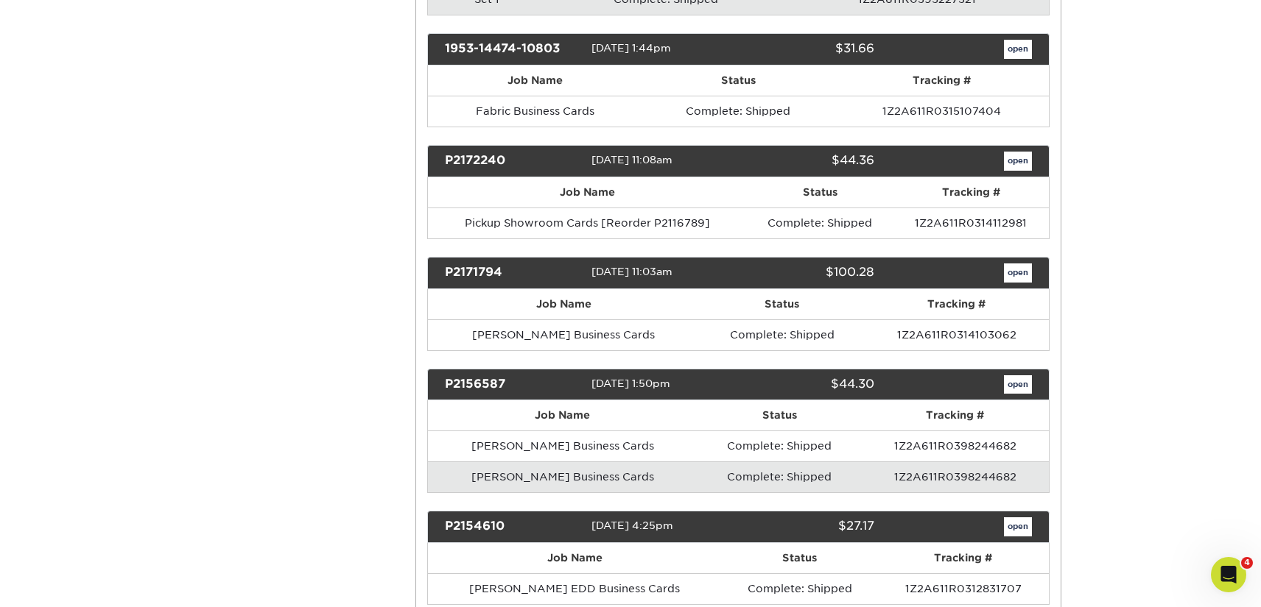
scroll to position [4444, 0]
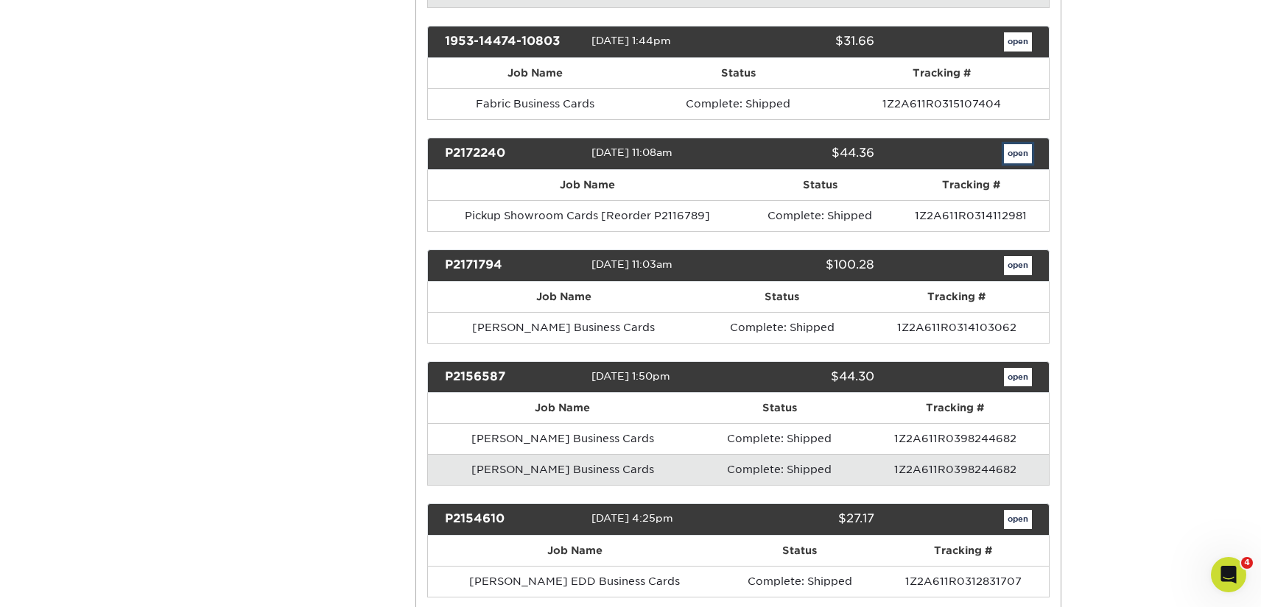
click at [1015, 151] on link "open" at bounding box center [1018, 153] width 28 height 19
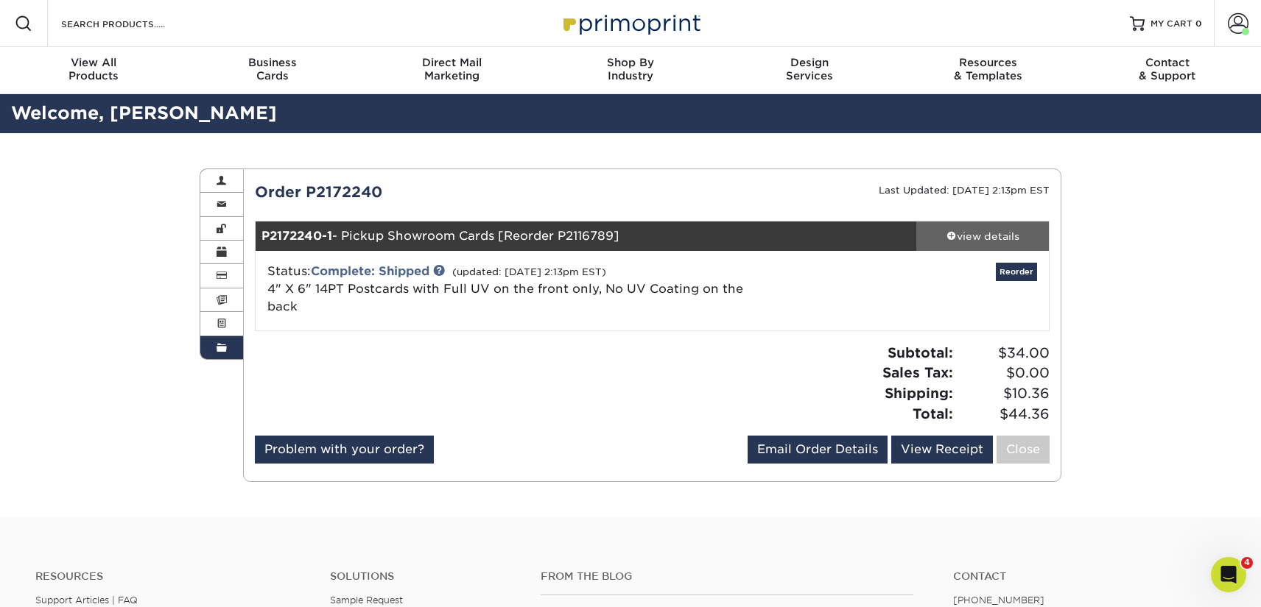
click at [1007, 232] on div "view details" at bounding box center [982, 236] width 133 height 15
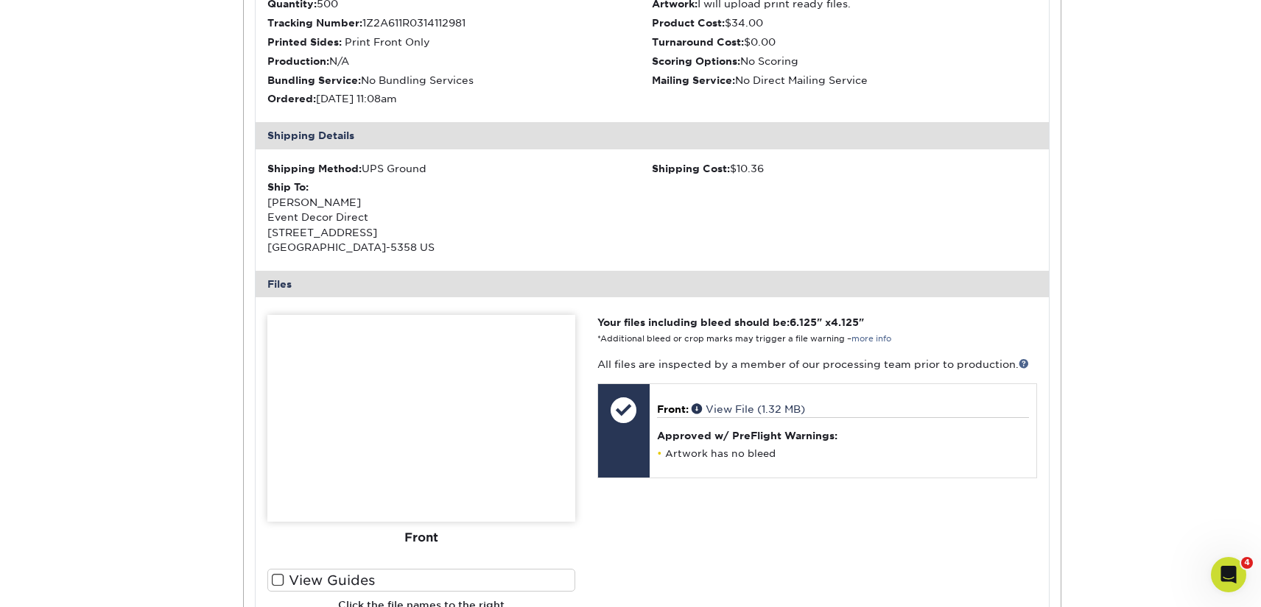
scroll to position [479, 0]
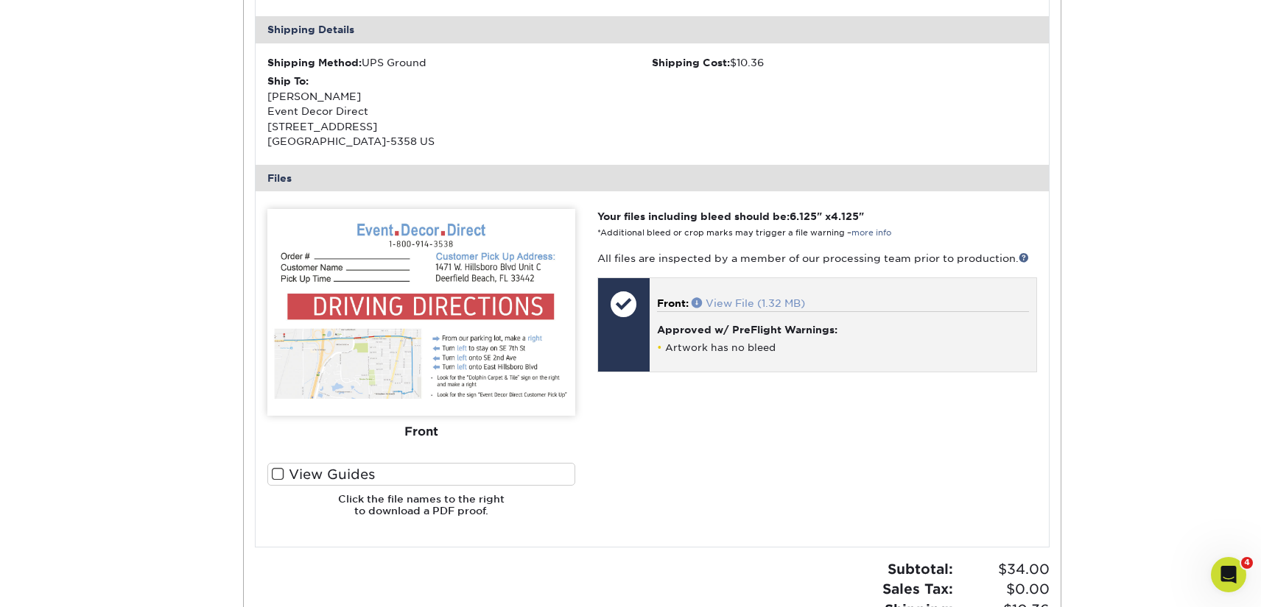
click at [750, 297] on link "View File (1.32 MB)" at bounding box center [747, 303] width 113 height 12
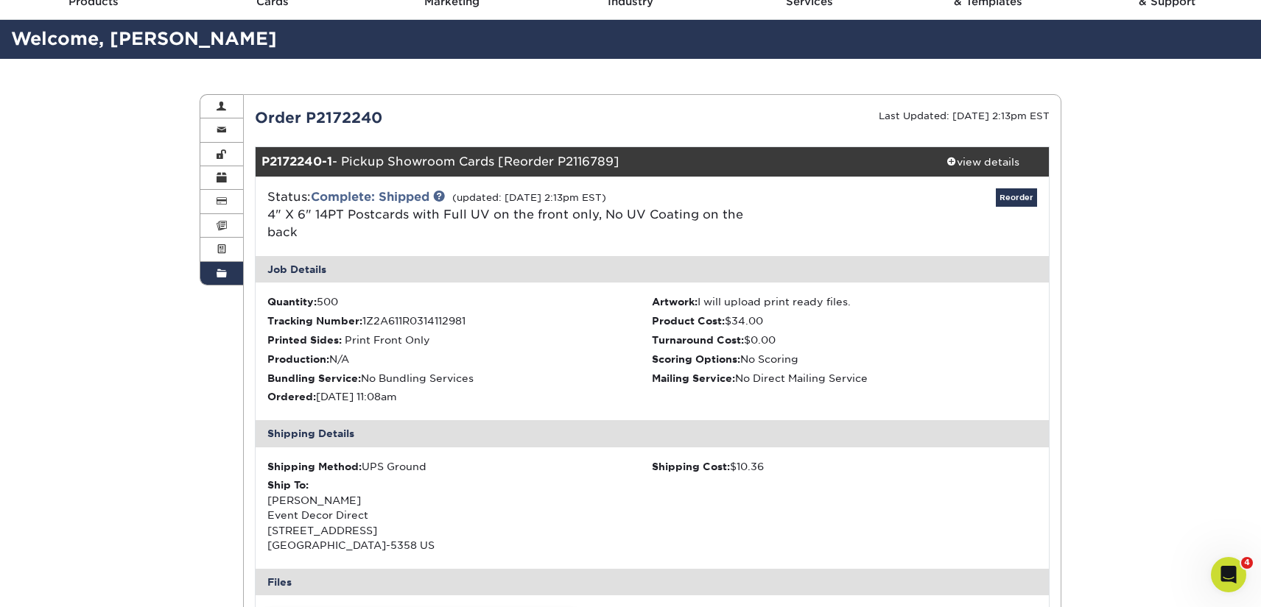
scroll to position [0, 0]
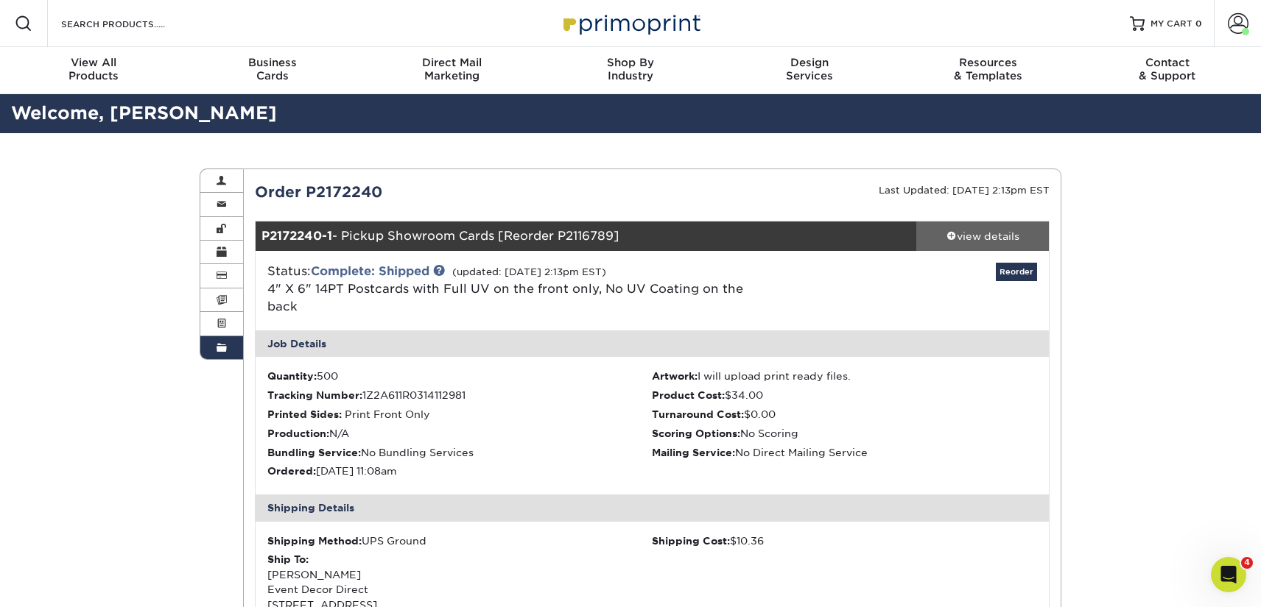
click at [966, 238] on div "view details" at bounding box center [982, 236] width 133 height 15
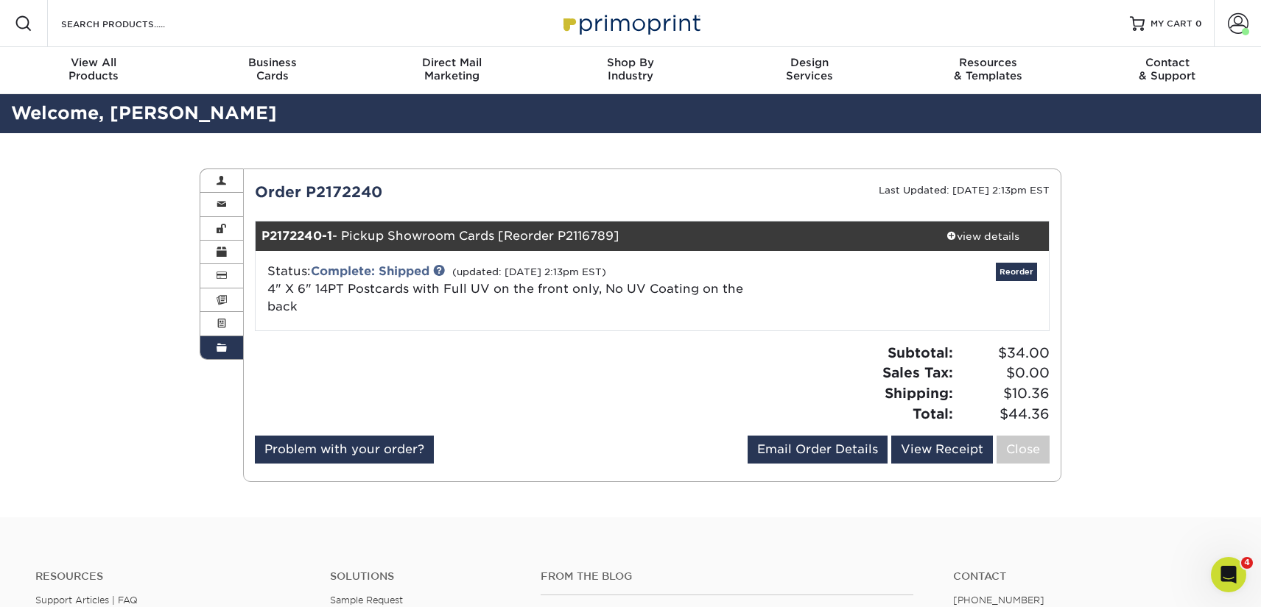
click at [222, 354] on span at bounding box center [221, 348] width 10 height 12
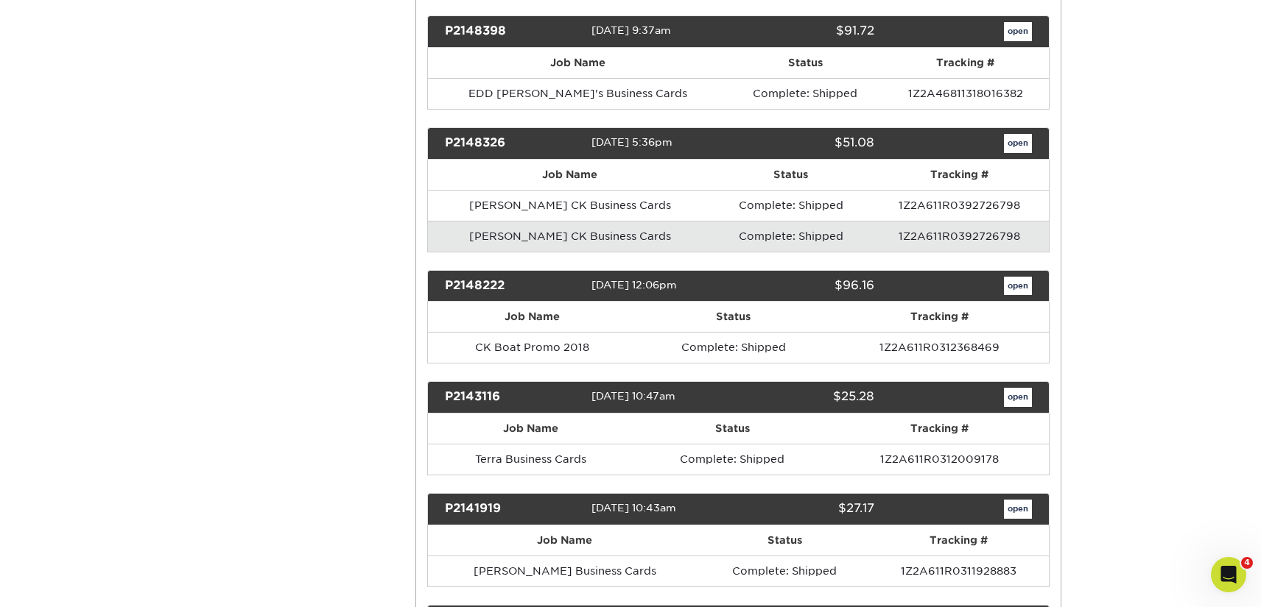
scroll to position [5313, 0]
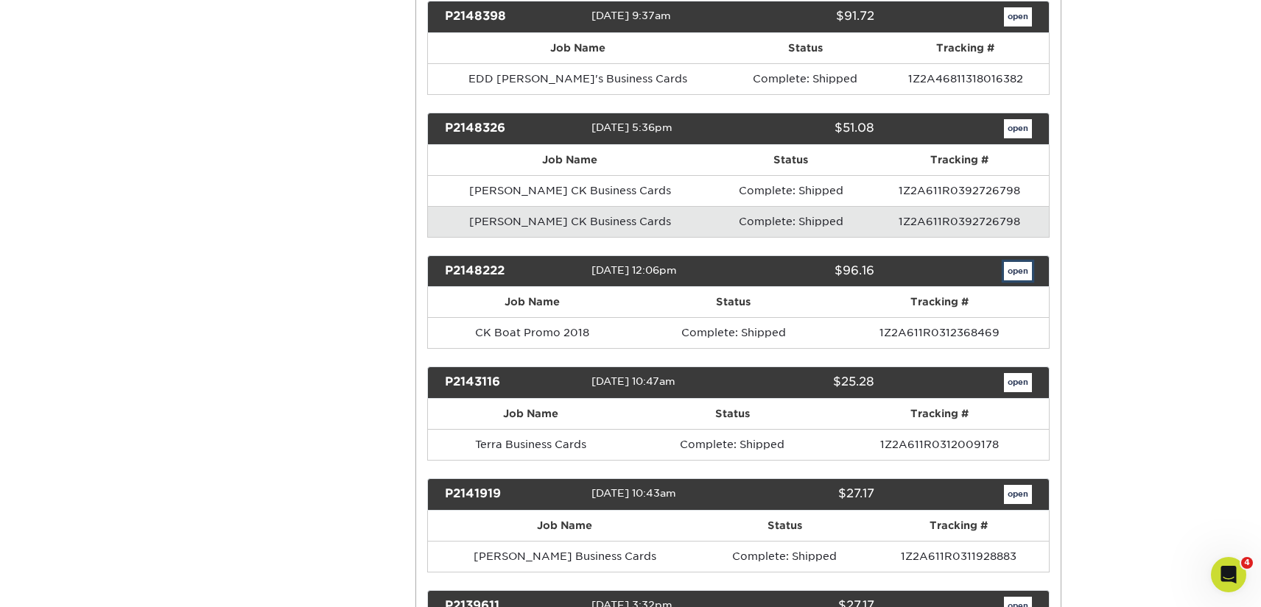
click at [1012, 277] on link "open" at bounding box center [1018, 271] width 28 height 19
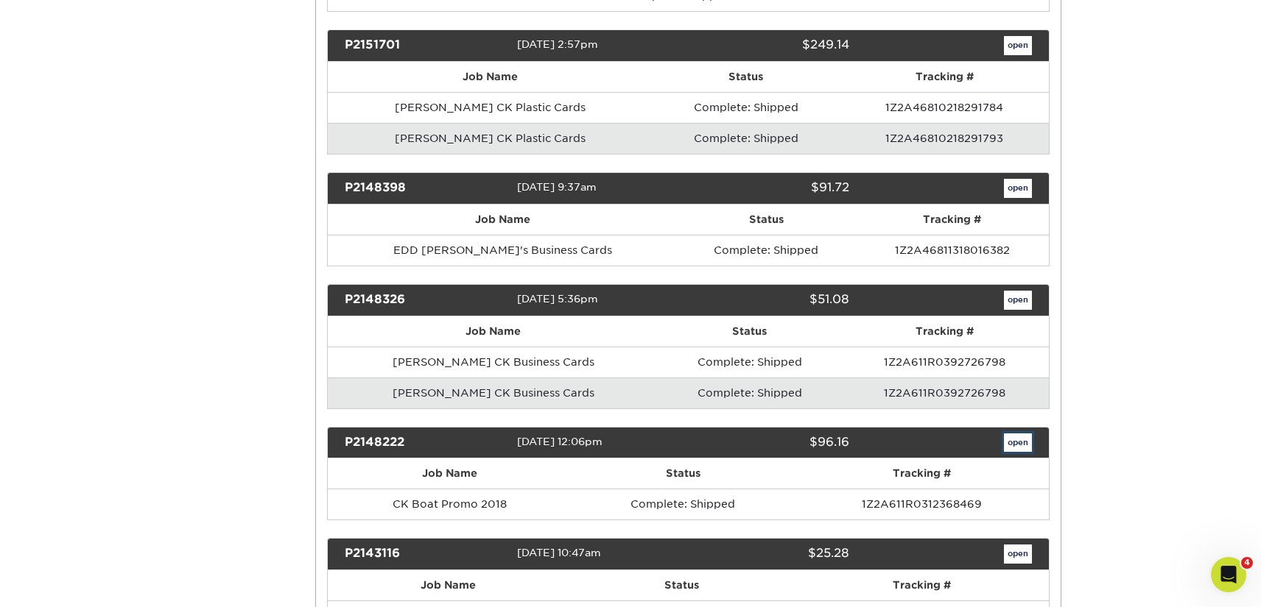
scroll to position [0, 0]
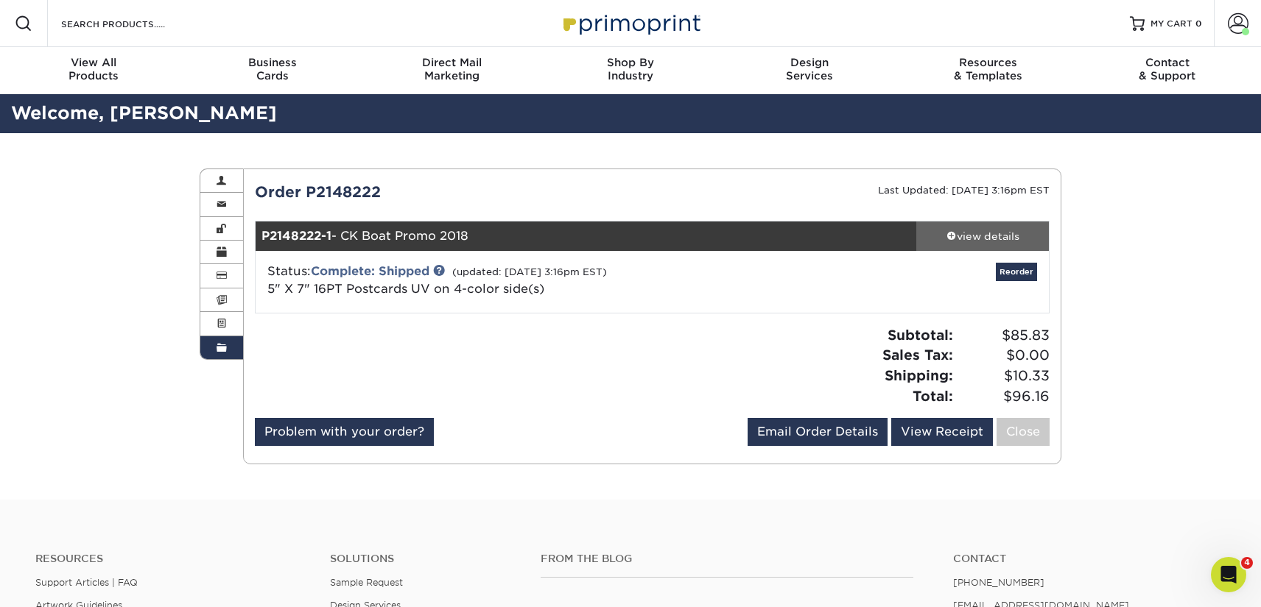
click at [990, 235] on div "view details" at bounding box center [982, 236] width 133 height 15
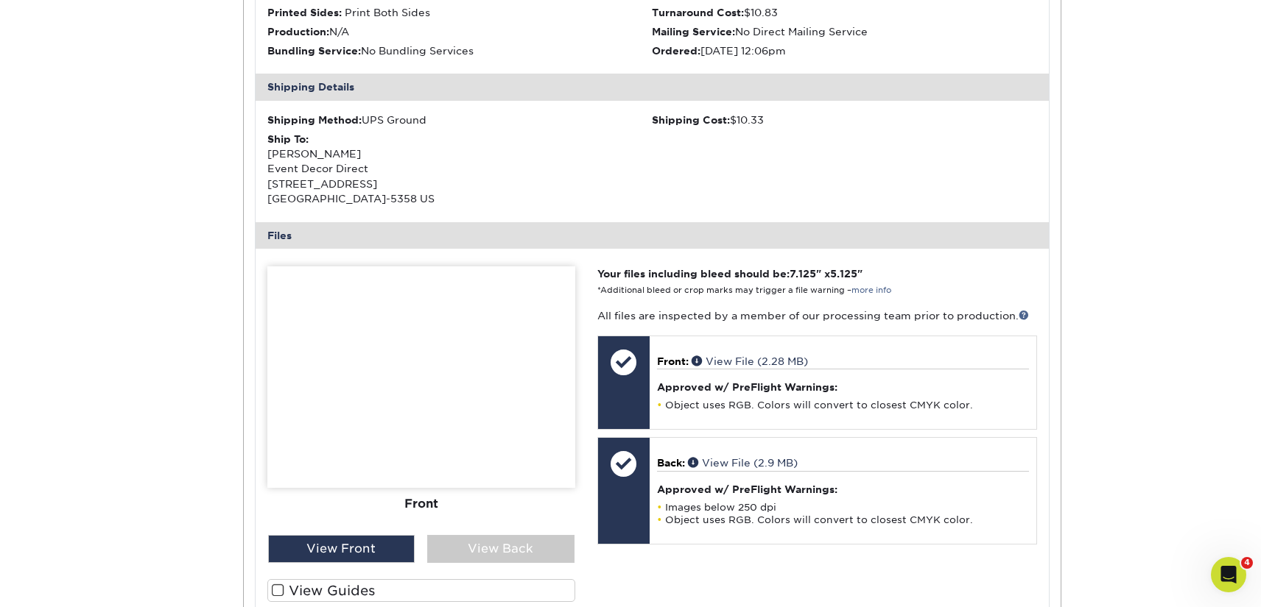
scroll to position [485, 0]
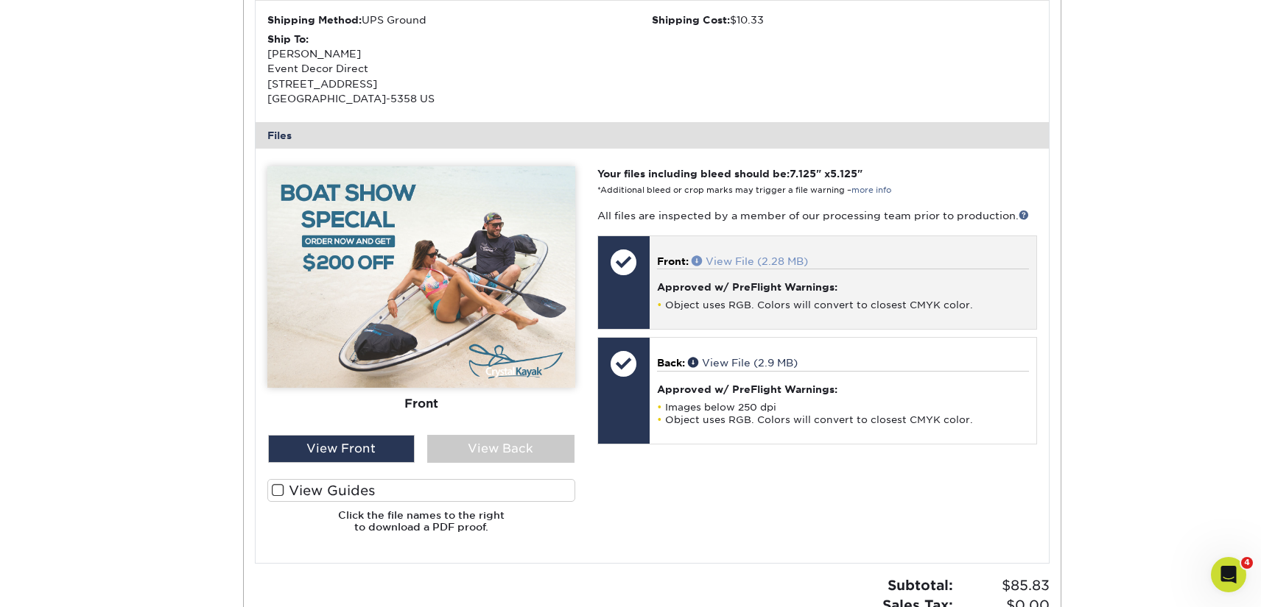
click at [745, 260] on link "View File (2.28 MB)" at bounding box center [749, 262] width 116 height 12
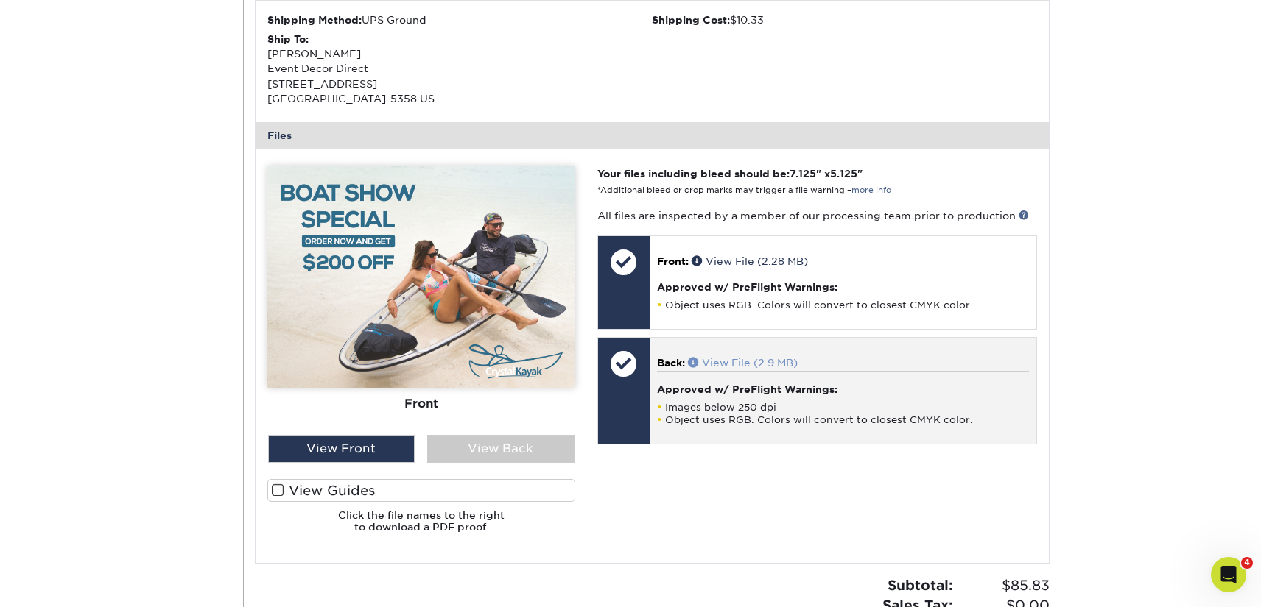
click at [775, 360] on link "View File (2.9 MB)" at bounding box center [743, 363] width 110 height 12
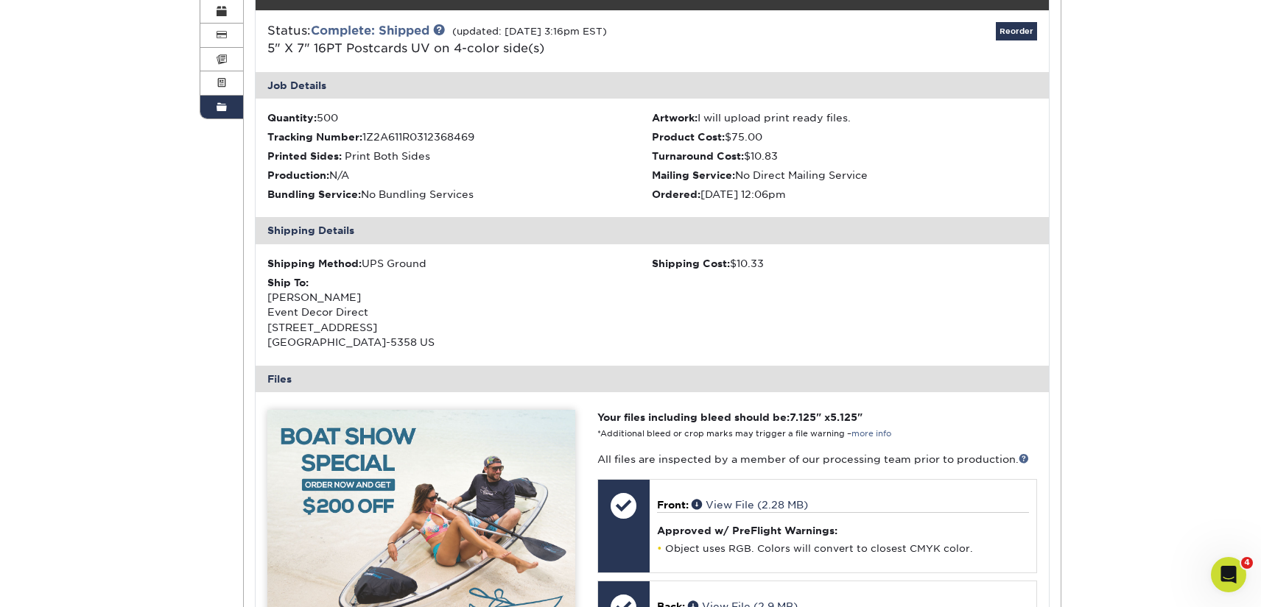
scroll to position [0, 0]
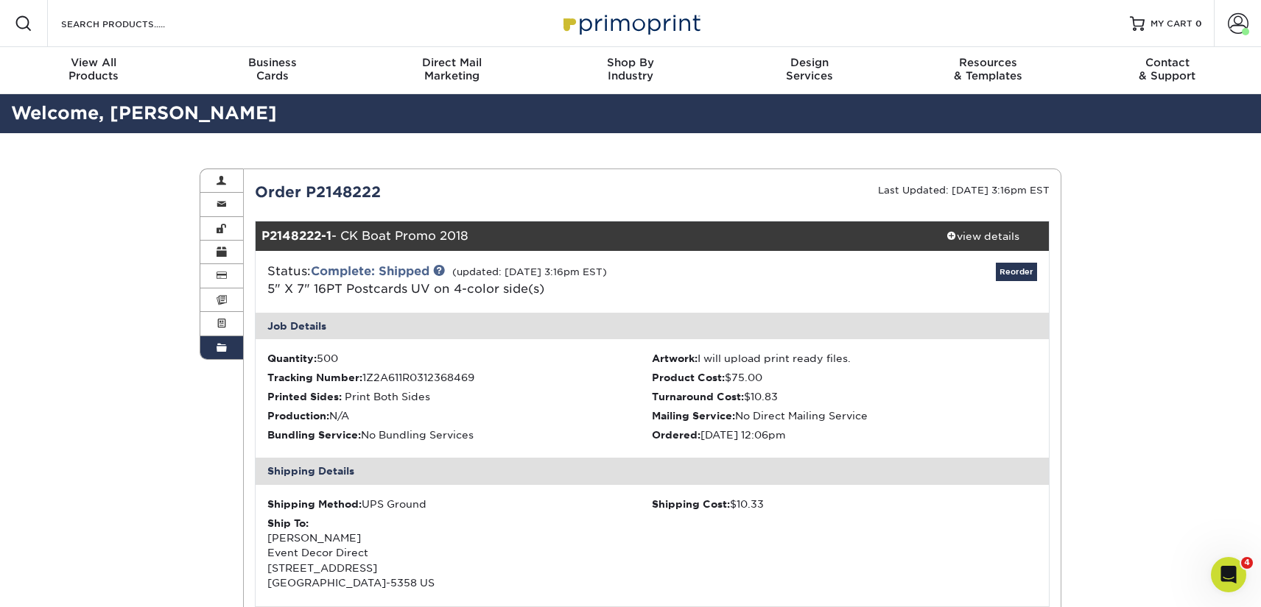
click at [219, 352] on span at bounding box center [221, 348] width 10 height 12
click at [0, 0] on span "Order History" at bounding box center [0, 0] width 0 height 0
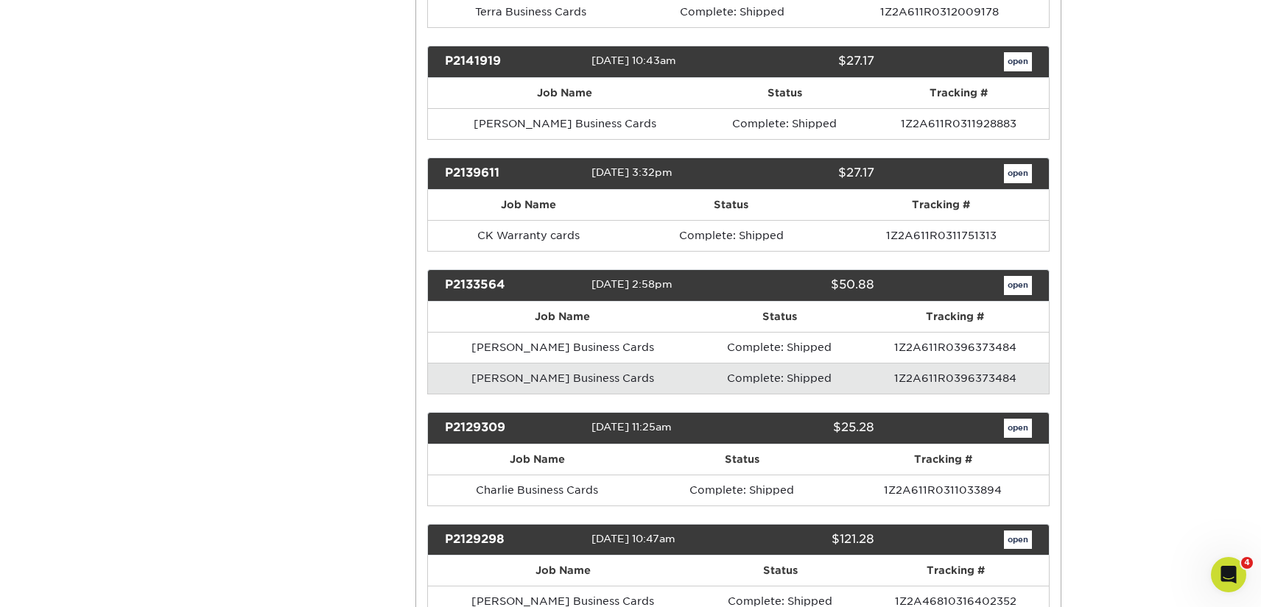
scroll to position [5800, 0]
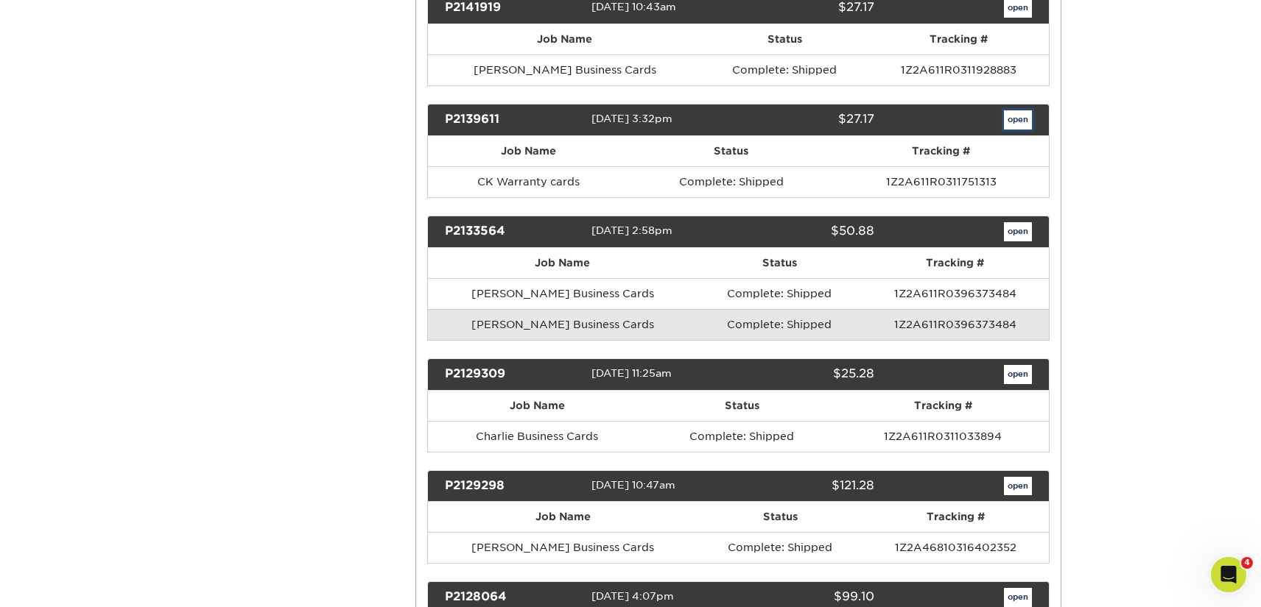
click at [1019, 119] on link "open" at bounding box center [1018, 119] width 28 height 19
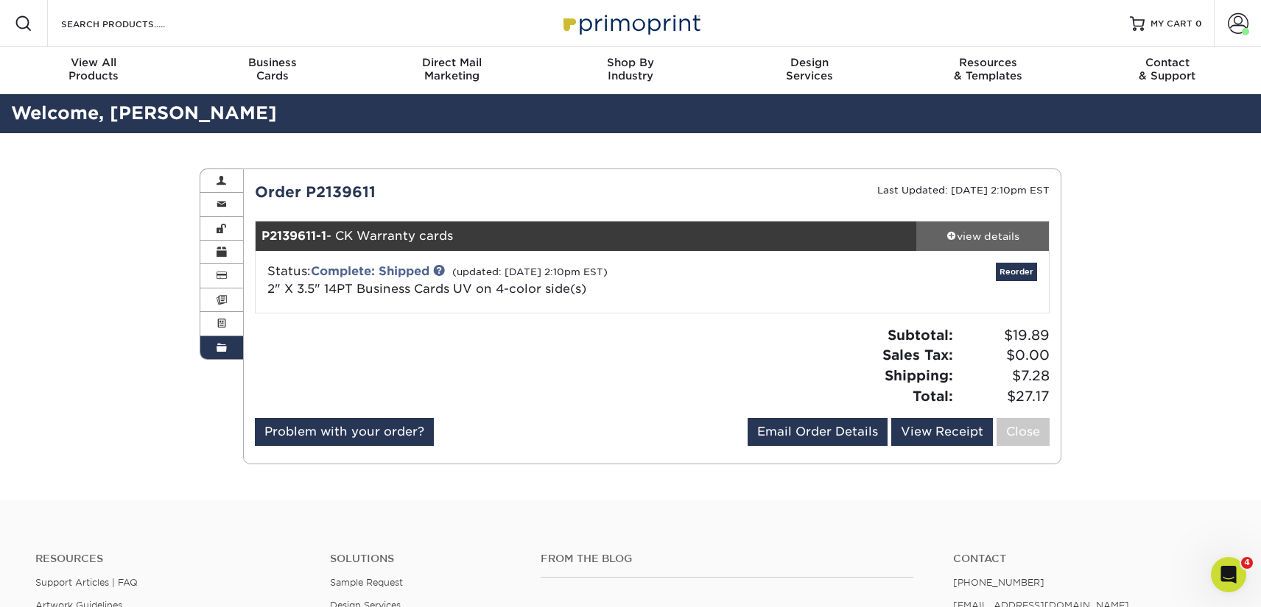
click at [1001, 233] on div "view details" at bounding box center [982, 236] width 133 height 15
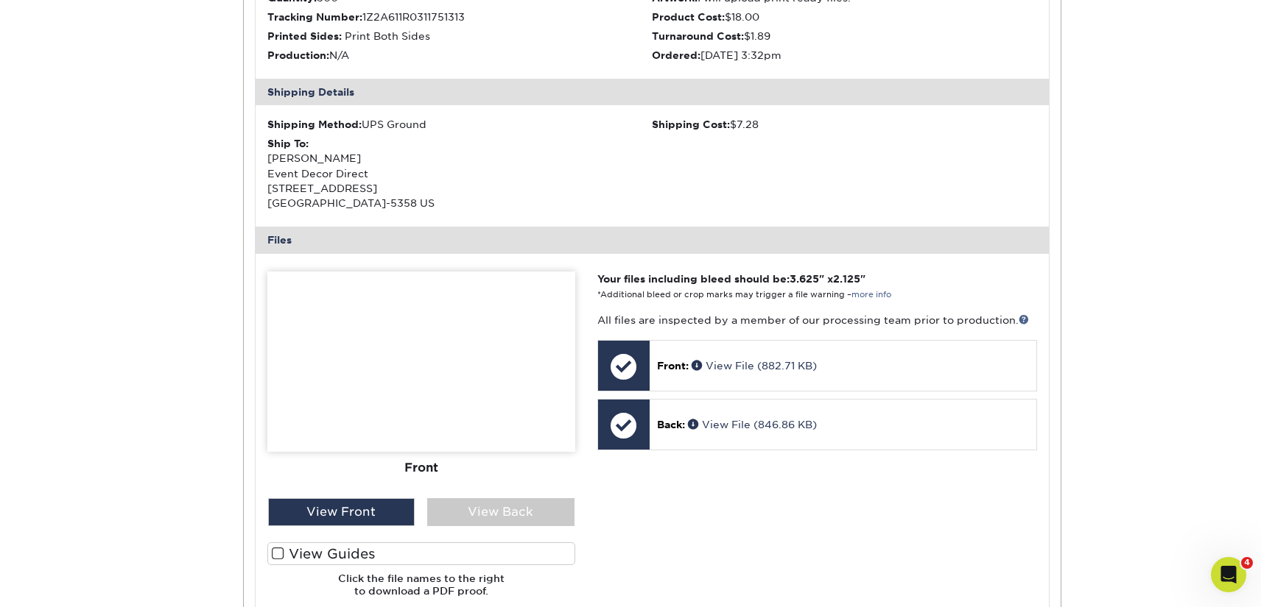
scroll to position [365, 0]
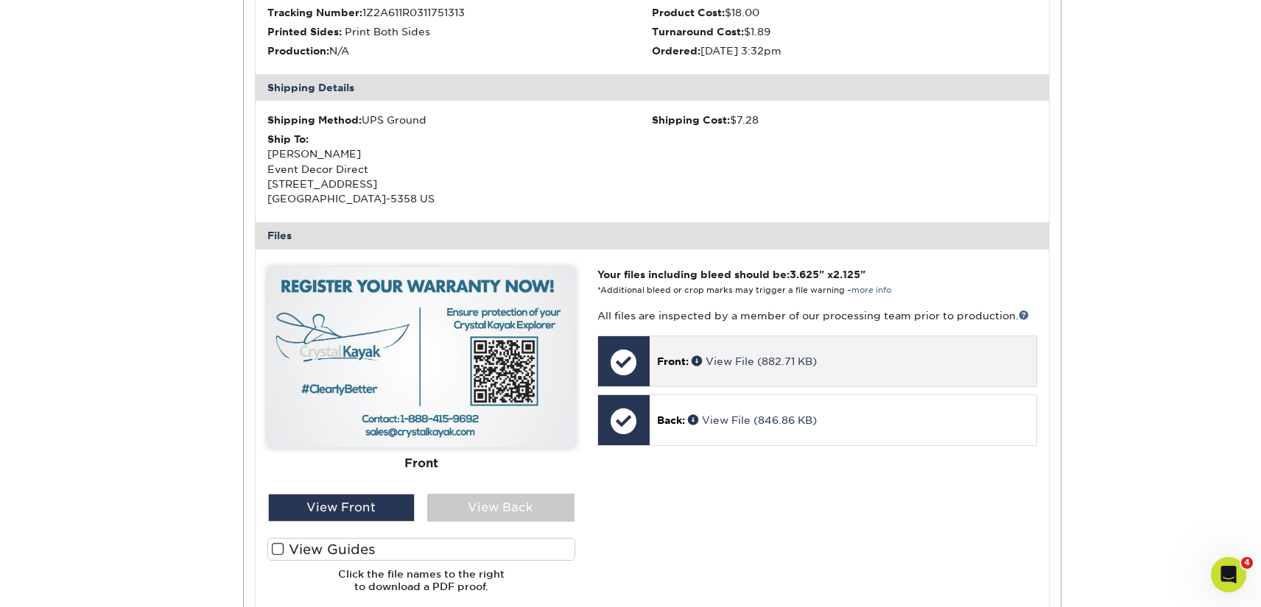
click at [768, 367] on p "Front: View File (882.71 KB)" at bounding box center [843, 361] width 372 height 15
click at [772, 364] on link "View File (882.71 KB)" at bounding box center [753, 362] width 125 height 12
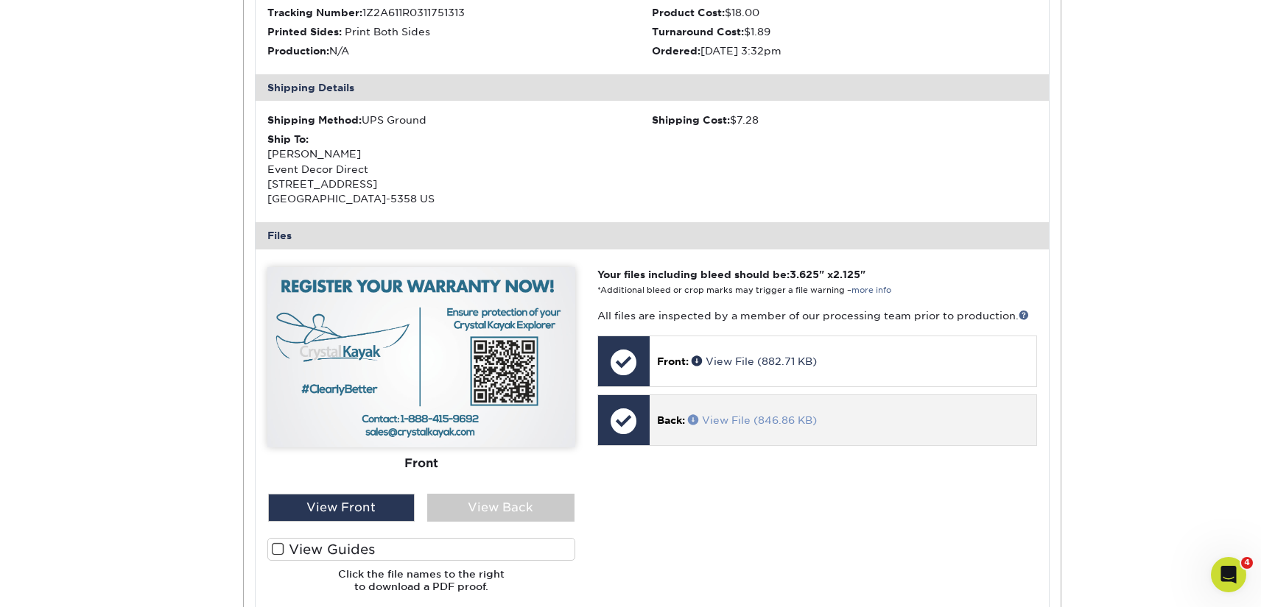
click at [748, 418] on link "View File (846.86 KB)" at bounding box center [752, 421] width 129 height 12
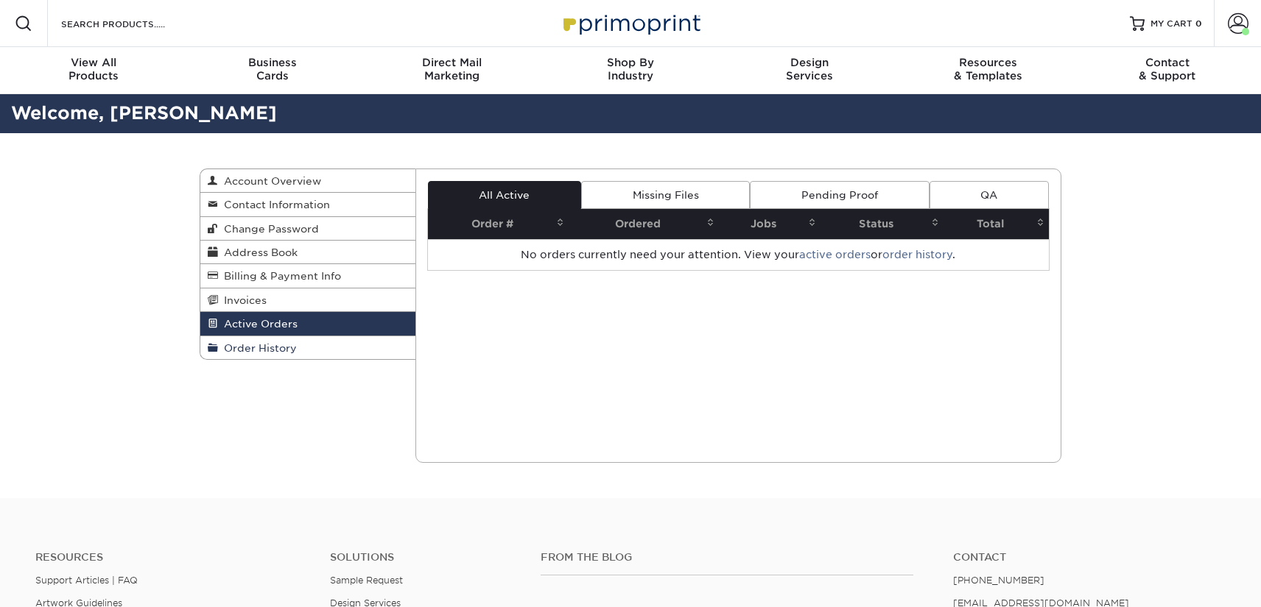
click at [350, 344] on link "Order History" at bounding box center [307, 348] width 215 height 23
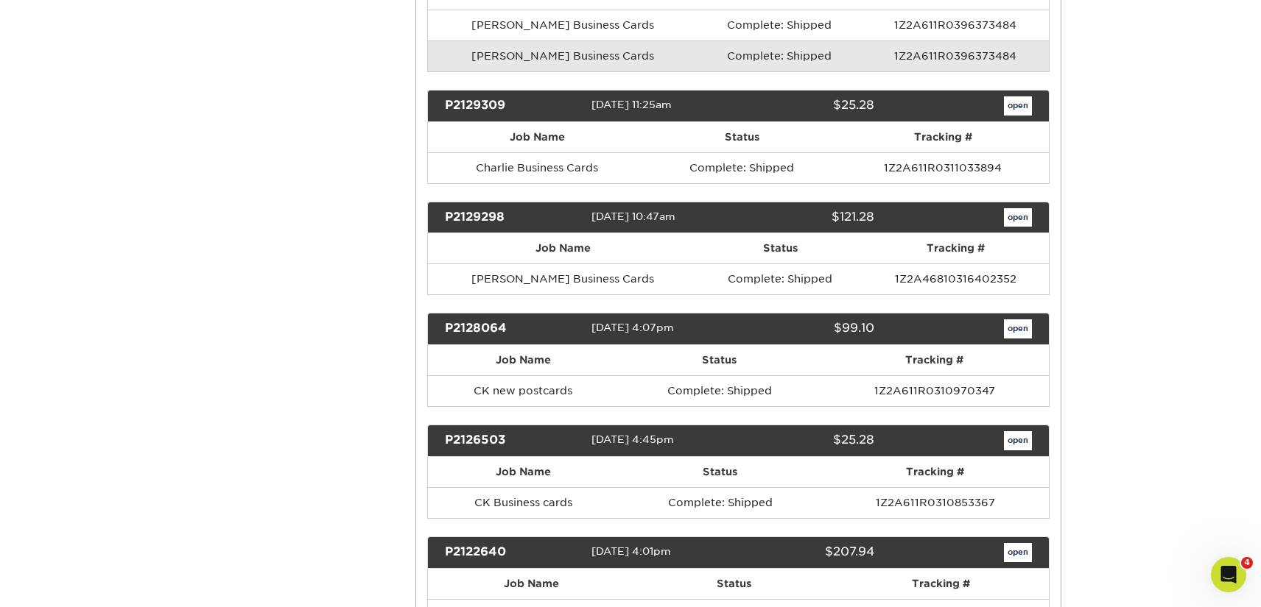
scroll to position [6079, 0]
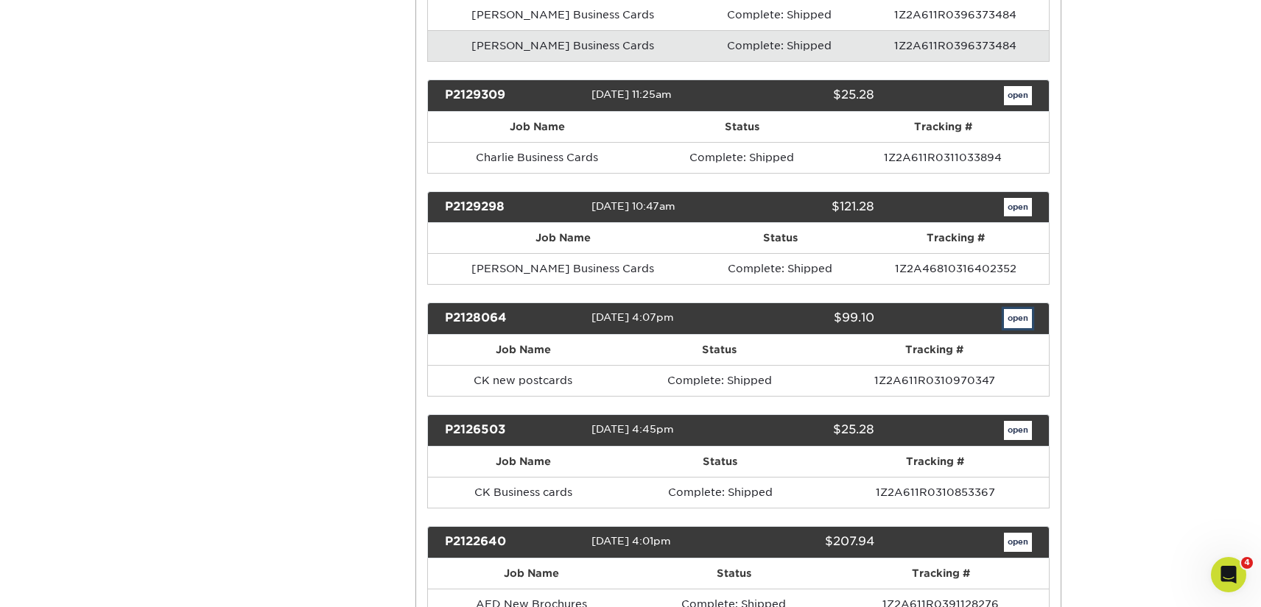
click at [1012, 321] on link "open" at bounding box center [1018, 318] width 28 height 19
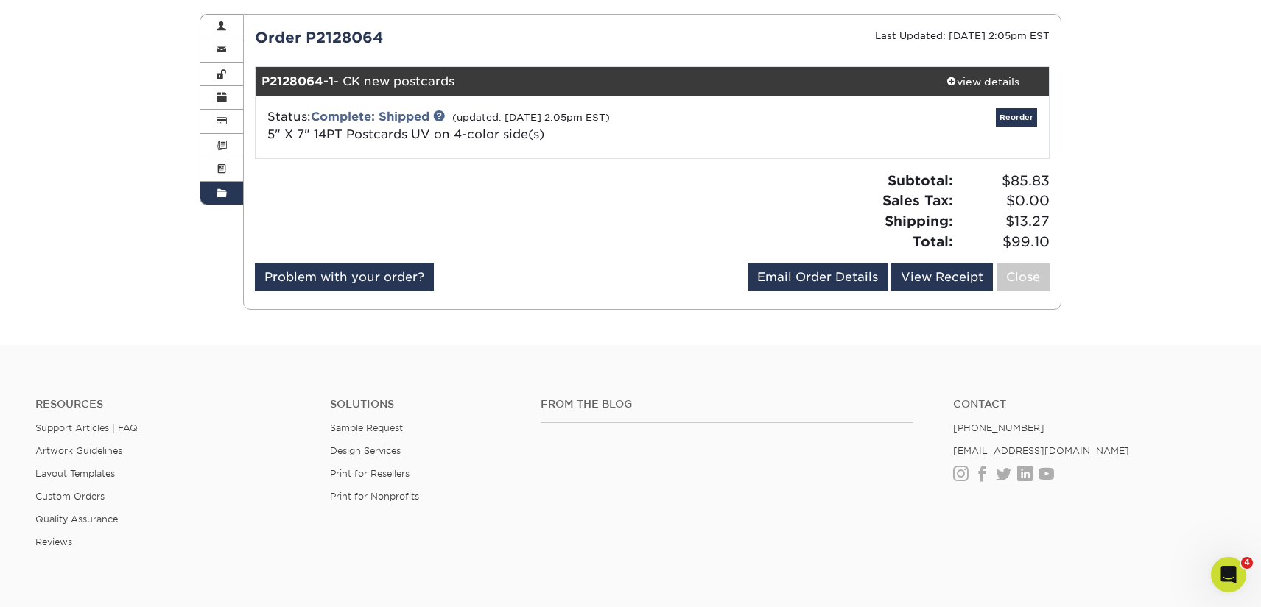
scroll to position [88, 0]
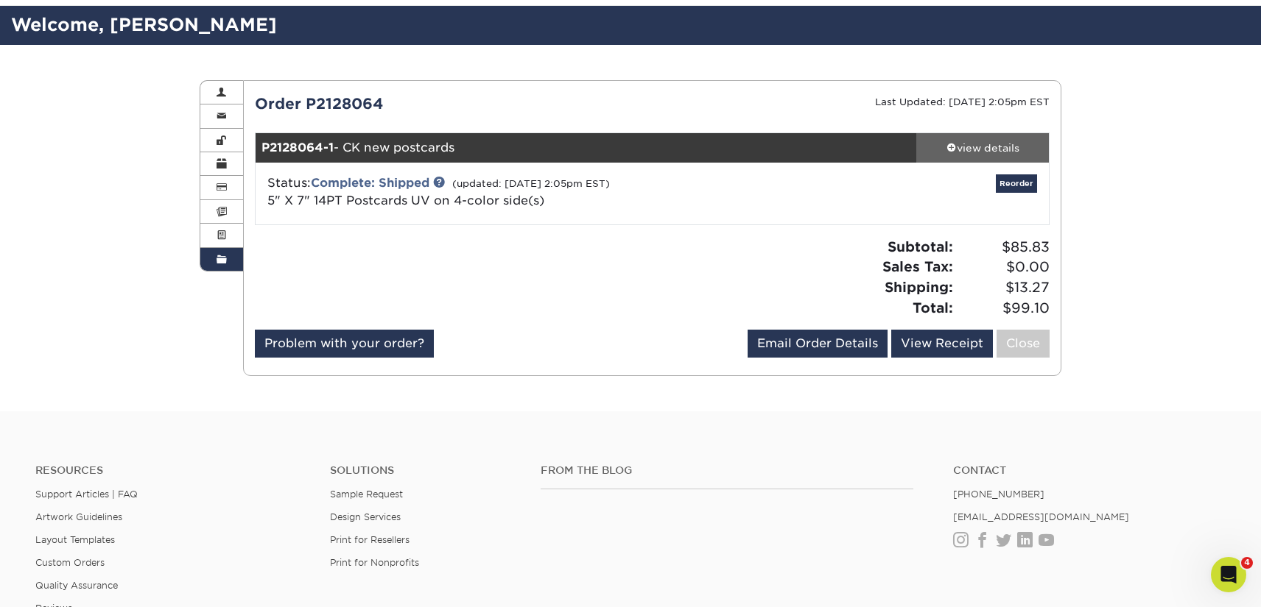
click at [996, 143] on div "view details" at bounding box center [982, 148] width 133 height 15
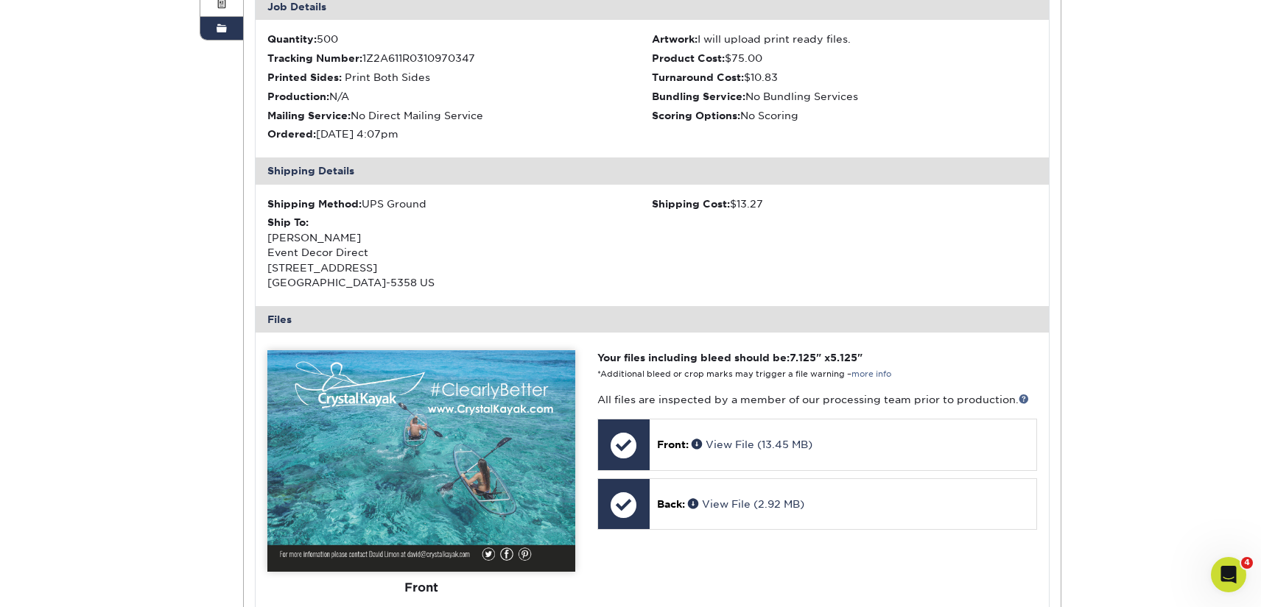
scroll to position [419, 0]
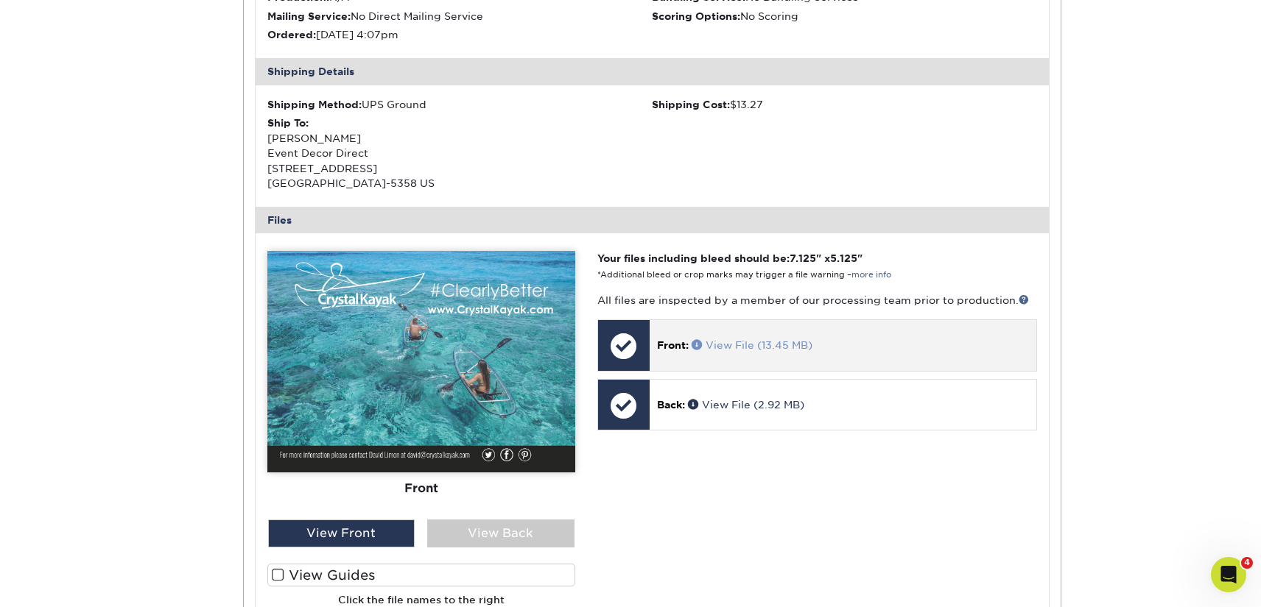
click at [747, 348] on link "View File (13.45 MB)" at bounding box center [751, 345] width 121 height 12
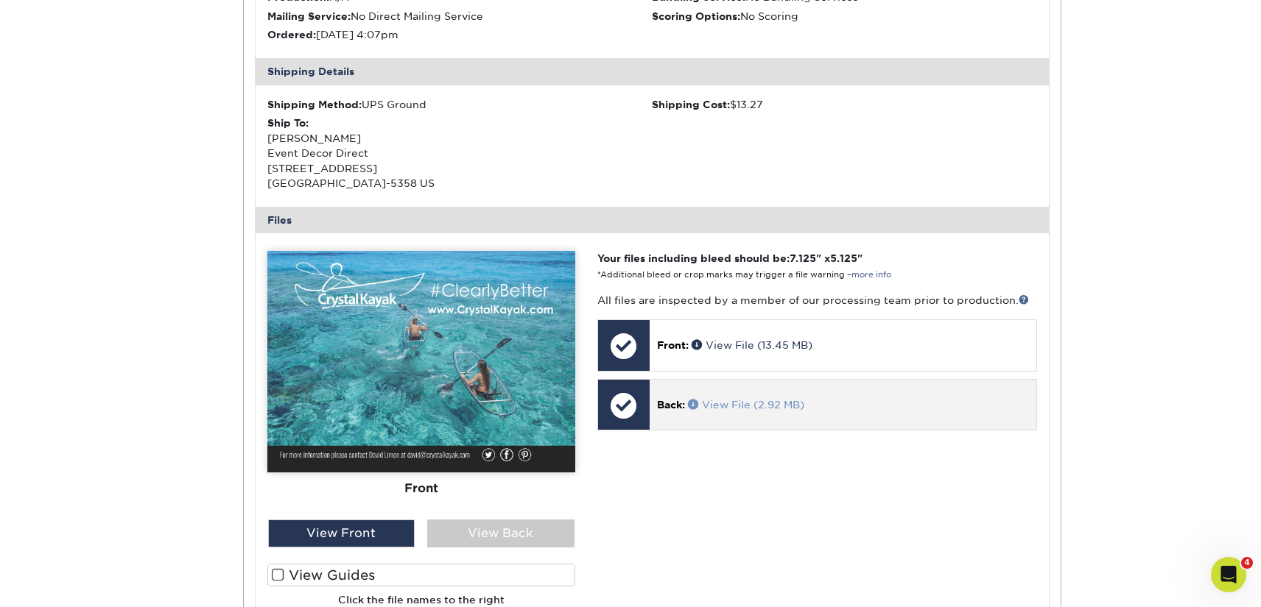
click at [761, 402] on link "View File (2.92 MB)" at bounding box center [746, 405] width 116 height 12
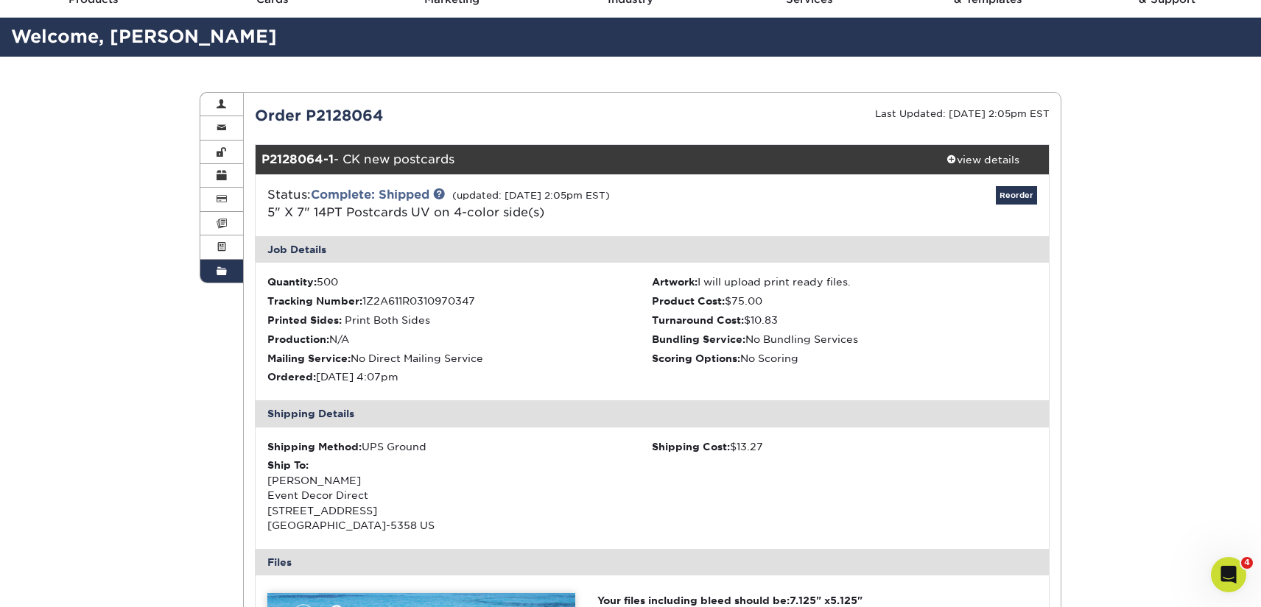
scroll to position [73, 0]
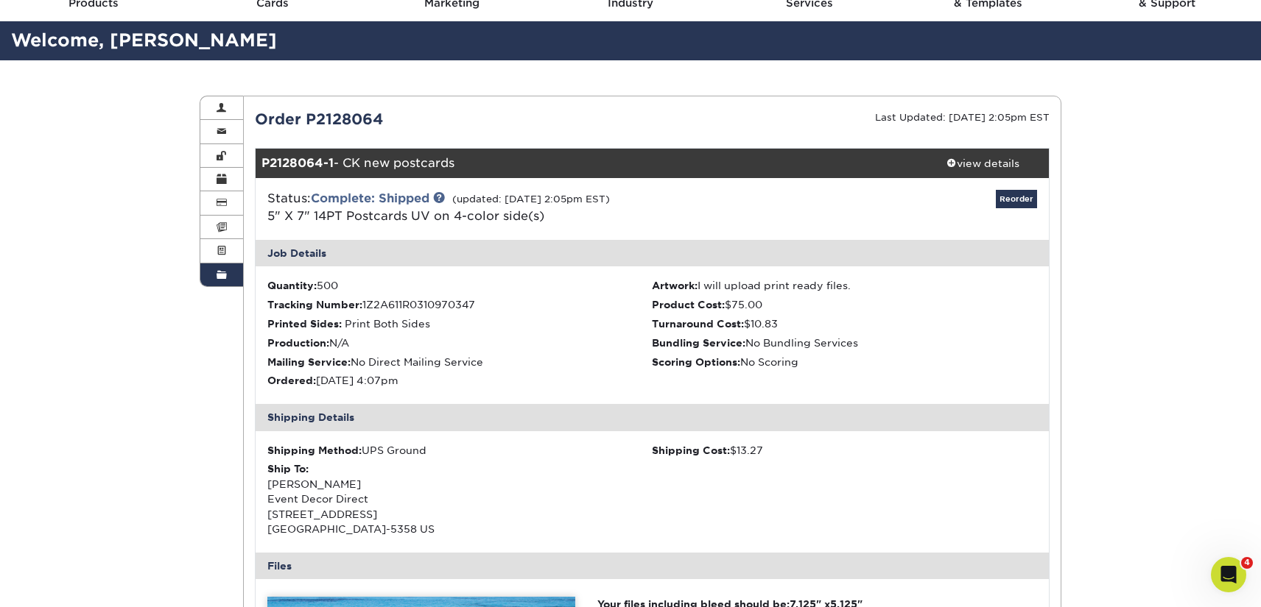
click at [205, 286] on link "Order History" at bounding box center [221, 275] width 43 height 23
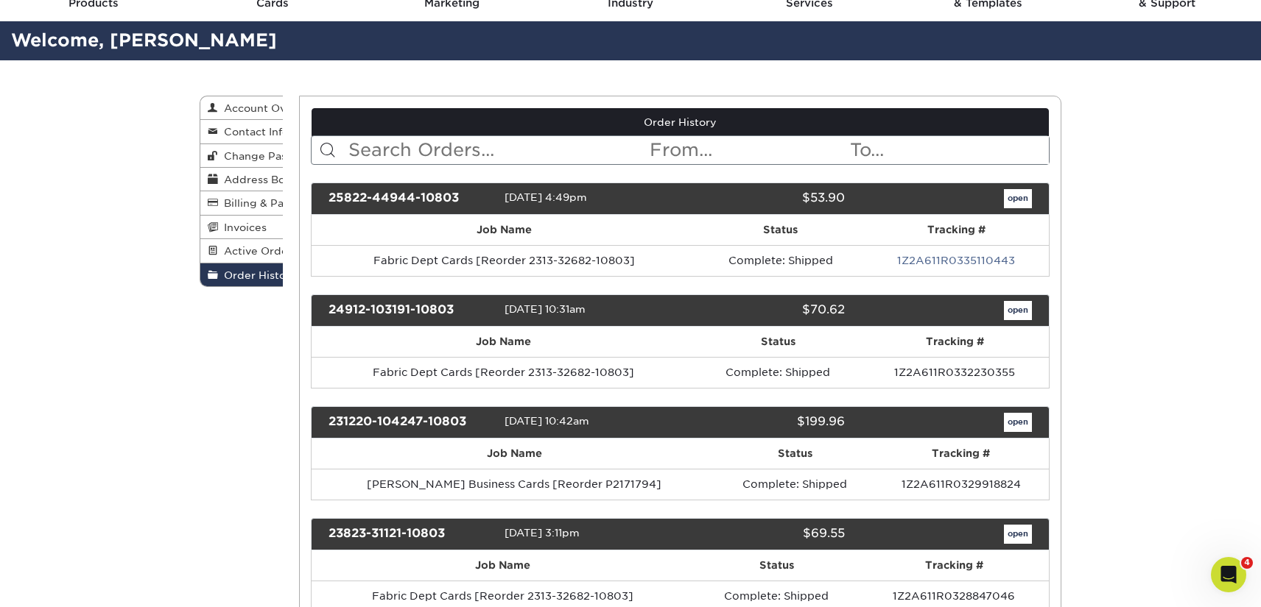
scroll to position [0, 0]
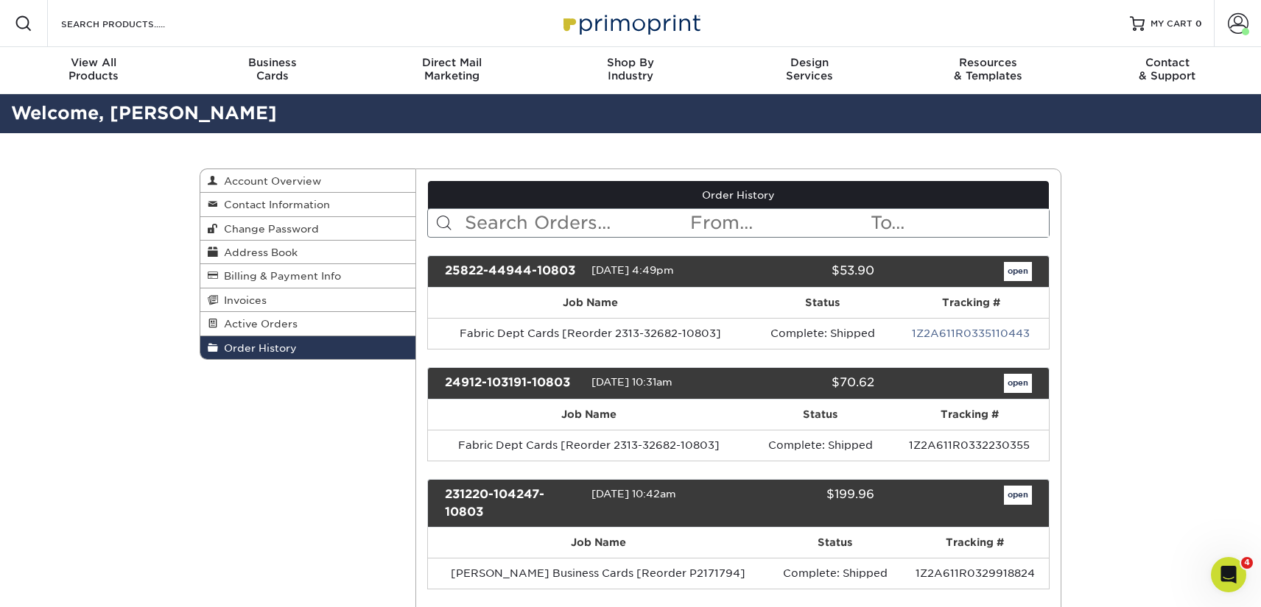
click at [271, 352] on span "Order History" at bounding box center [257, 348] width 79 height 12
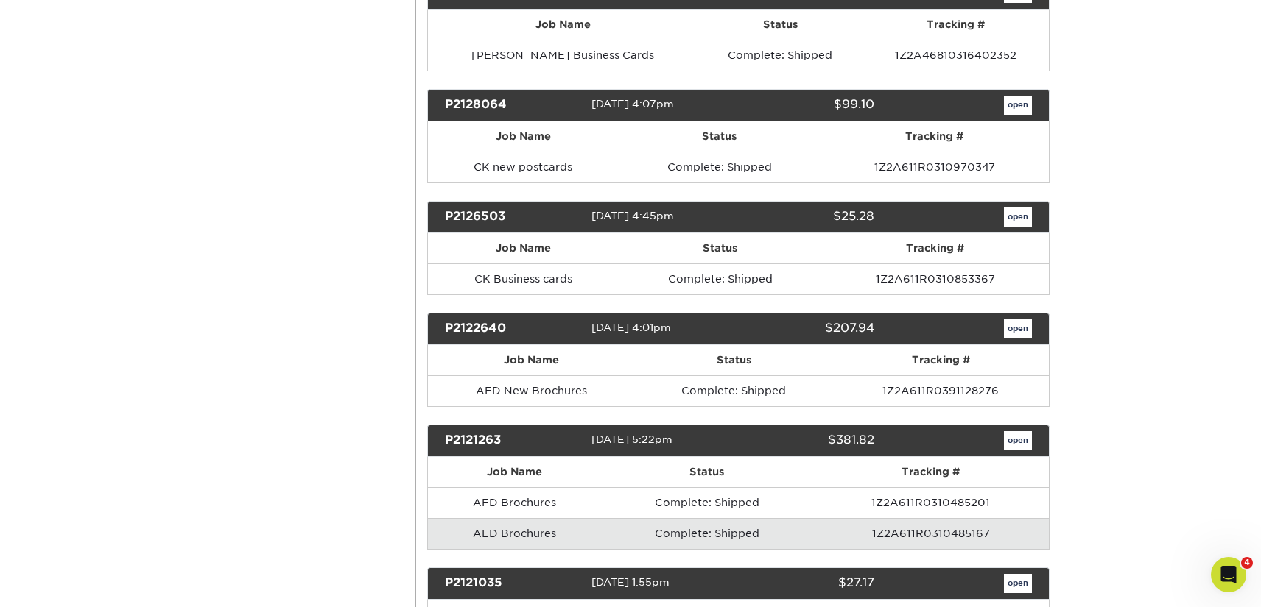
scroll to position [6341, 0]
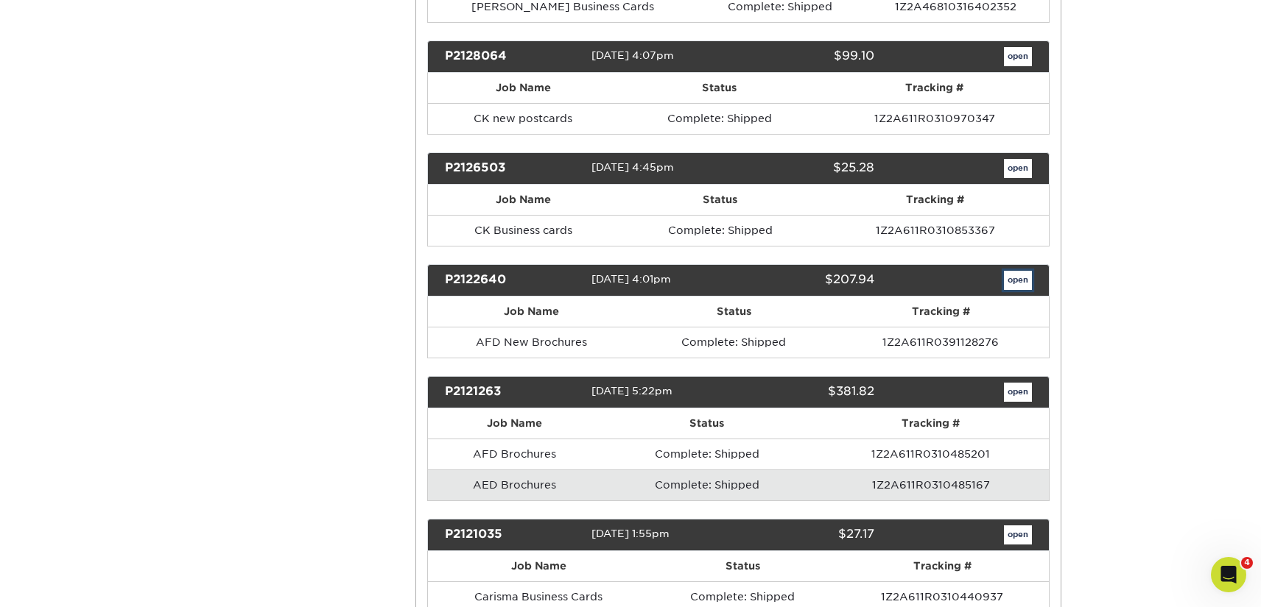
click at [1018, 281] on link "open" at bounding box center [1018, 280] width 28 height 19
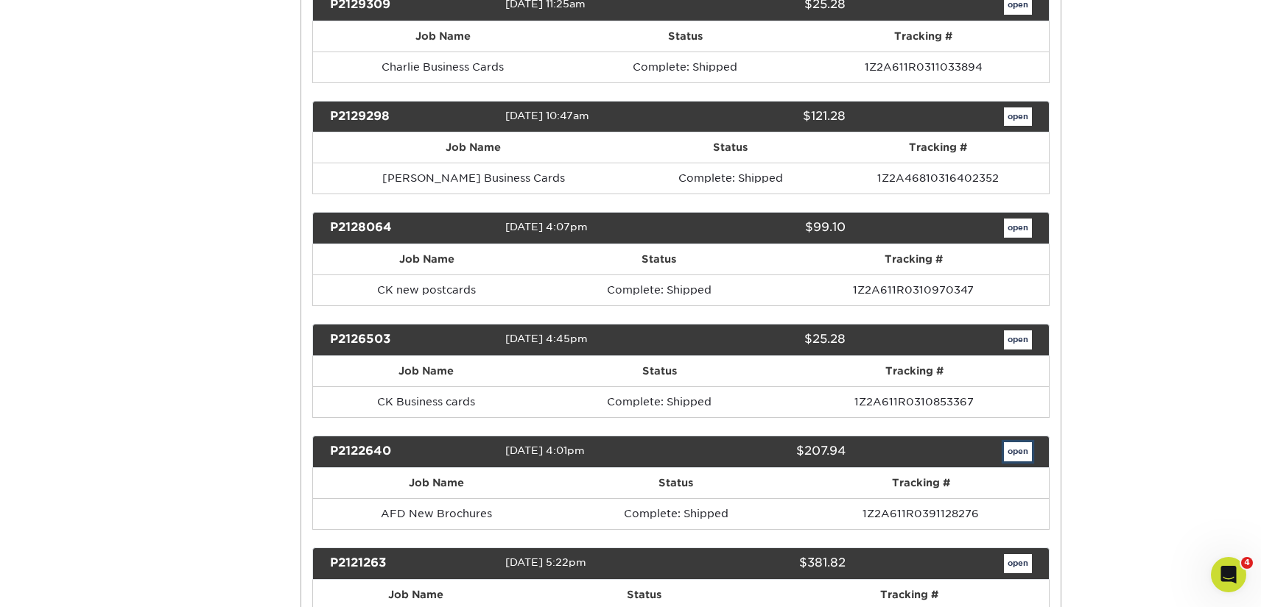
scroll to position [0, 0]
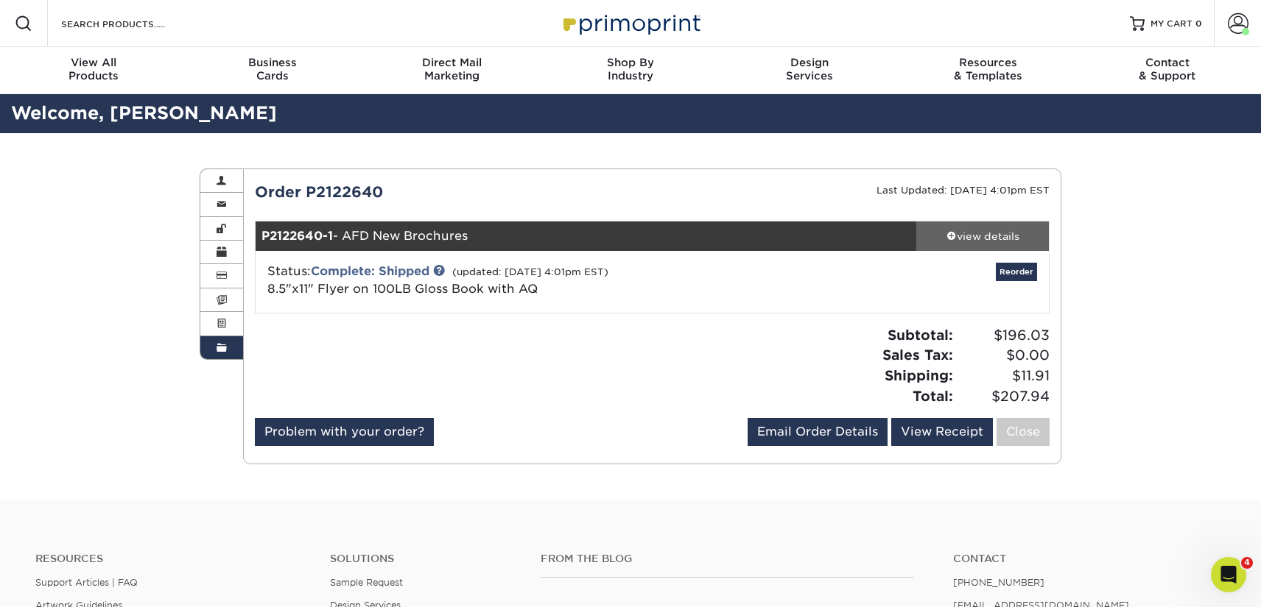
click at [987, 234] on div "view details" at bounding box center [982, 236] width 133 height 15
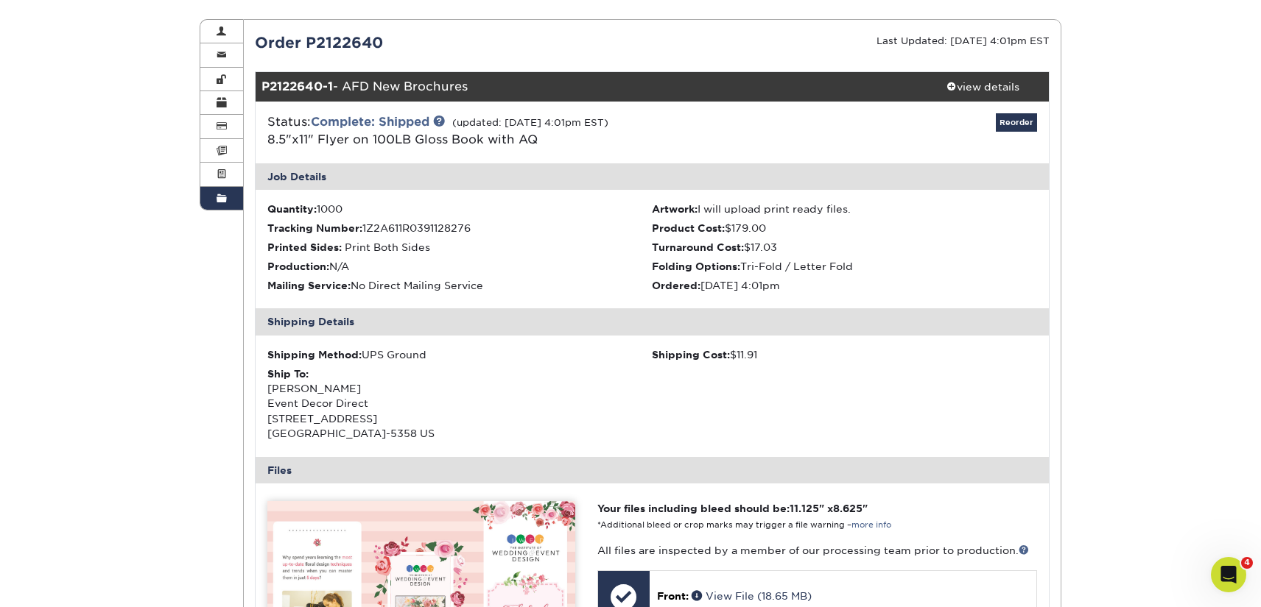
scroll to position [7, 0]
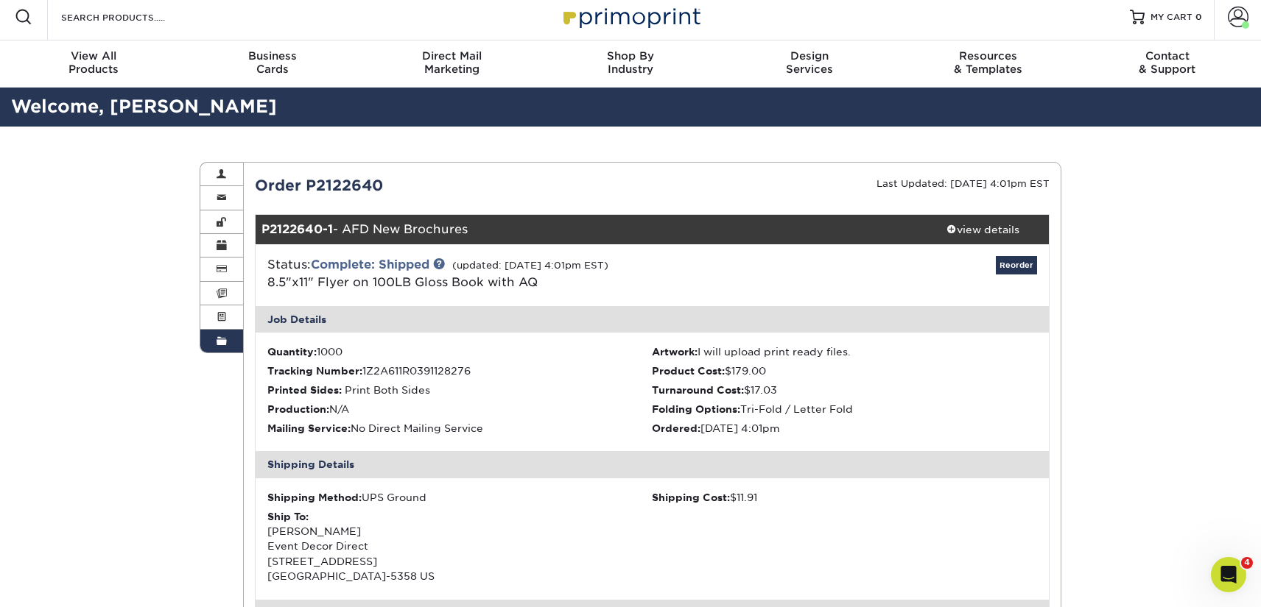
click at [227, 341] on link "Order History" at bounding box center [221, 341] width 43 height 23
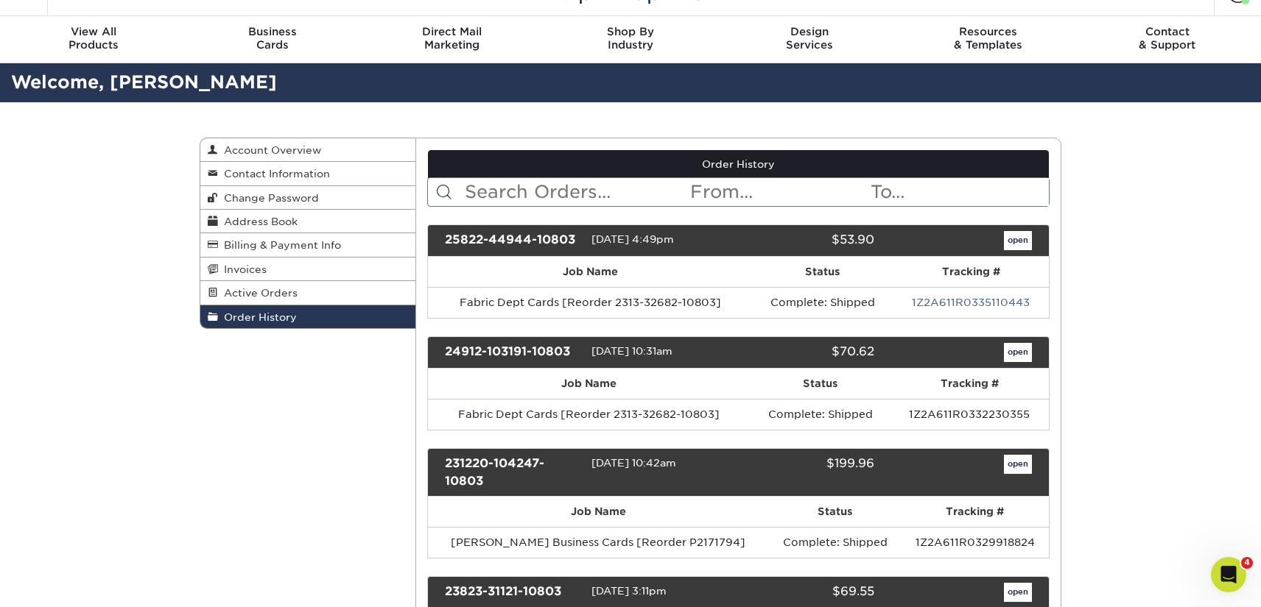
scroll to position [32, 0]
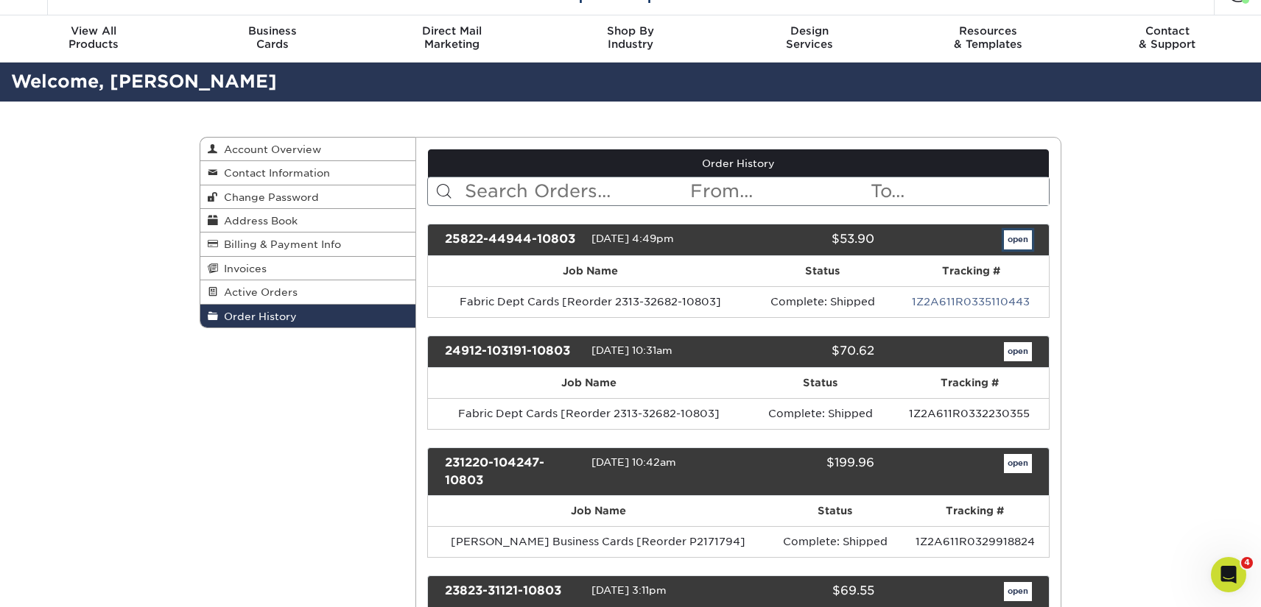
click at [1007, 239] on link "open" at bounding box center [1018, 239] width 28 height 19
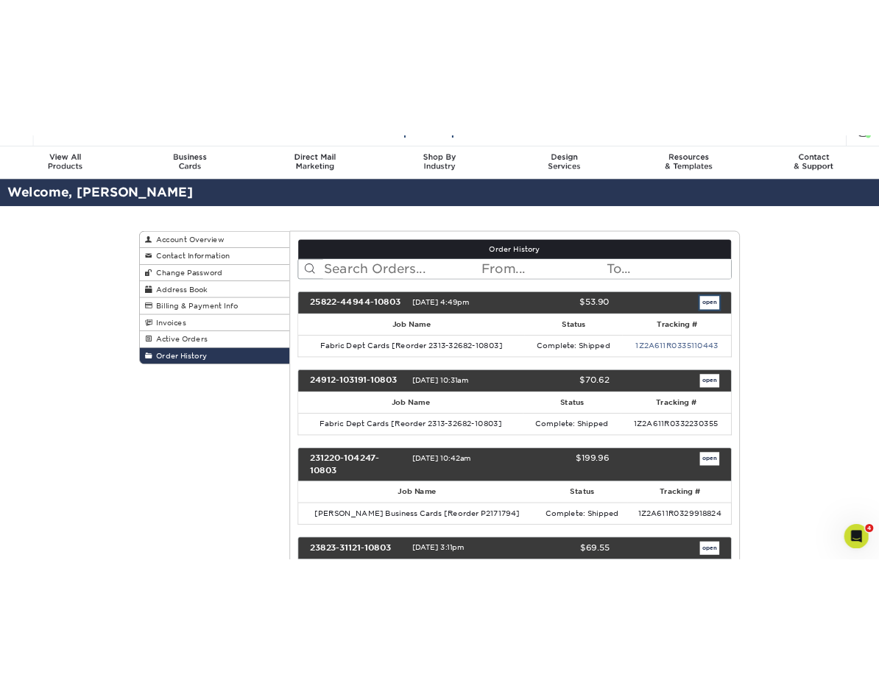
scroll to position [0, 0]
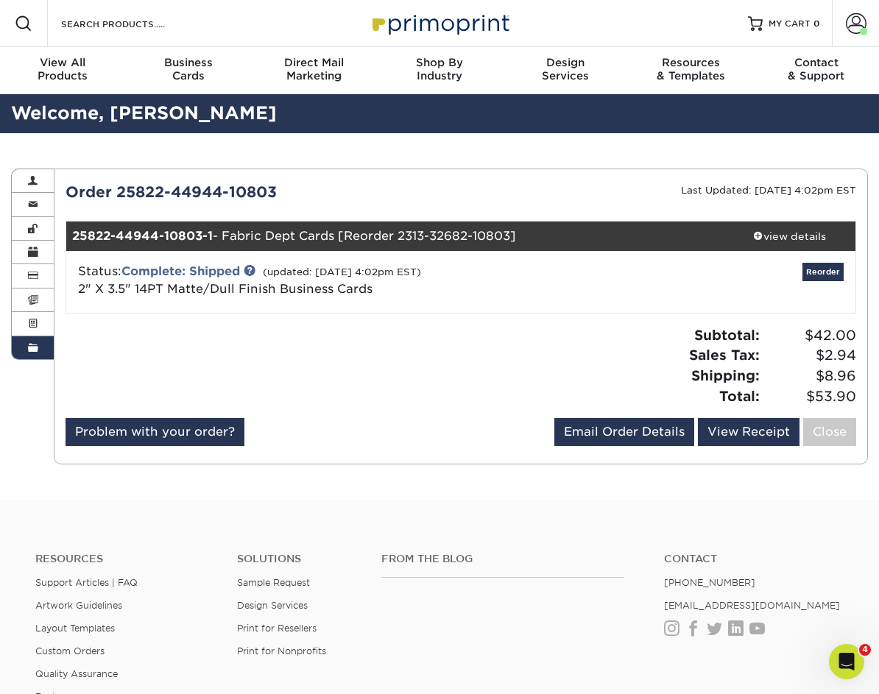
drag, startPoint x: 378, startPoint y: 291, endPoint x: 74, endPoint y: 291, distance: 303.4
click at [74, 291] on div "Status: Complete: Shipped (updated: [DATE] 4:02pm EST) 2" X 3.5" 14PT Matte/Dul…" at bounding box center [329, 280] width 525 height 35
copy span "2" X 3.5" 14PT Matte/Dull Finish Business Cards"
click at [768, 239] on div "view details" at bounding box center [790, 236] width 132 height 15
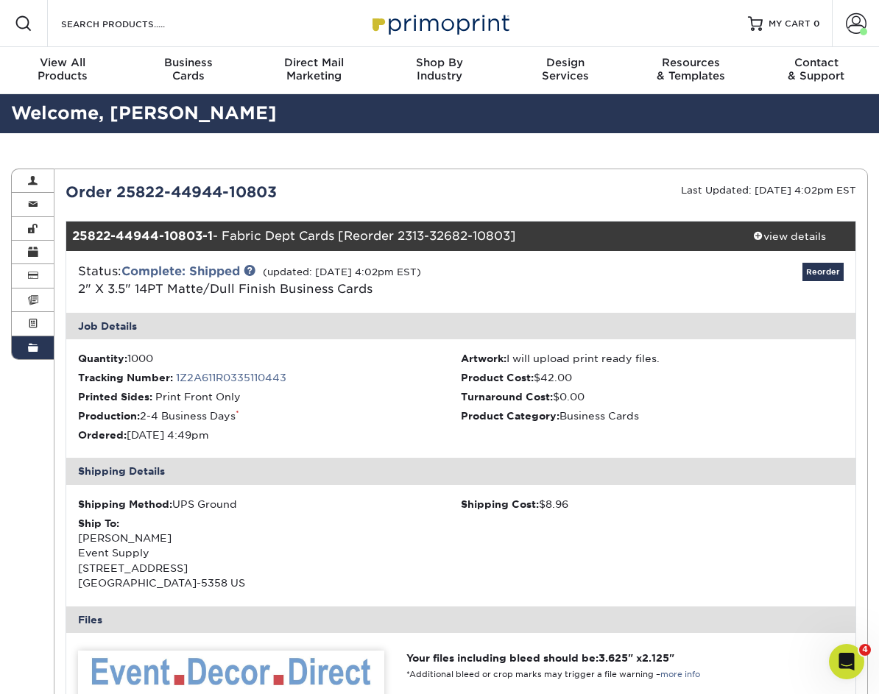
click at [141, 357] on li "Quantity: 1000" at bounding box center [269, 358] width 383 height 15
drag, startPoint x: 141, startPoint y: 357, endPoint x: 156, endPoint y: 367, distance: 18.0
click at [141, 357] on li "Quantity: 1000" at bounding box center [269, 358] width 383 height 15
copy li "1000"
drag, startPoint x: 244, startPoint y: 395, endPoint x: 155, endPoint y: 394, distance: 89.8
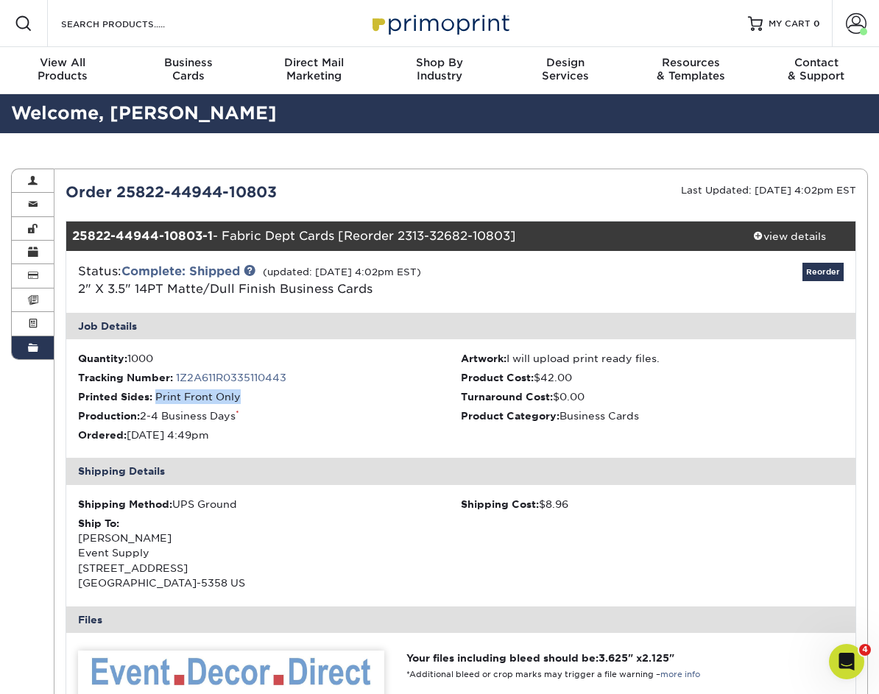
click at [155, 394] on li "Printed Sides: Print Front Only" at bounding box center [269, 397] width 383 height 15
copy span "Print Front Only"
drag, startPoint x: 565, startPoint y: 417, endPoint x: 644, endPoint y: 416, distance: 78.8
click at [644, 416] on li "Product Category: Business Cards" at bounding box center [652, 416] width 383 height 15
copy li "Business Cards"
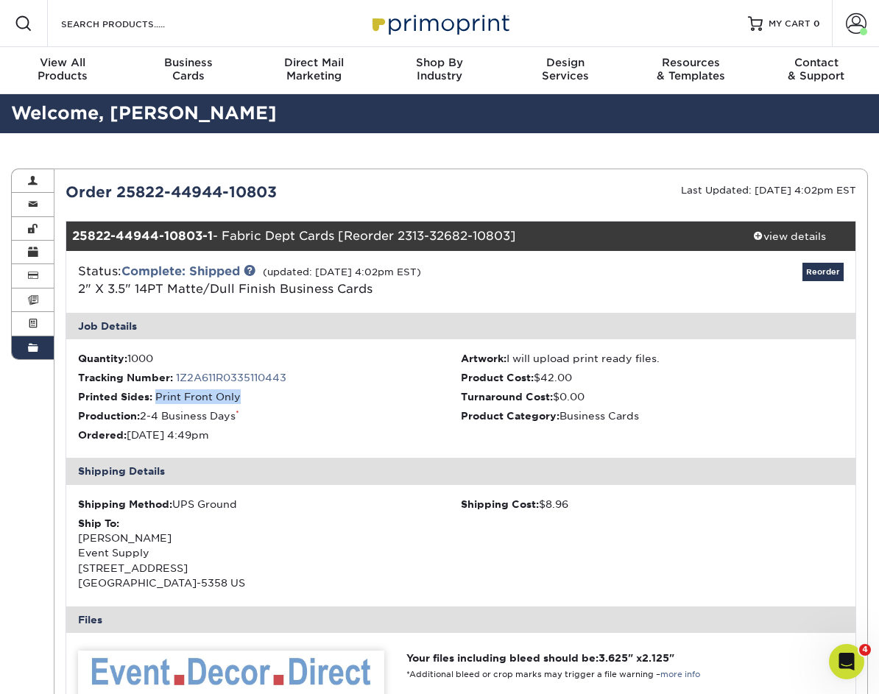
click at [35, 349] on span at bounding box center [33, 348] width 10 height 12
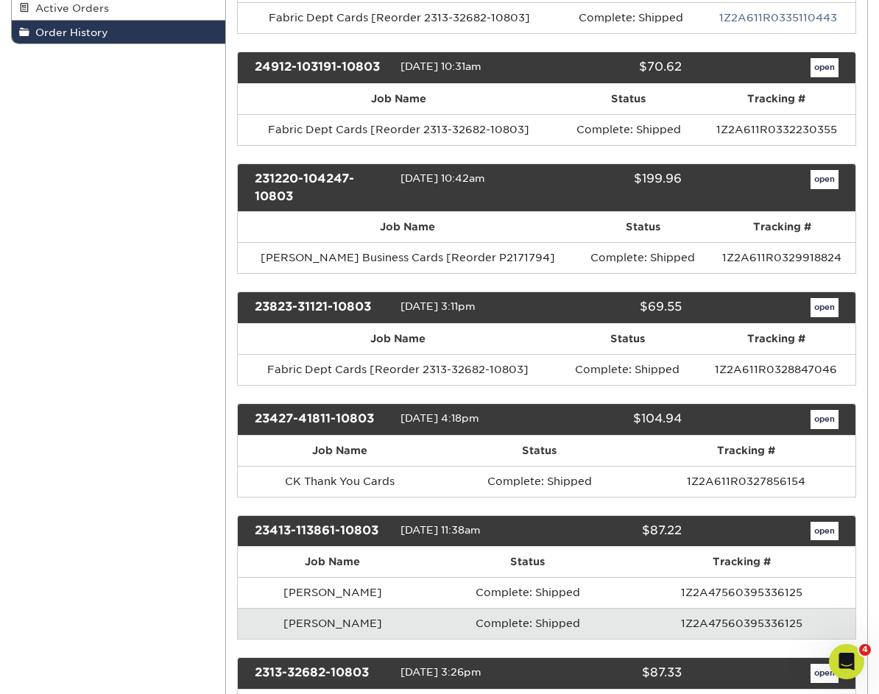
scroll to position [330, 0]
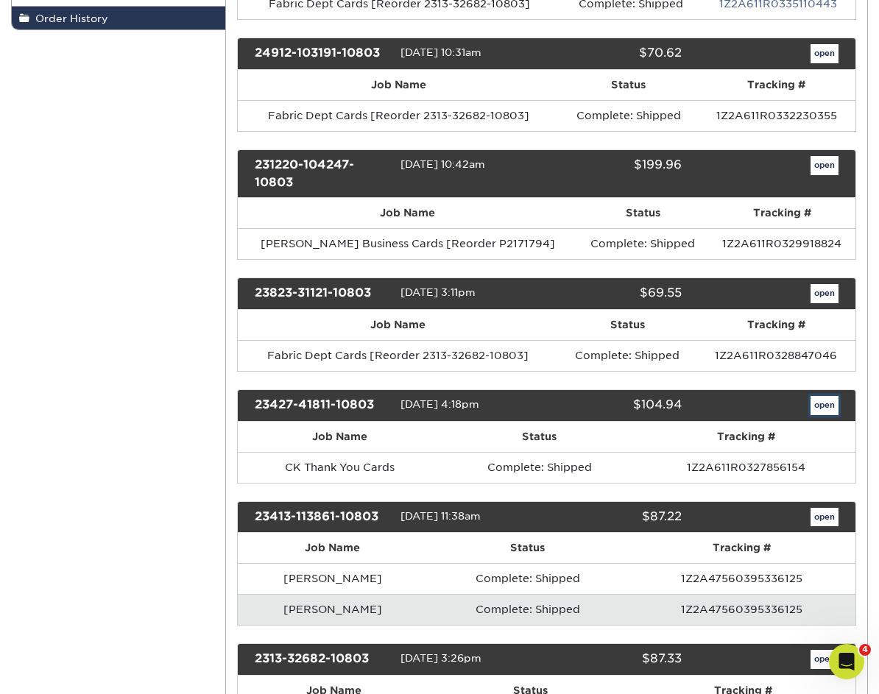
click at [823, 406] on link "open" at bounding box center [825, 405] width 28 height 19
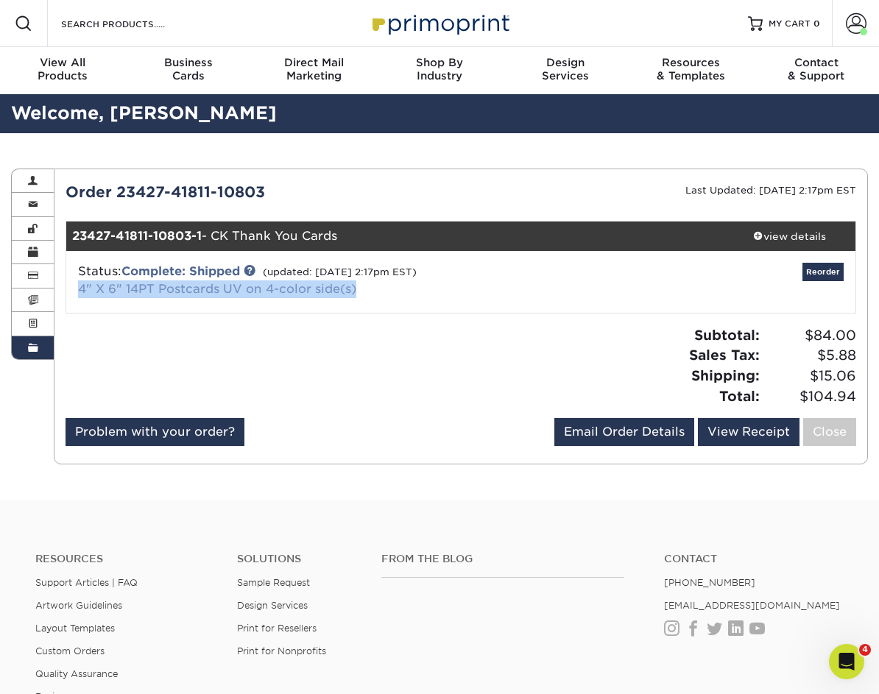
drag, startPoint x: 362, startPoint y: 289, endPoint x: 78, endPoint y: 286, distance: 284.2
click at [78, 286] on div "Status: Complete: Shipped (updated: [DATE] 2:17pm EST) 4" X 6" 14PT Postcards U…" at bounding box center [329, 280] width 525 height 35
copy link "4" X 6" 14PT Postcards UV on 4-color side(s)"
click at [805, 236] on div "view details" at bounding box center [790, 236] width 132 height 15
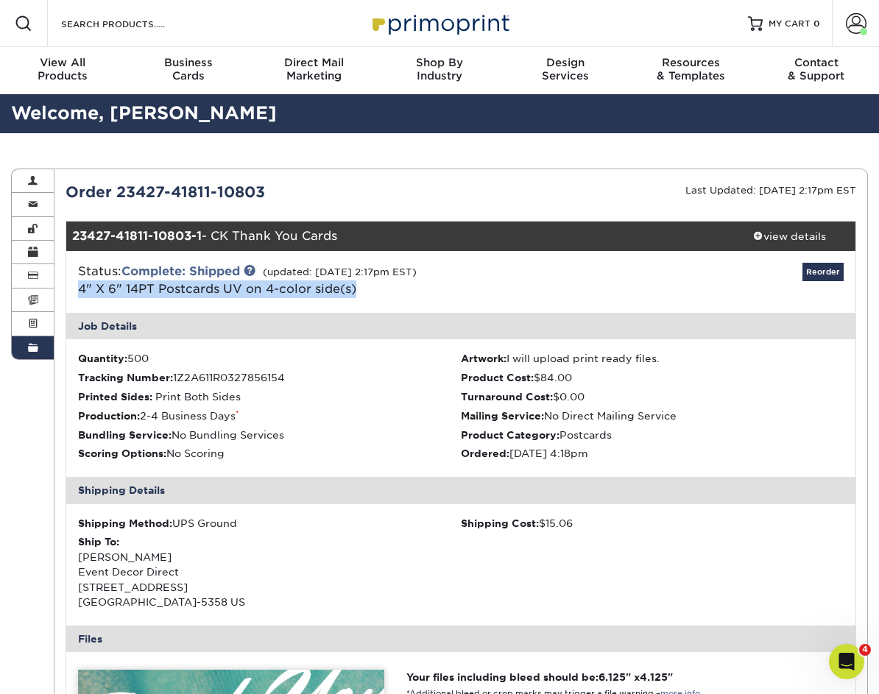
drag, startPoint x: 619, startPoint y: 438, endPoint x: 565, endPoint y: 436, distance: 53.8
click at [565, 436] on li "Product Category: Postcards" at bounding box center [652, 435] width 383 height 15
copy li "Postcards"
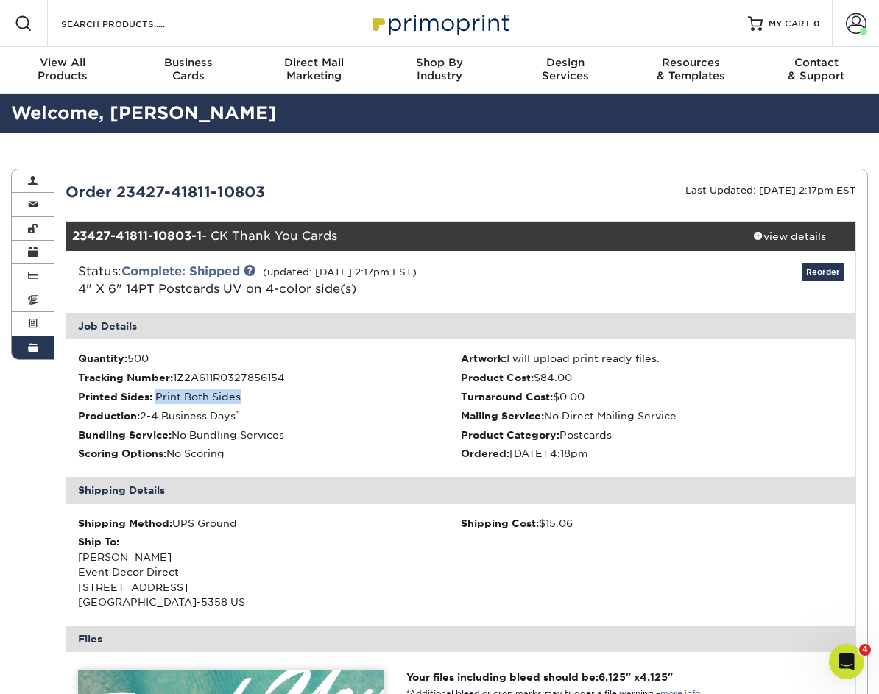
drag, startPoint x: 245, startPoint y: 395, endPoint x: 158, endPoint y: 397, distance: 86.9
click at [158, 397] on li "Printed Sides: Print Both Sides" at bounding box center [269, 397] width 383 height 15
copy span "Print Both Sides"
click at [141, 356] on li "Quantity: 500" at bounding box center [269, 358] width 383 height 15
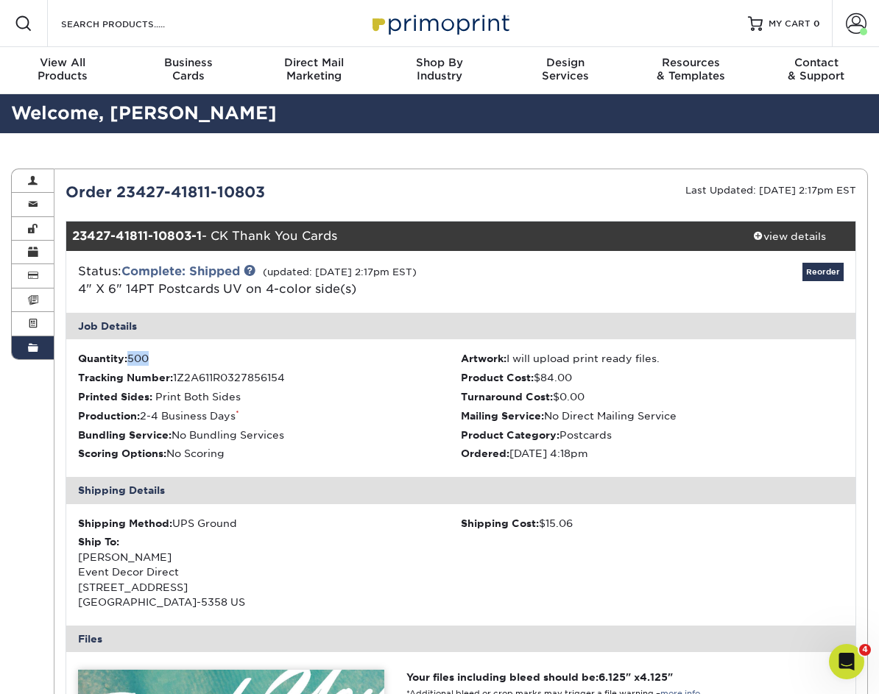
copy li "500"
click at [28, 353] on span at bounding box center [33, 348] width 10 height 12
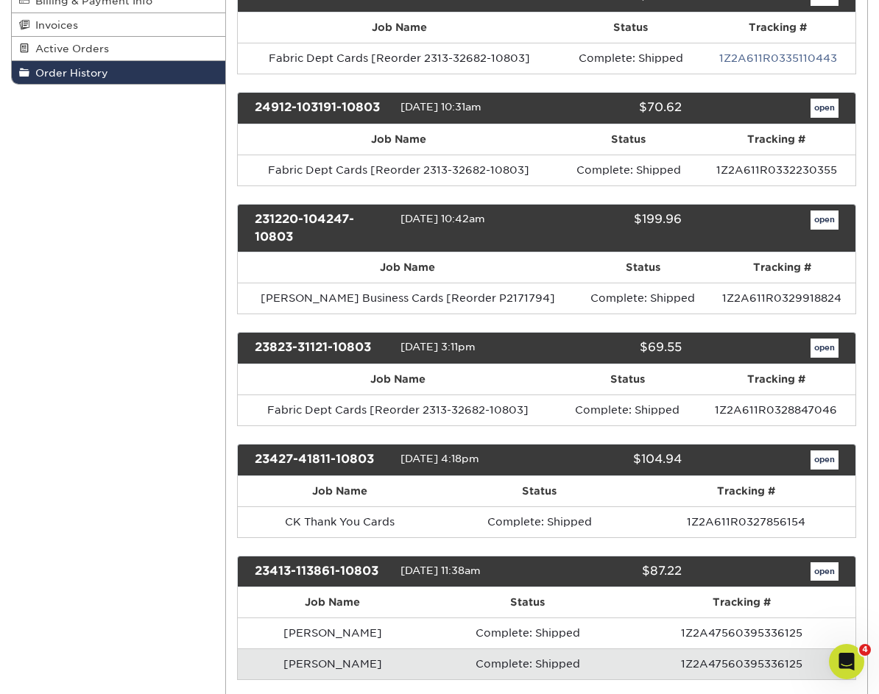
scroll to position [308, 0]
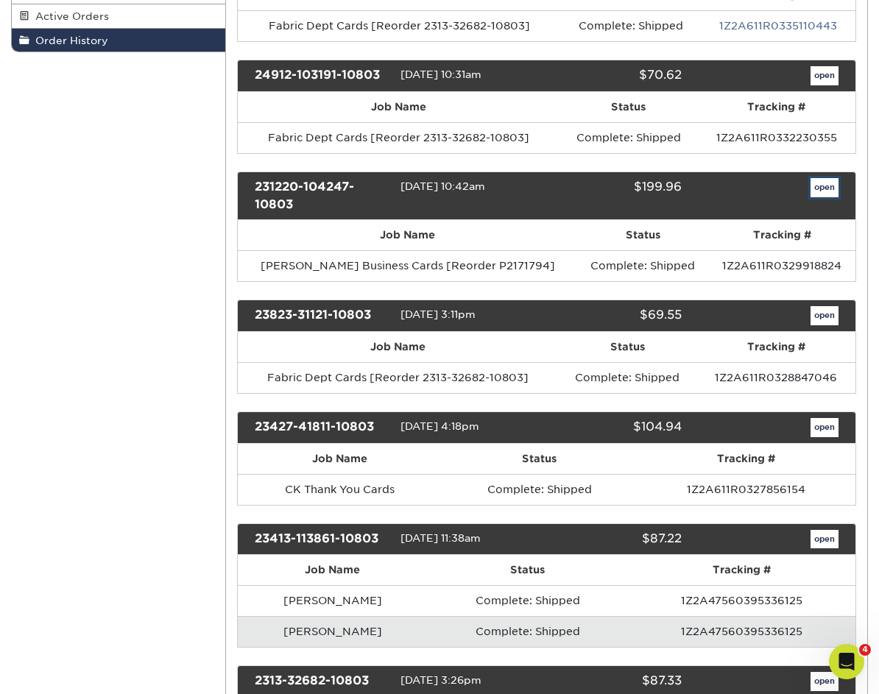
click at [830, 190] on link "open" at bounding box center [825, 187] width 28 height 19
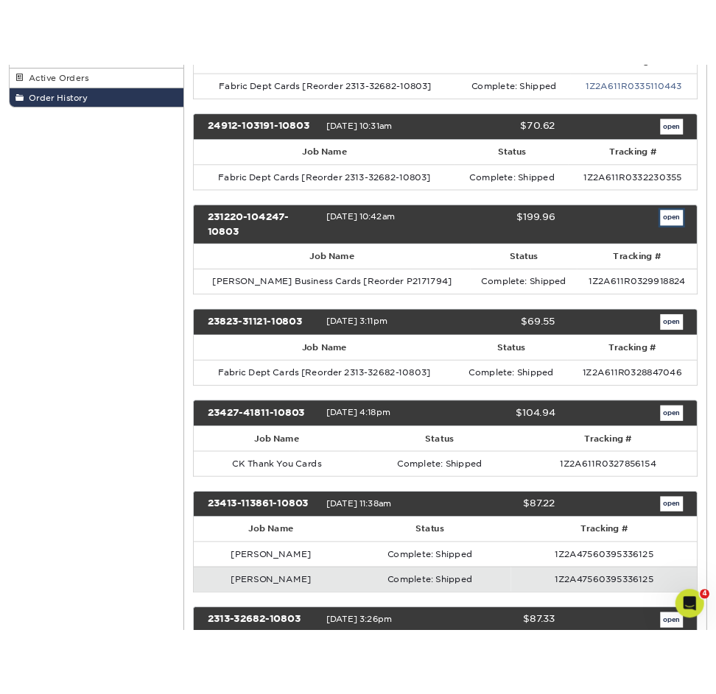
scroll to position [0, 0]
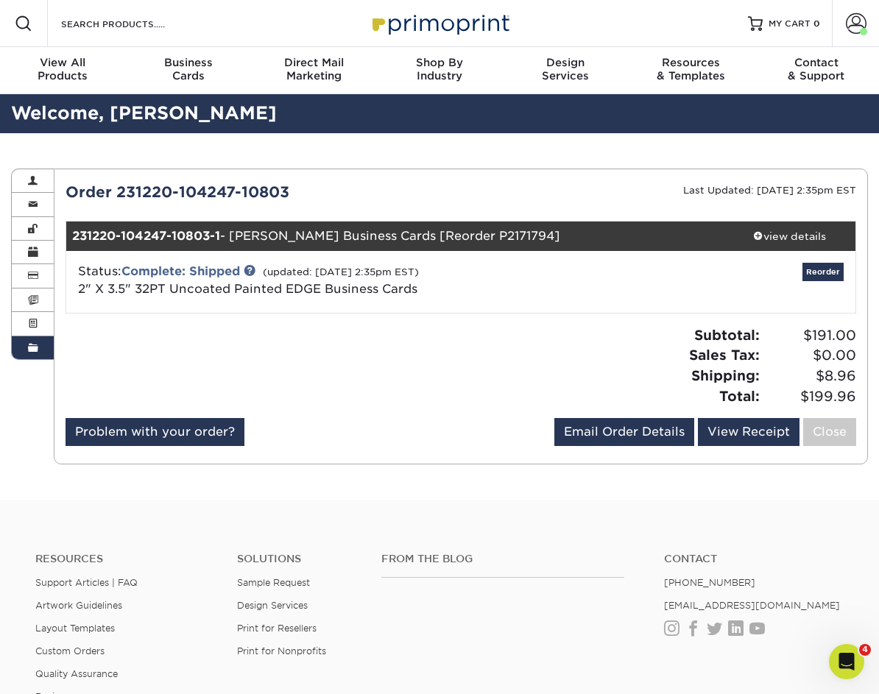
click at [401, 292] on span "2" X 3.5" 32PT Uncoated Painted EDGE Business Cards" at bounding box center [247, 289] width 339 height 14
drag, startPoint x: 409, startPoint y: 290, endPoint x: 81, endPoint y: 287, distance: 327.7
click at [81, 287] on div "Status: Complete: Shipped (updated: [DATE] 2:35pm EST) 2" X 3.5" 32PT Uncoated …" at bounding box center [329, 280] width 525 height 35
copy span "2" X 3.5" 32PT Uncoated Painted EDGE Business Cards"
click at [783, 234] on div "view details" at bounding box center [790, 236] width 132 height 15
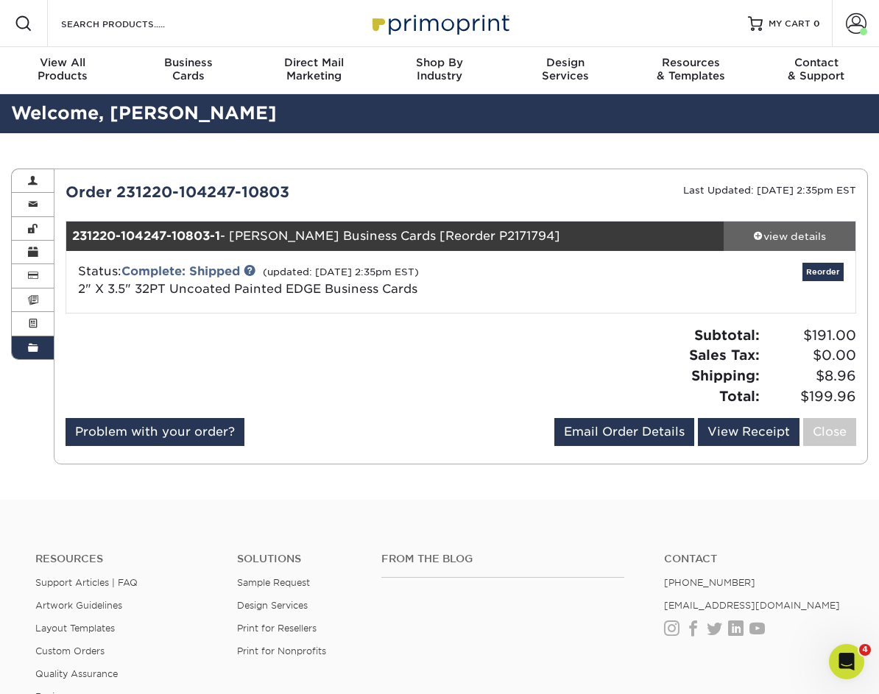
click at [783, 234] on div "view details" at bounding box center [790, 236] width 132 height 15
click at [814, 237] on div "view details" at bounding box center [790, 236] width 132 height 15
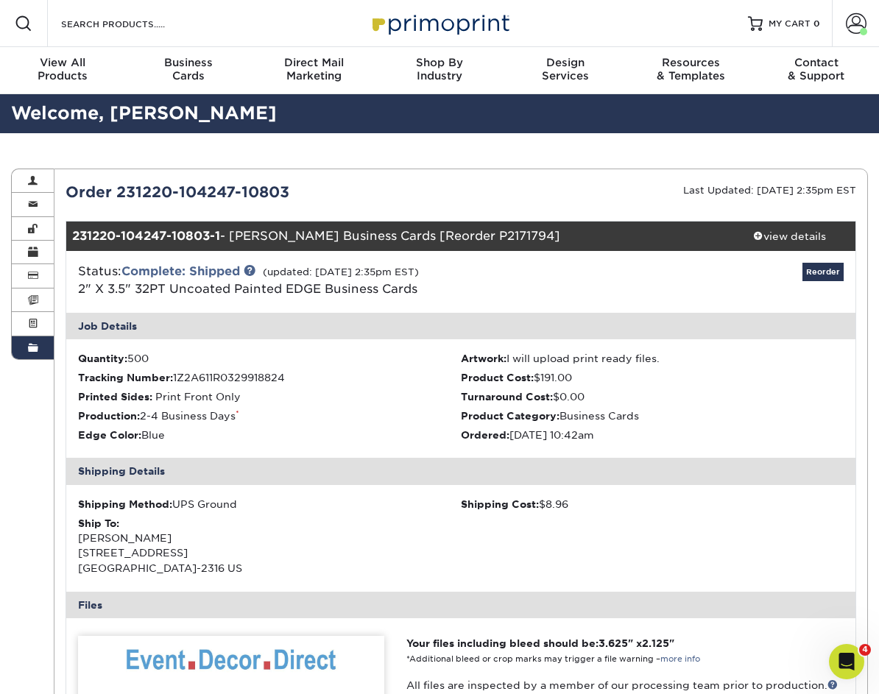
click at [133, 356] on li "Quantity: 500" at bounding box center [269, 358] width 383 height 15
copy li "500"
drag, startPoint x: 245, startPoint y: 398, endPoint x: 157, endPoint y: 400, distance: 88.4
click at [157, 400] on li "Printed Sides: Print Front Only" at bounding box center [269, 397] width 383 height 15
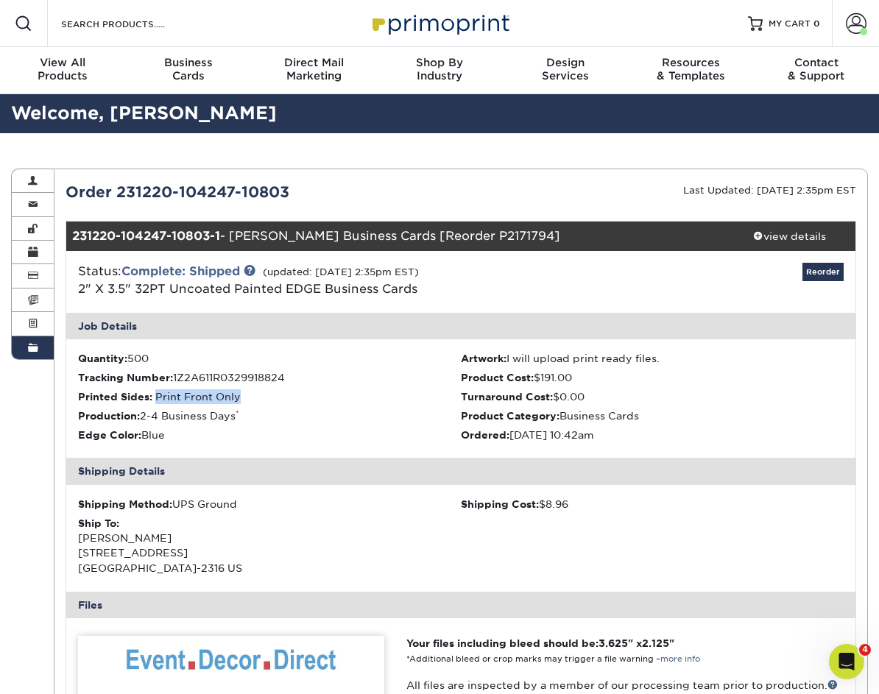
drag, startPoint x: 644, startPoint y: 415, endPoint x: 563, endPoint y: 415, distance: 81.0
click at [563, 415] on li "Product Category: Business Cards" at bounding box center [652, 416] width 383 height 15
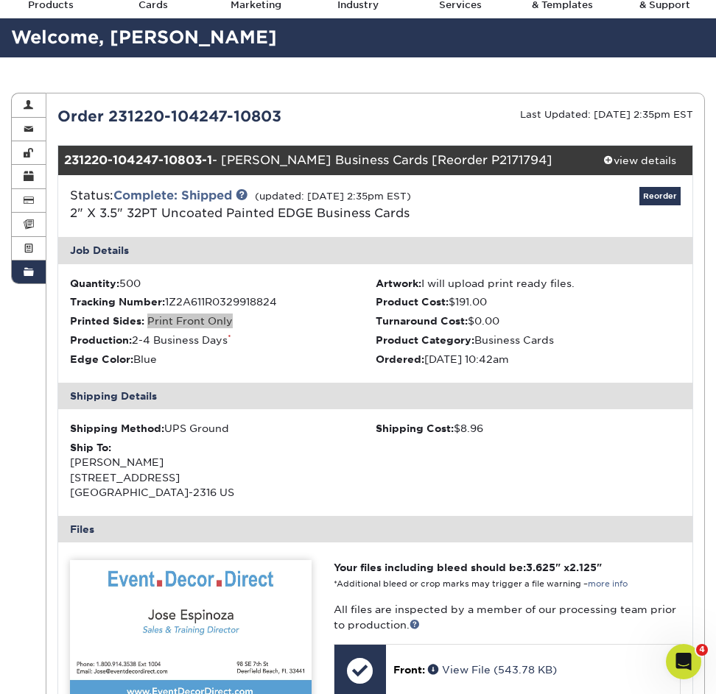
scroll to position [55, 0]
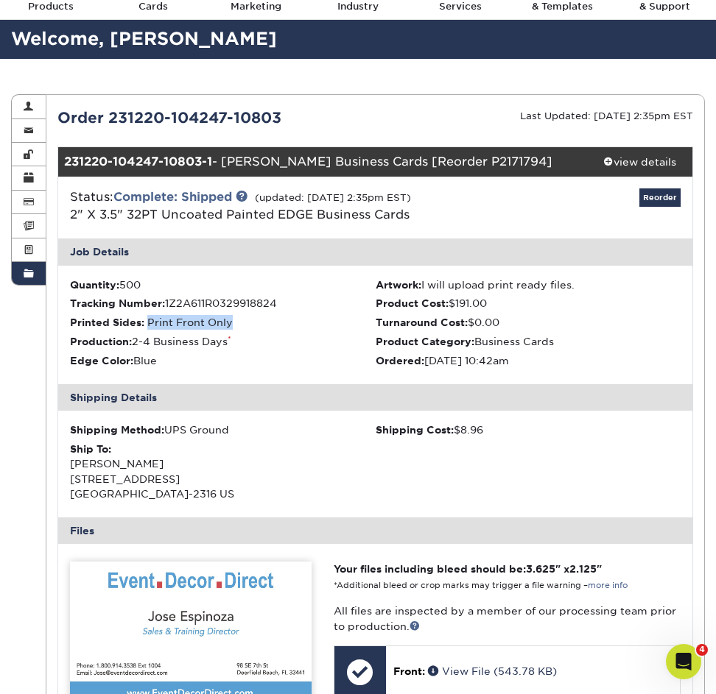
click at [27, 276] on span at bounding box center [29, 274] width 10 height 12
click at [27, 238] on link "Invoices" at bounding box center [29, 226] width 34 height 24
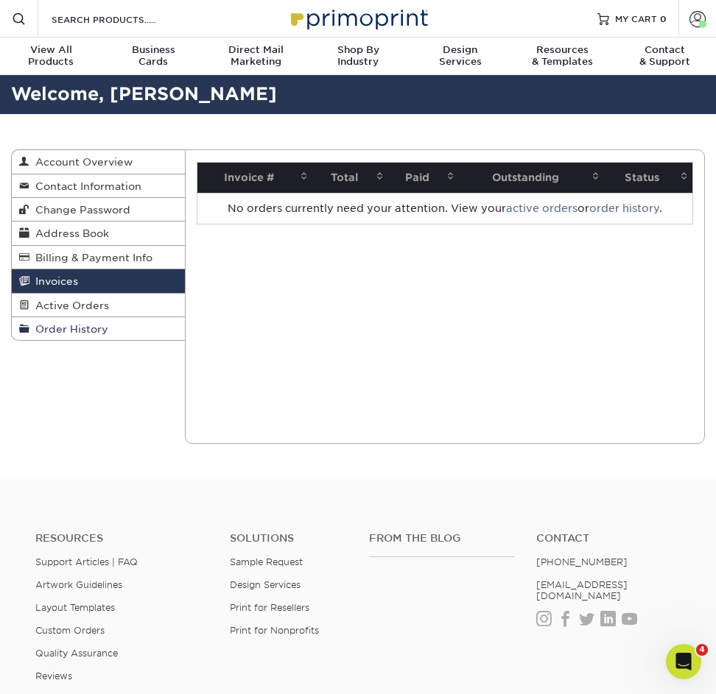
click at [68, 325] on span "Order History" at bounding box center [68, 329] width 79 height 12
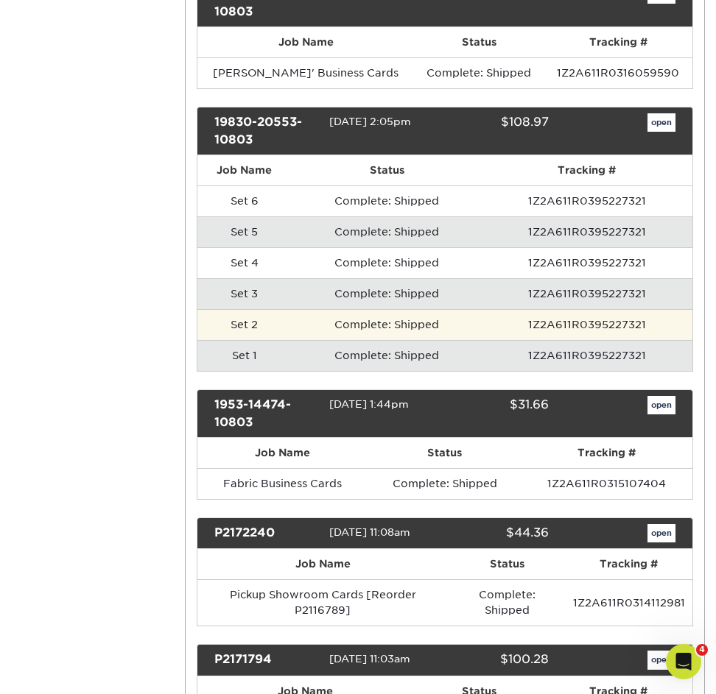
scroll to position [4774, 0]
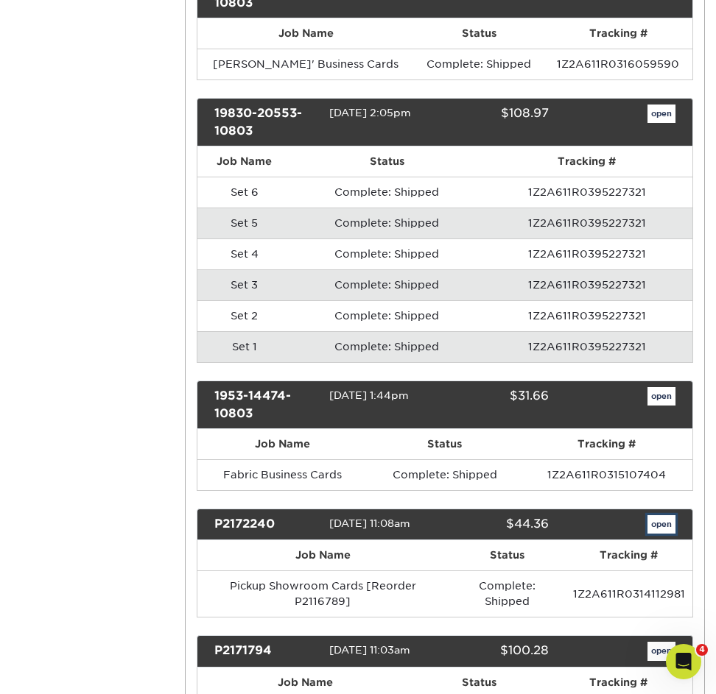
click at [652, 515] on link "open" at bounding box center [661, 524] width 28 height 19
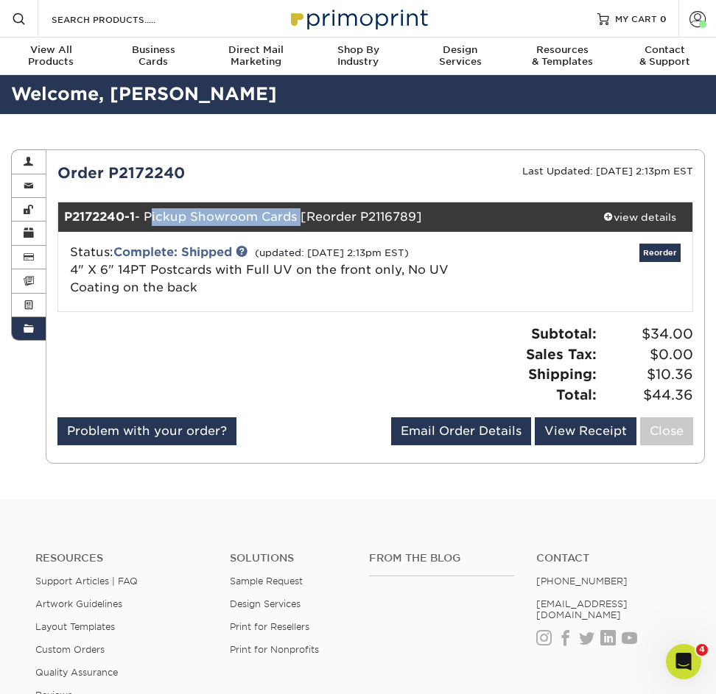
drag, startPoint x: 151, startPoint y: 217, endPoint x: 300, endPoint y: 216, distance: 148.7
click at [300, 216] on div "P2172240-1 - Pickup Showroom Cards [Reorder P2116789]" at bounding box center [322, 216] width 528 height 29
click at [630, 219] on div "view details" at bounding box center [639, 217] width 105 height 15
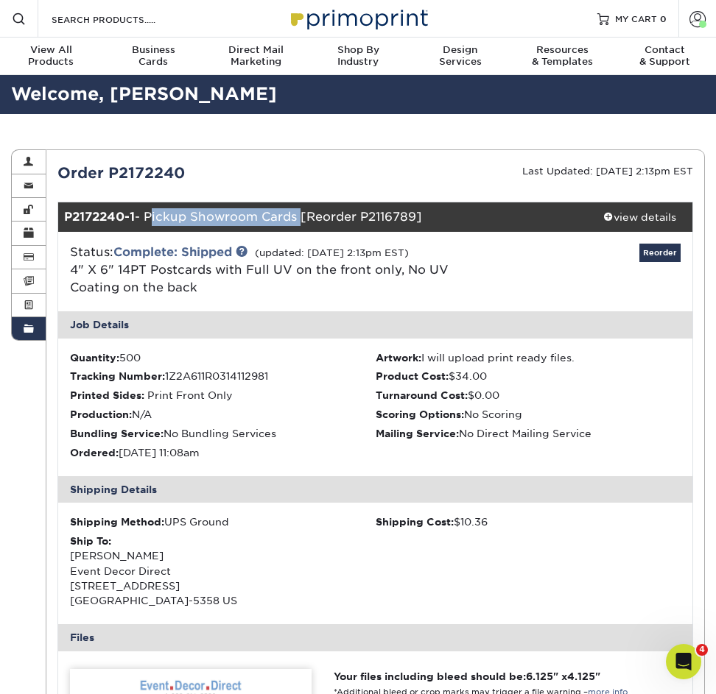
drag, startPoint x: 197, startPoint y: 287, endPoint x: 68, endPoint y: 269, distance: 129.4
click at [68, 269] on div "Status: Complete: Shipped (updated: [DATE] 2:13pm EST) 4" X 6" 14PT Postcards w…" at bounding box center [270, 270] width 422 height 53
click at [137, 355] on li "Quantity: 500" at bounding box center [222, 357] width 305 height 15
click at [24, 333] on span at bounding box center [29, 329] width 10 height 12
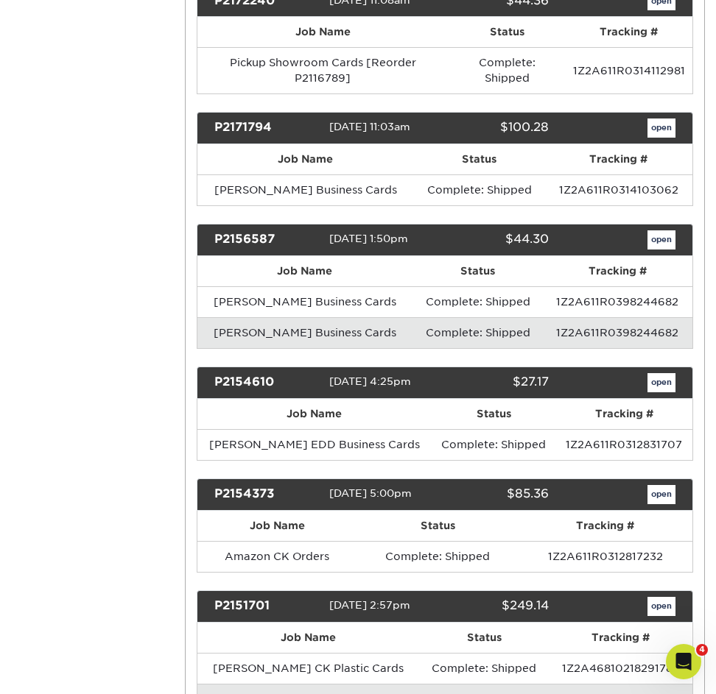
scroll to position [5308, 0]
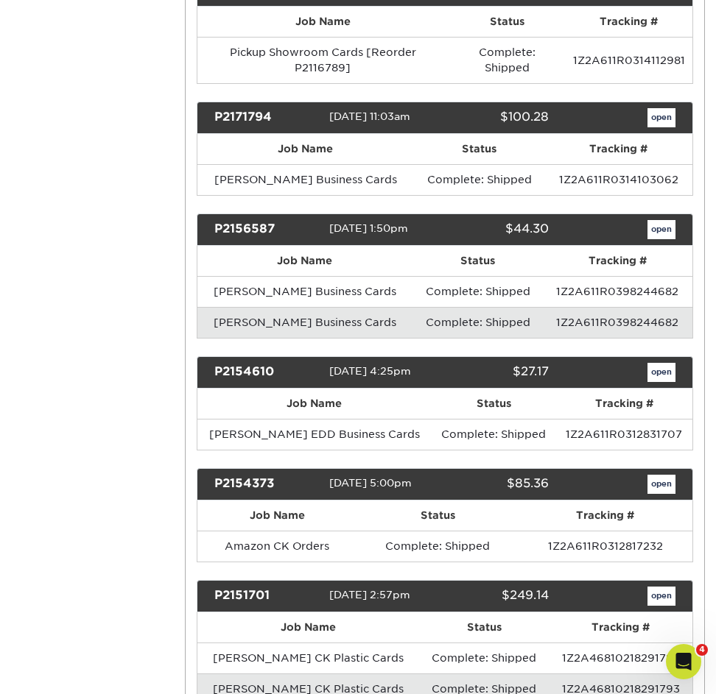
click at [665, 475] on div "open" at bounding box center [623, 484] width 127 height 19
click at [666, 475] on link "open" at bounding box center [661, 484] width 28 height 19
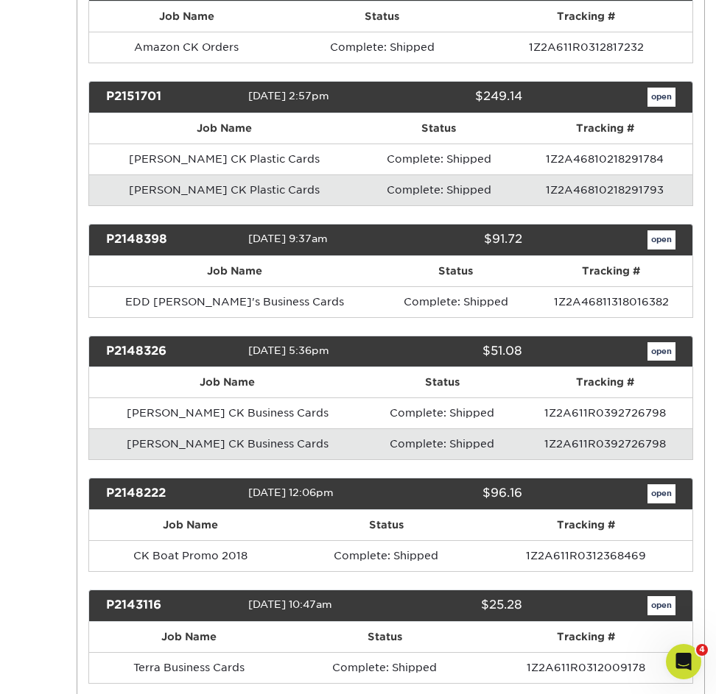
scroll to position [0, 0]
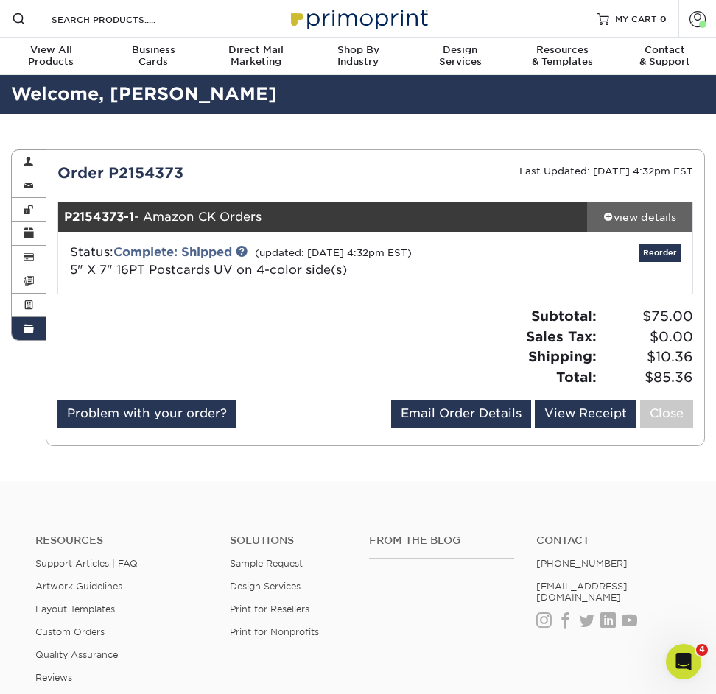
click at [648, 223] on div "view details" at bounding box center [639, 217] width 105 height 15
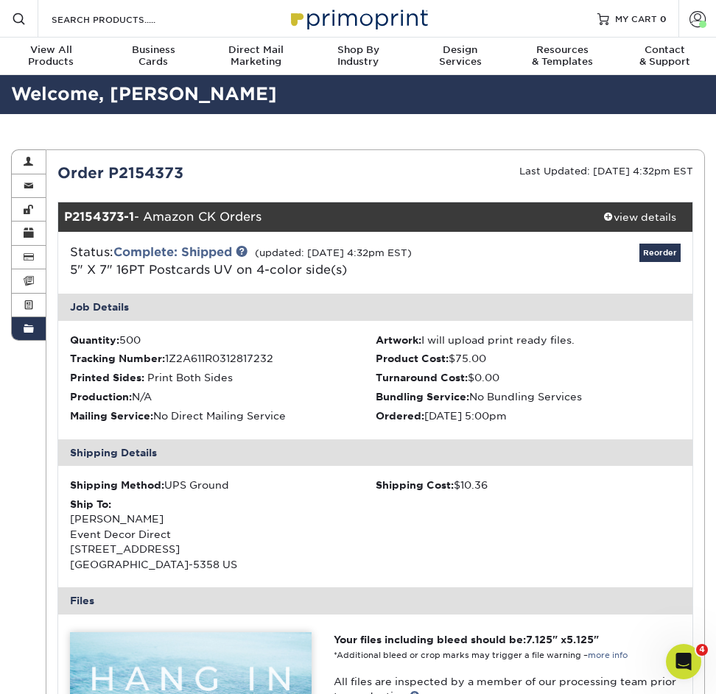
scroll to position [29, 0]
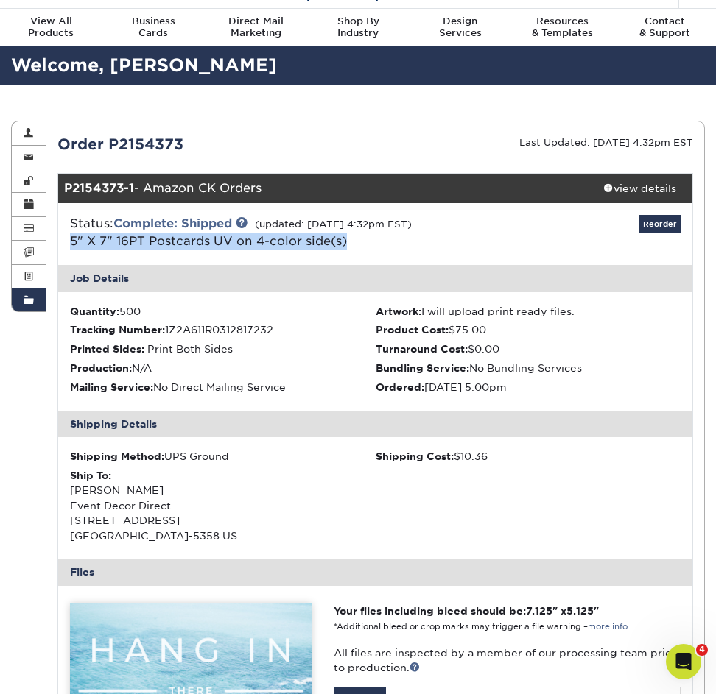
drag, startPoint x: 348, startPoint y: 240, endPoint x: 69, endPoint y: 247, distance: 279.2
click at [69, 247] on div "Status: Complete: Shipped (updated: [DATE] 4:32pm EST) 5" X 7" 16PT Postcards U…" at bounding box center [270, 232] width 422 height 35
click at [135, 311] on li "Quantity: 500" at bounding box center [222, 311] width 305 height 15
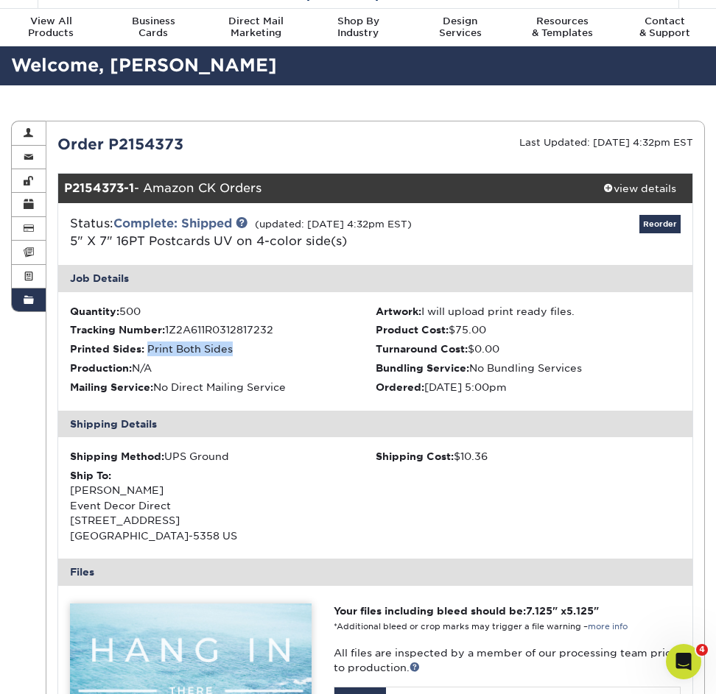
drag, startPoint x: 246, startPoint y: 348, endPoint x: 147, endPoint y: 350, distance: 98.7
click at [147, 350] on li "Printed Sides: Print Both Sides" at bounding box center [222, 349] width 305 height 15
click at [38, 301] on link "Order History" at bounding box center [29, 300] width 34 height 23
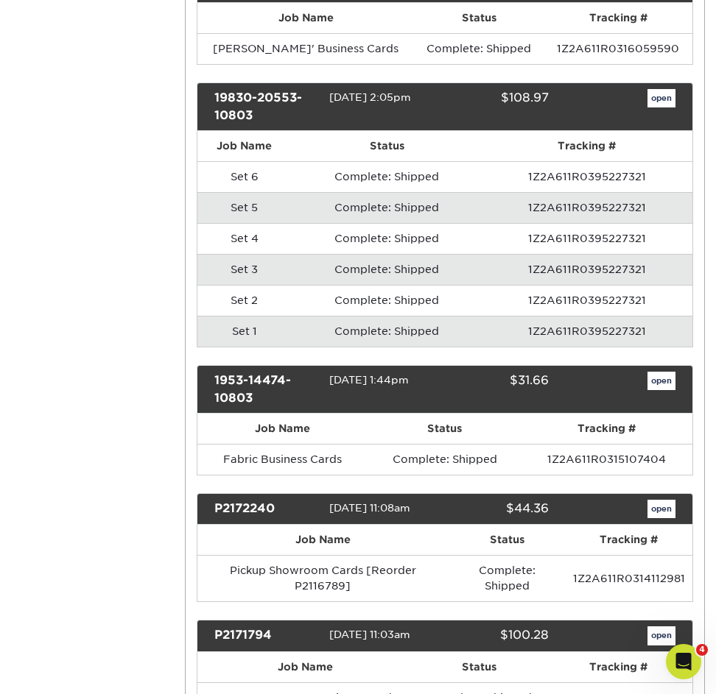
scroll to position [4824, 0]
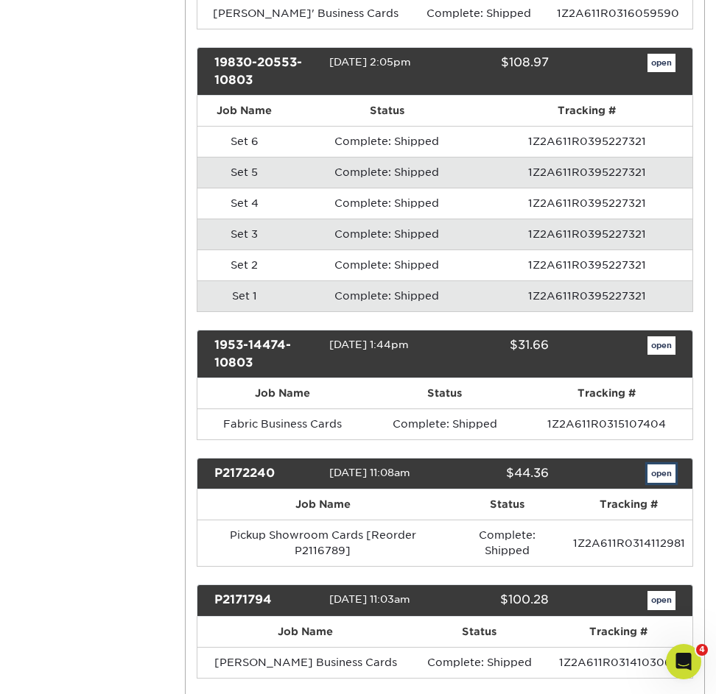
click at [655, 465] on link "open" at bounding box center [661, 474] width 28 height 19
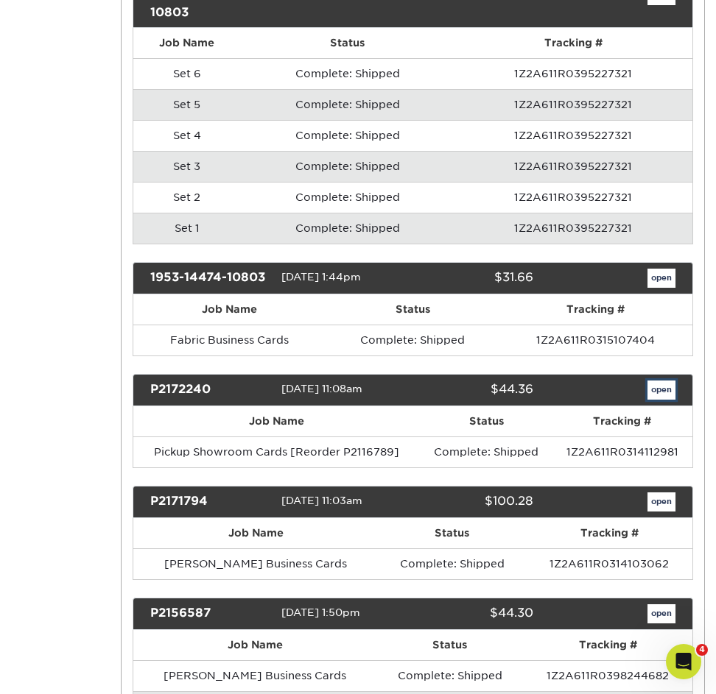
scroll to position [0, 0]
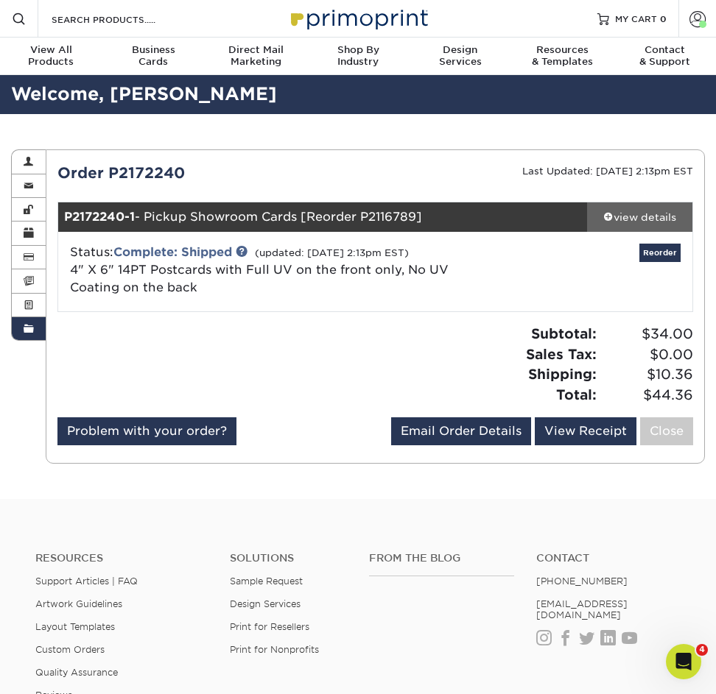
click at [653, 207] on link "view details" at bounding box center [639, 216] width 105 height 29
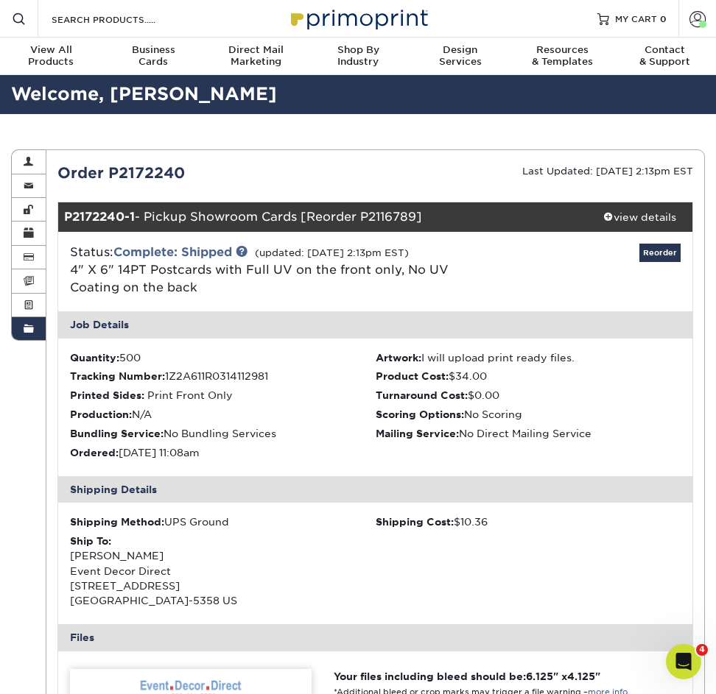
click at [35, 339] on link "Order History" at bounding box center [29, 328] width 34 height 23
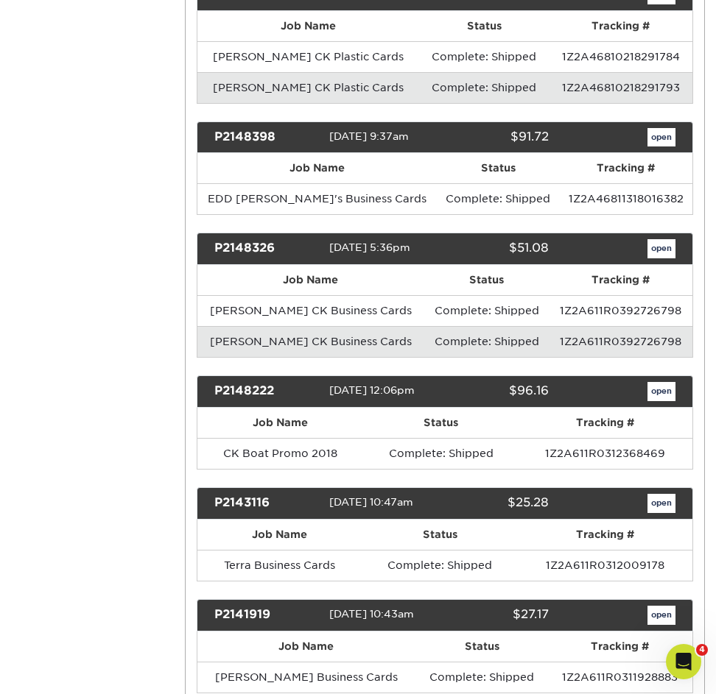
scroll to position [5918, 0]
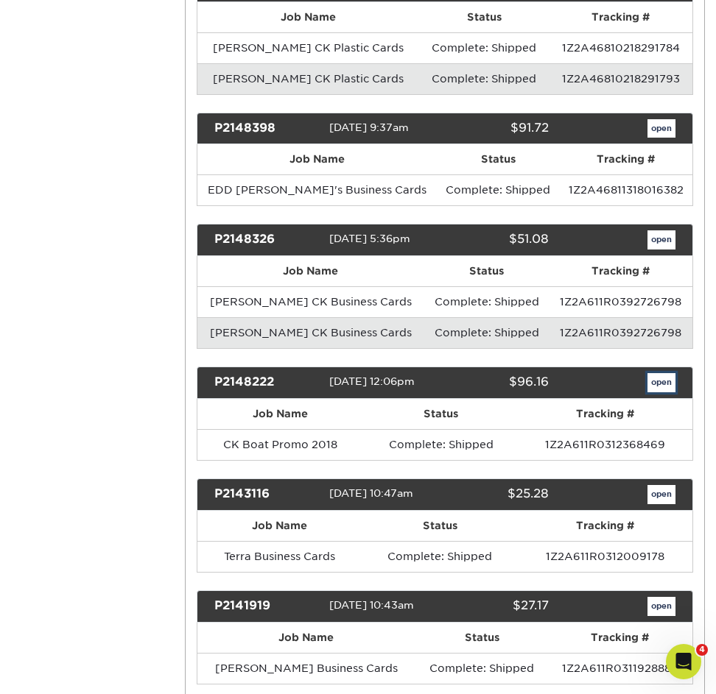
click at [658, 373] on link "open" at bounding box center [661, 382] width 28 height 19
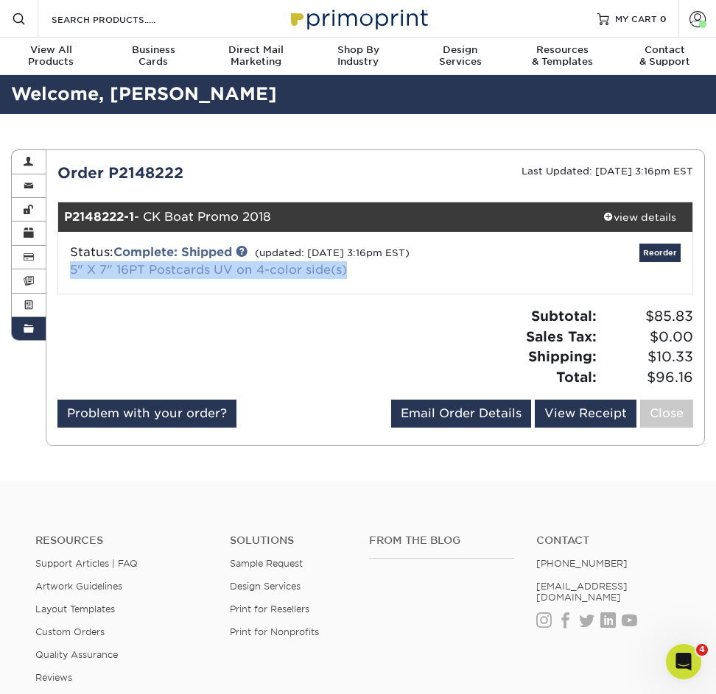
drag, startPoint x: 349, startPoint y: 270, endPoint x: 71, endPoint y: 267, distance: 278.4
click at [71, 267] on div "Status: Complete: Shipped (updated: [DATE] 3:16pm EST) 5" X 7" 16PT Postcards U…" at bounding box center [270, 261] width 422 height 35
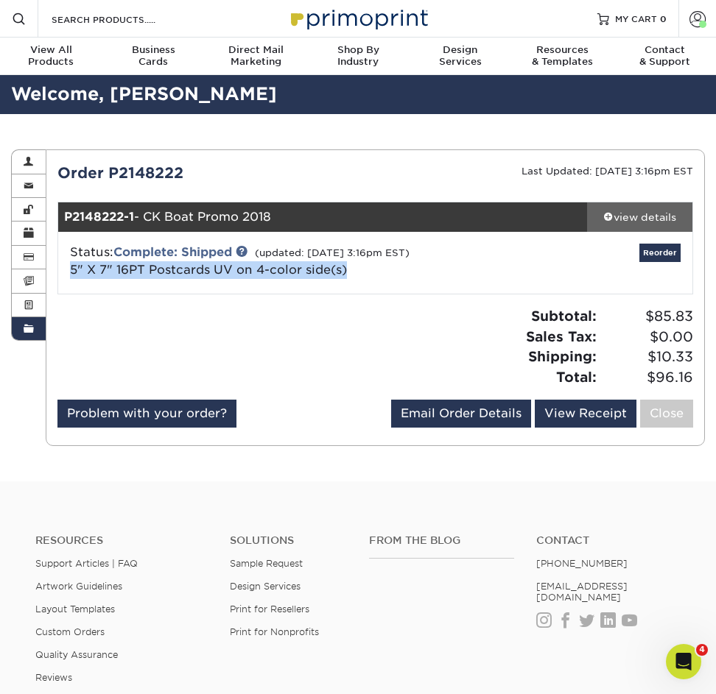
click at [649, 219] on div "view details" at bounding box center [639, 217] width 105 height 15
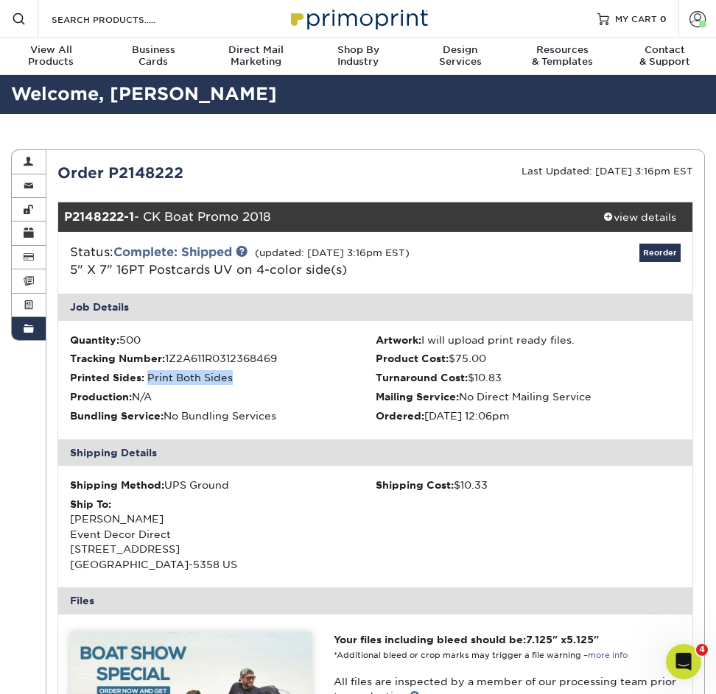
drag, startPoint x: 236, startPoint y: 377, endPoint x: 152, endPoint y: 376, distance: 84.7
click at [150, 376] on li "Printed Sides: Print Both Sides" at bounding box center [222, 377] width 305 height 15
click at [36, 334] on link "Order History" at bounding box center [29, 328] width 34 height 23
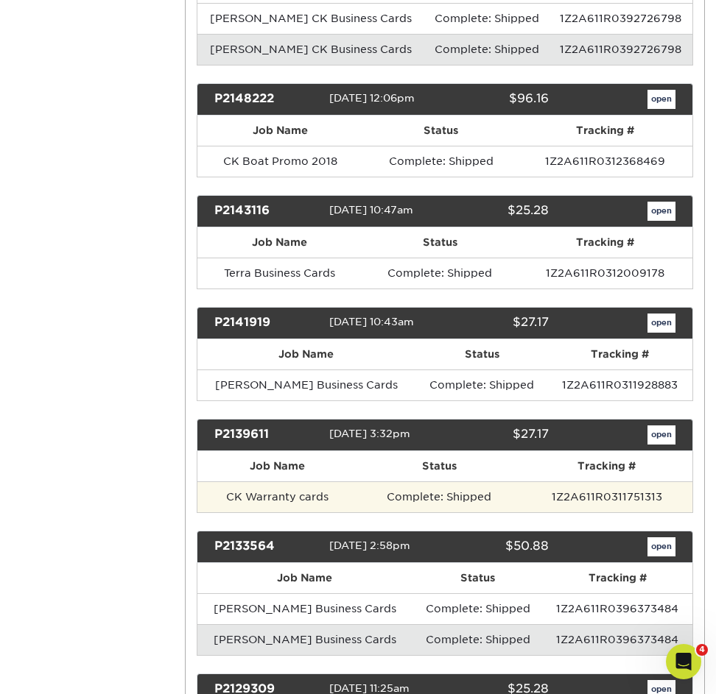
scroll to position [6220, 0]
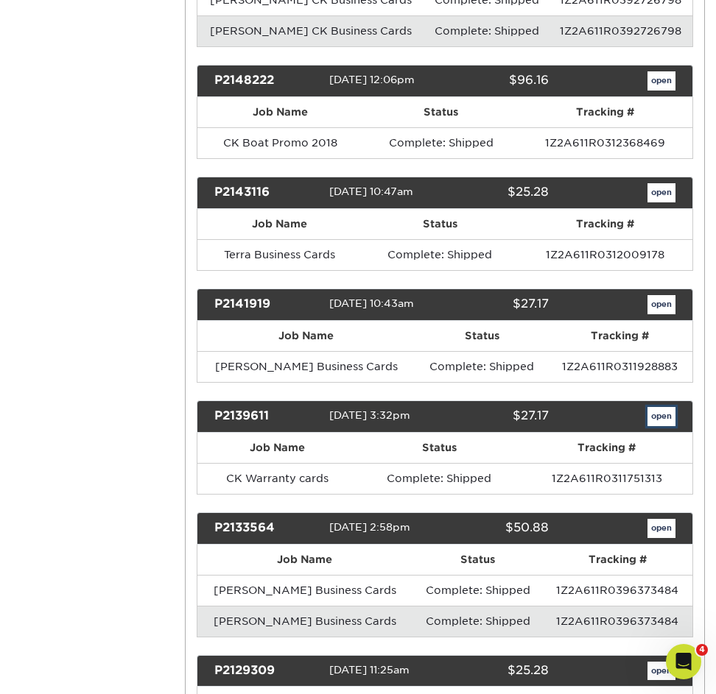
click at [665, 407] on link "open" at bounding box center [661, 416] width 28 height 19
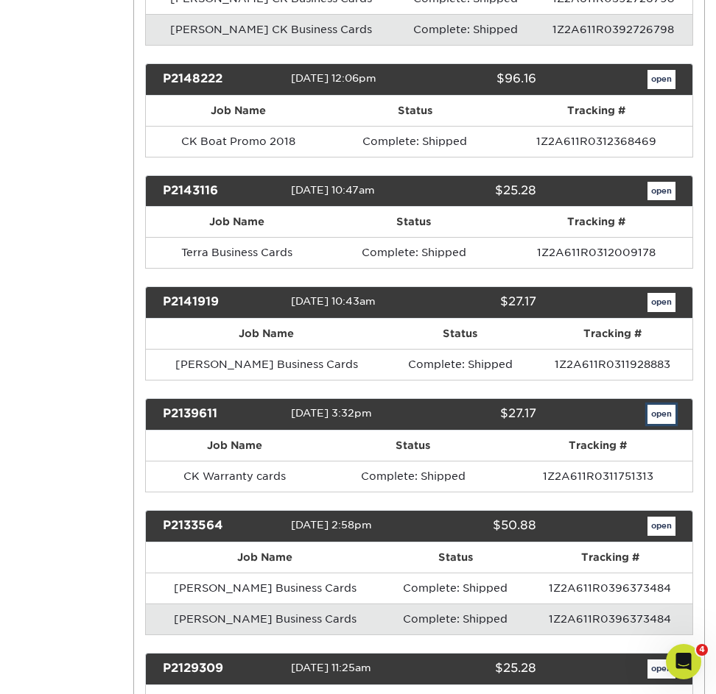
scroll to position [0, 0]
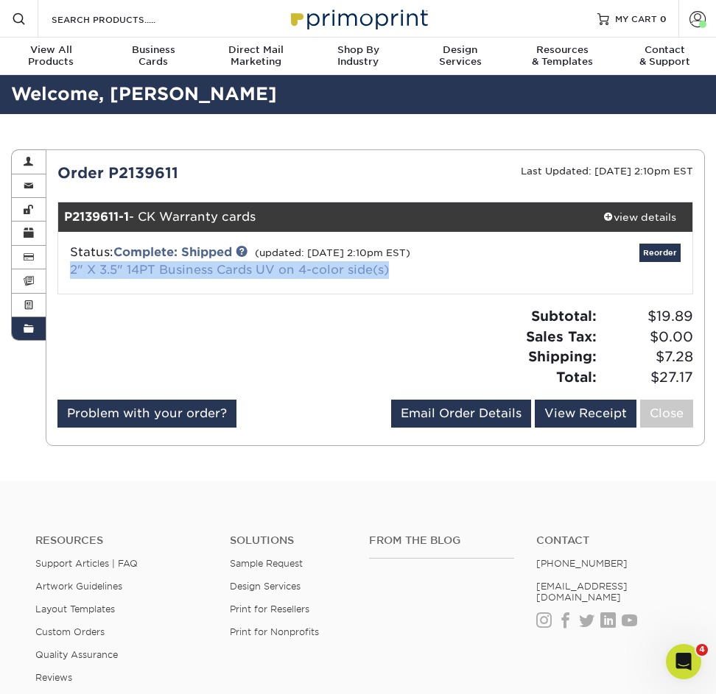
drag, startPoint x: 395, startPoint y: 272, endPoint x: 71, endPoint y: 275, distance: 324.0
click at [71, 275] on div "Status: Complete: Shipped (updated: [DATE] 2:10pm EST) 2" X 3.5" 14PT Business …" at bounding box center [270, 261] width 422 height 35
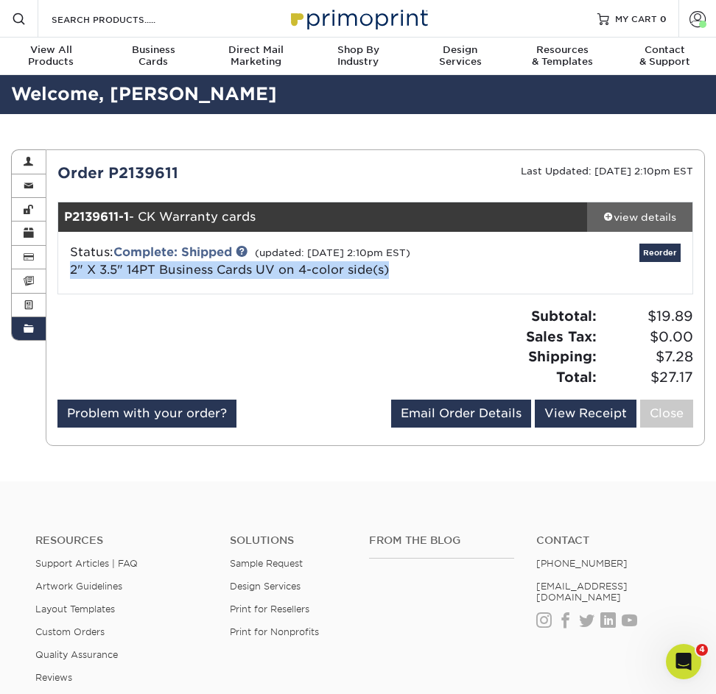
drag, startPoint x: 621, startPoint y: 218, endPoint x: 607, endPoint y: 218, distance: 13.3
click at [621, 217] on div "view details" at bounding box center [639, 217] width 105 height 15
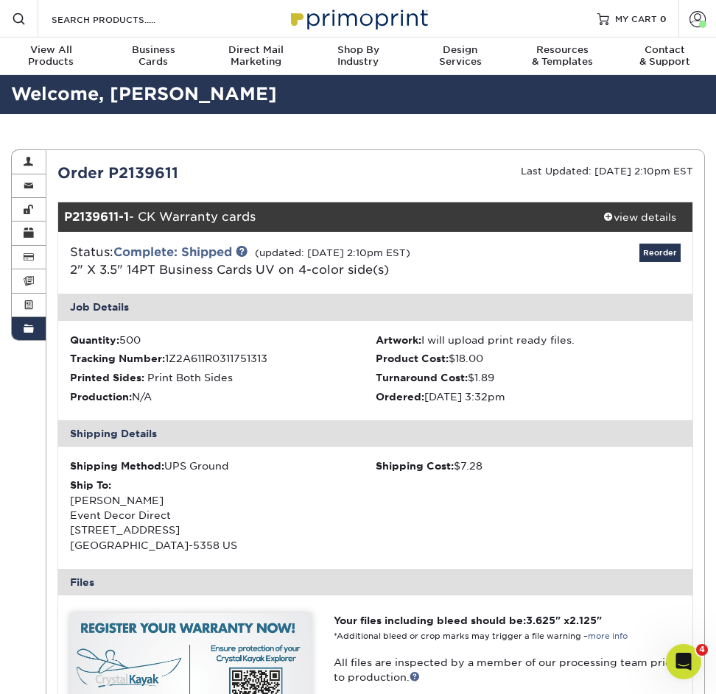
click at [129, 339] on li "Quantity: 500" at bounding box center [222, 340] width 305 height 15
click at [32, 333] on span at bounding box center [29, 329] width 10 height 12
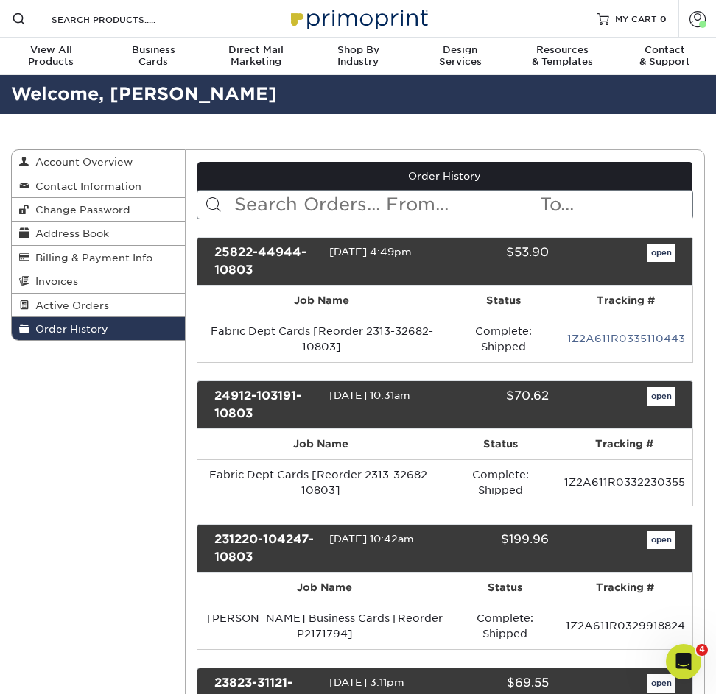
click at [147, 335] on link "Order History" at bounding box center [98, 328] width 173 height 23
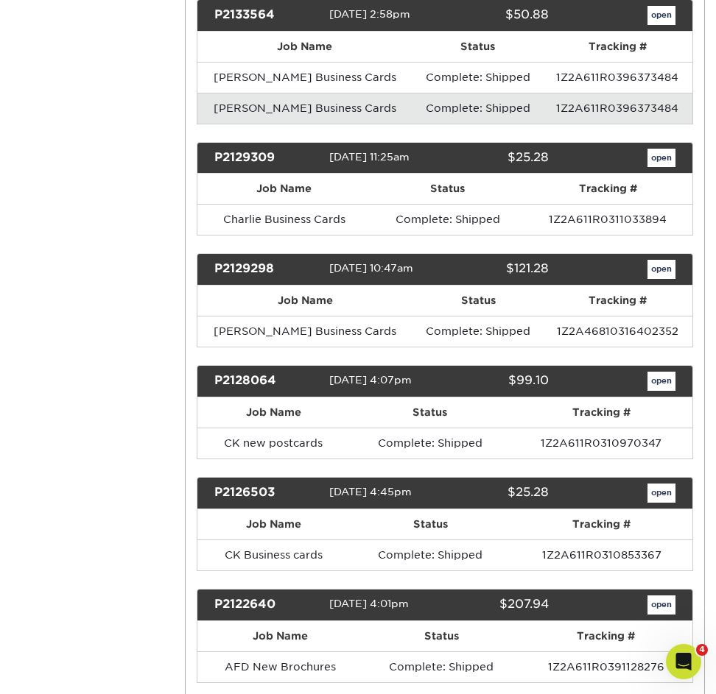
scroll to position [6771, 0]
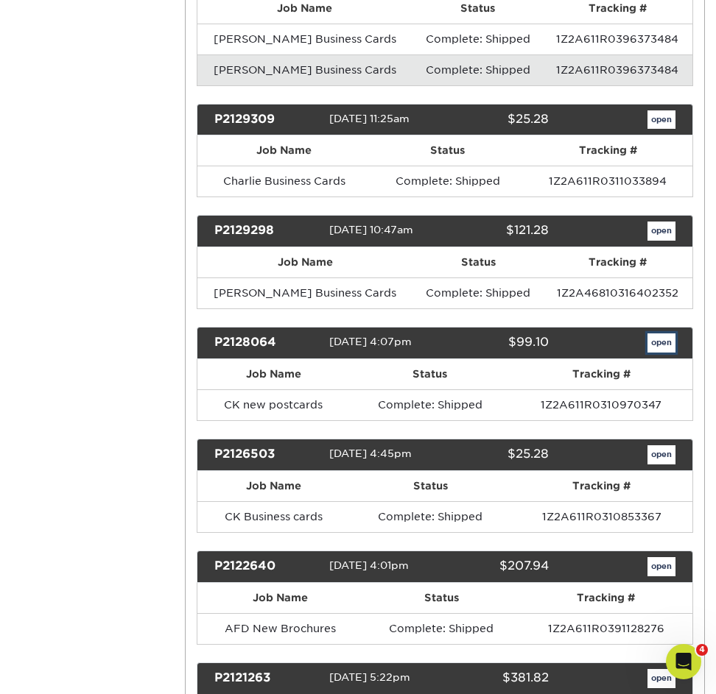
click at [671, 334] on link "open" at bounding box center [661, 343] width 28 height 19
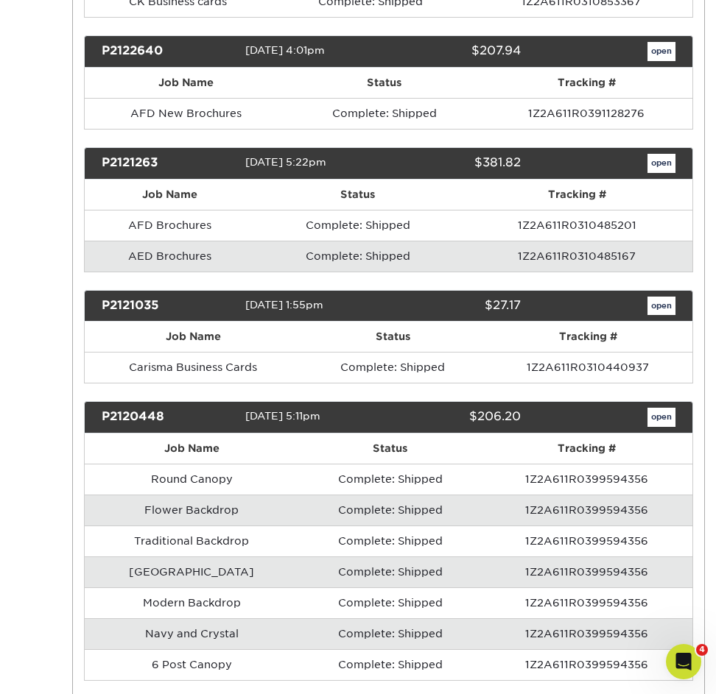
scroll to position [0, 0]
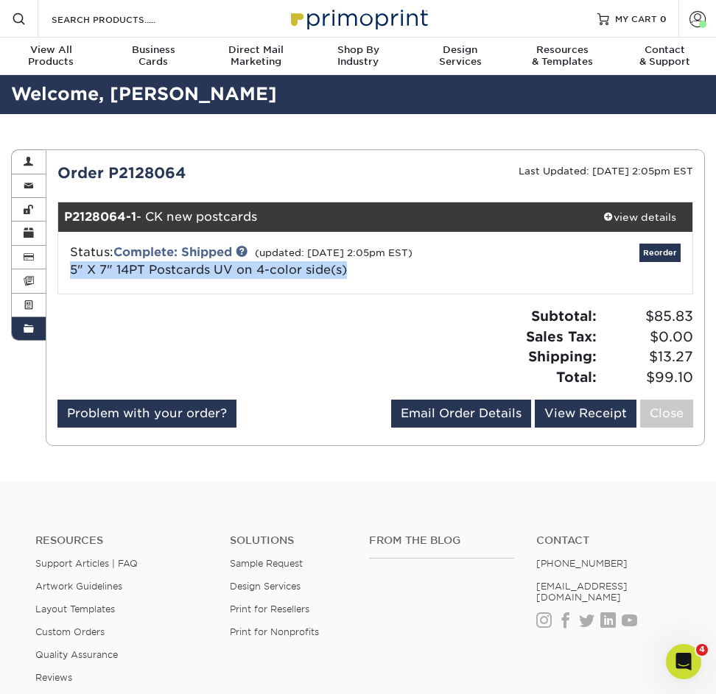
drag, startPoint x: 353, startPoint y: 272, endPoint x: 59, endPoint y: 274, distance: 294.5
click at [59, 274] on div "Status: Complete: Shipped (updated: [DATE] 2:05pm EST) 5" X 7" 14PT Postcards U…" at bounding box center [270, 261] width 422 height 35
click at [632, 215] on div "view details" at bounding box center [639, 217] width 105 height 15
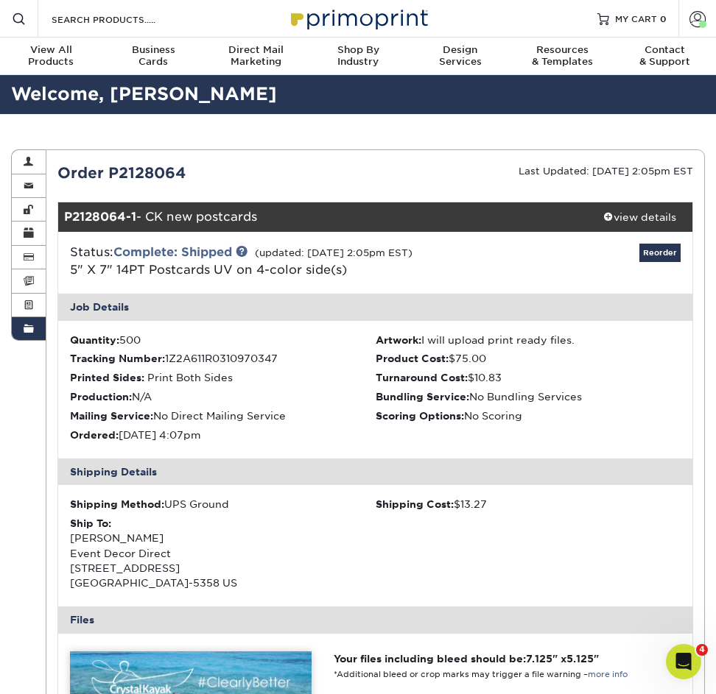
click at [133, 337] on li "Quantity: 500" at bounding box center [222, 340] width 305 height 15
click at [29, 332] on span at bounding box center [29, 329] width 10 height 12
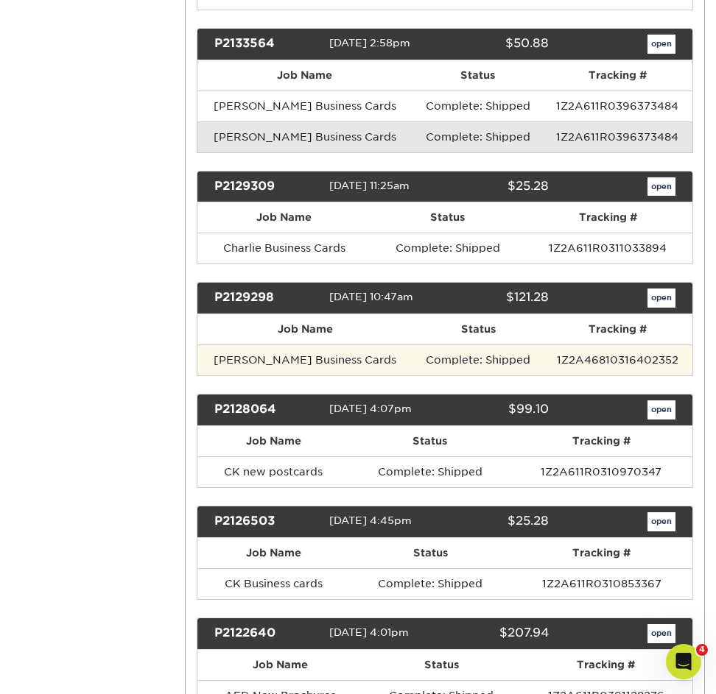
scroll to position [6701, 0]
